Goal: Task Accomplishment & Management: Manage account settings

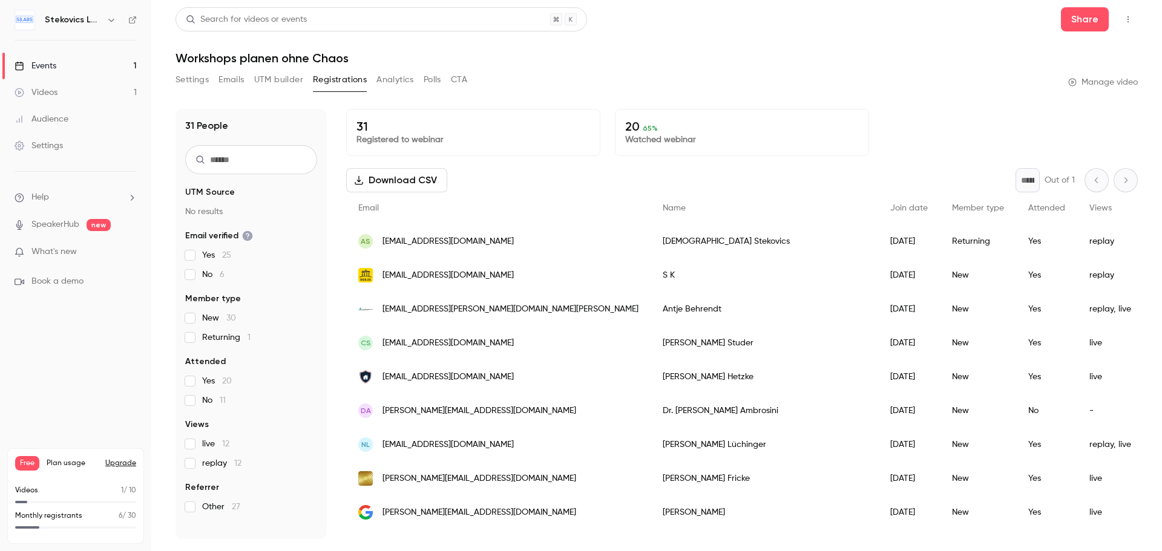
click at [44, 252] on span "What's new" at bounding box center [53, 252] width 45 height 13
click at [850, 31] on div at bounding box center [581, 275] width 1162 height 551
click at [43, 65] on div "Events" at bounding box center [36, 66] width 42 height 12
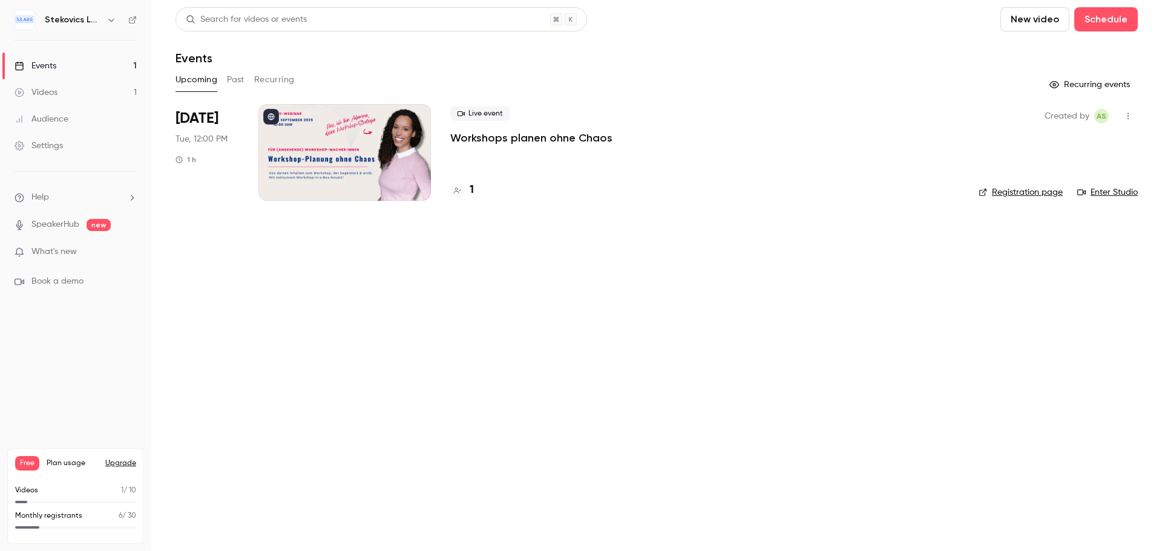
click at [41, 88] on div "Videos" at bounding box center [36, 93] width 43 height 12
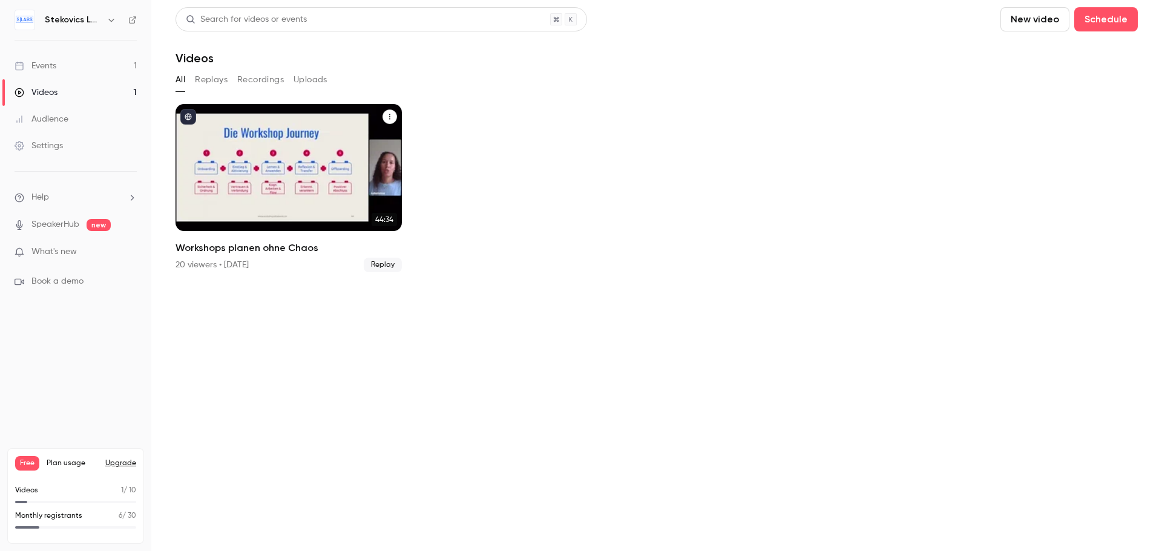
click at [269, 159] on div "Workshops planen ohne Chaos" at bounding box center [288, 167] width 226 height 127
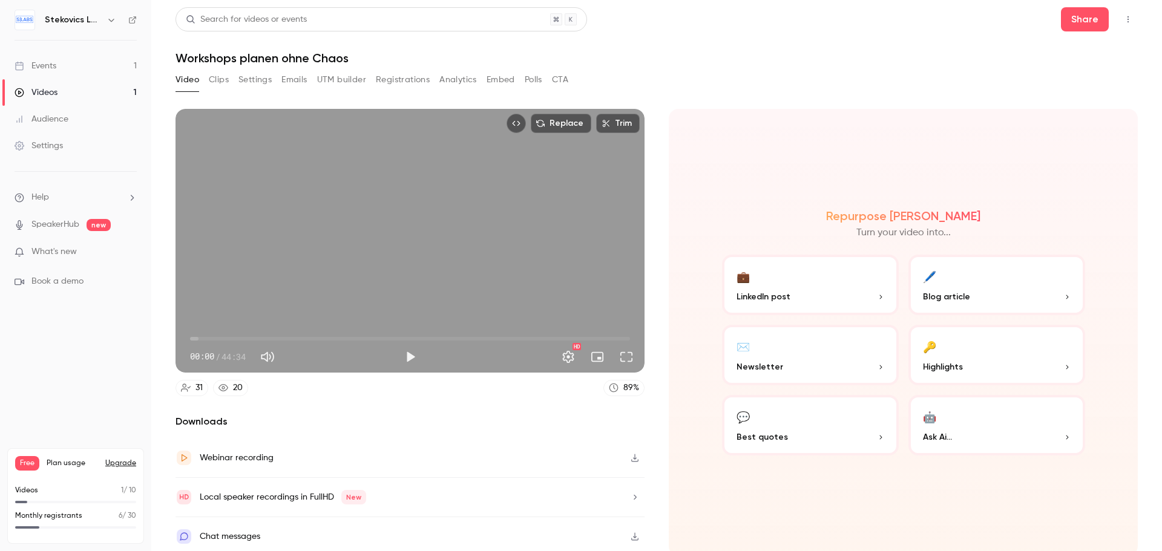
click at [631, 457] on icon "button" at bounding box center [634, 458] width 7 height 8
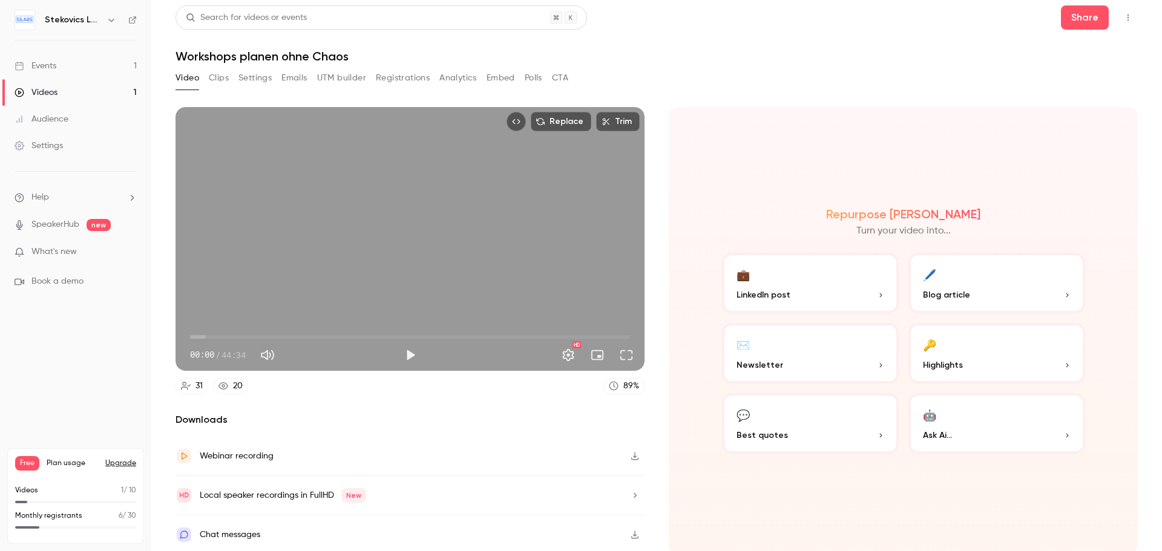
scroll to position [2, 0]
click at [634, 493] on icon "button" at bounding box center [635, 495] width 3 height 5
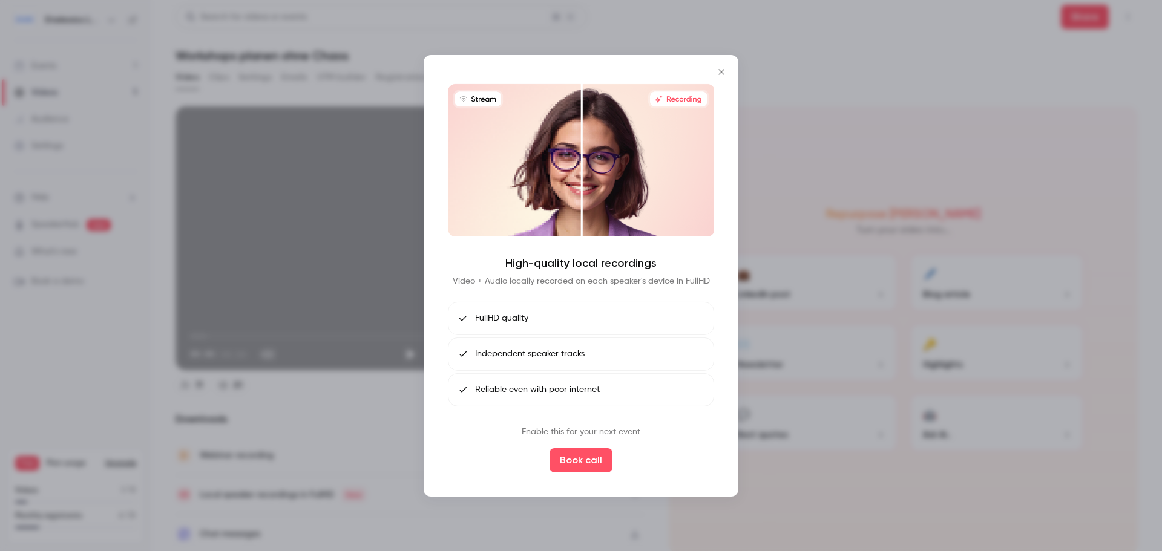
click at [583, 431] on p "Enable this for your next event" at bounding box center [581, 432] width 119 height 13
click at [721, 72] on icon "Close" at bounding box center [720, 71] width 5 height 5
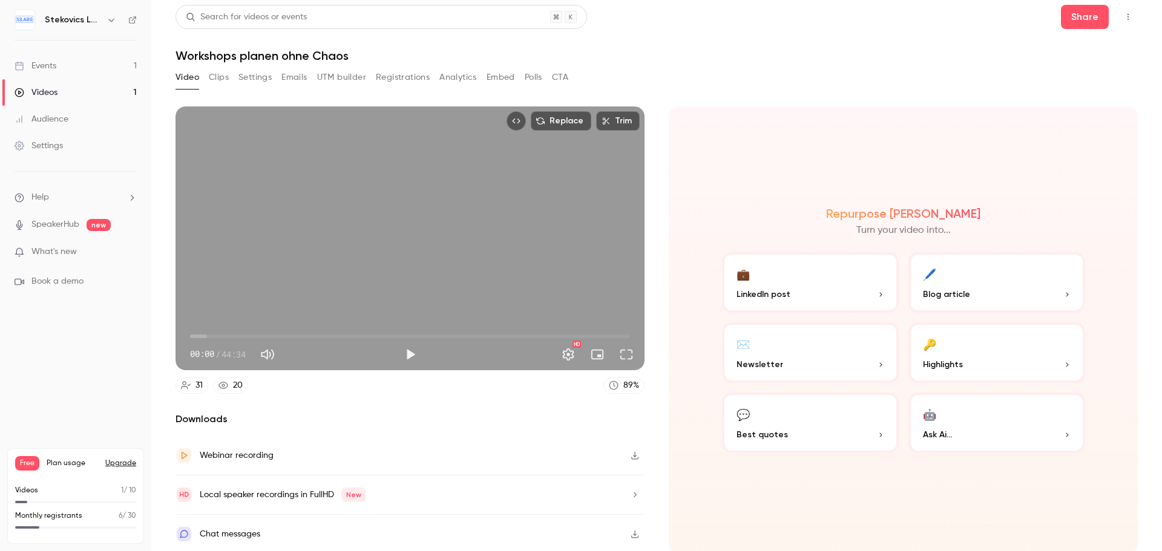
click at [631, 532] on icon "button" at bounding box center [634, 535] width 7 height 8
click at [839, 286] on button "💼 LinkedIn post" at bounding box center [810, 282] width 177 height 61
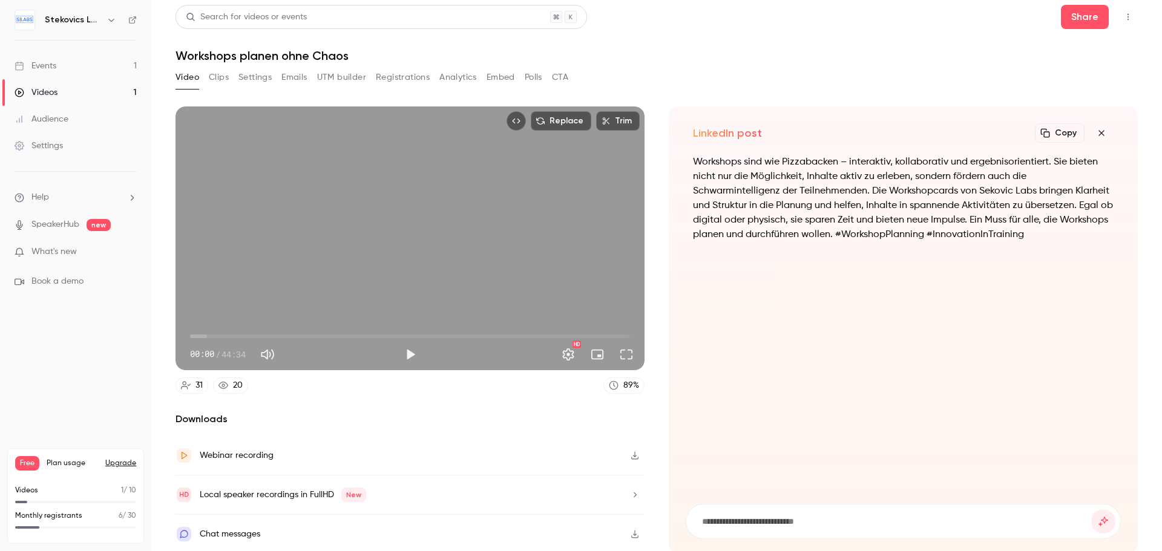
click at [1056, 133] on button "Copy" at bounding box center [1060, 132] width 50 height 19
click at [1094, 134] on icon "button" at bounding box center [1101, 133] width 15 height 10
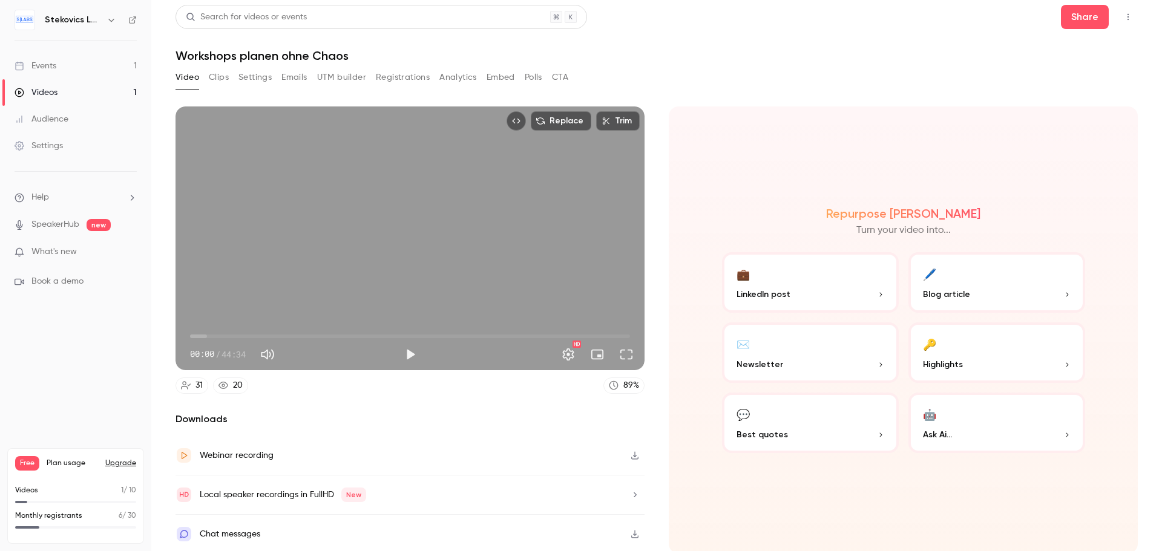
click at [993, 283] on button "🖊️ Blog article" at bounding box center [996, 282] width 177 height 61
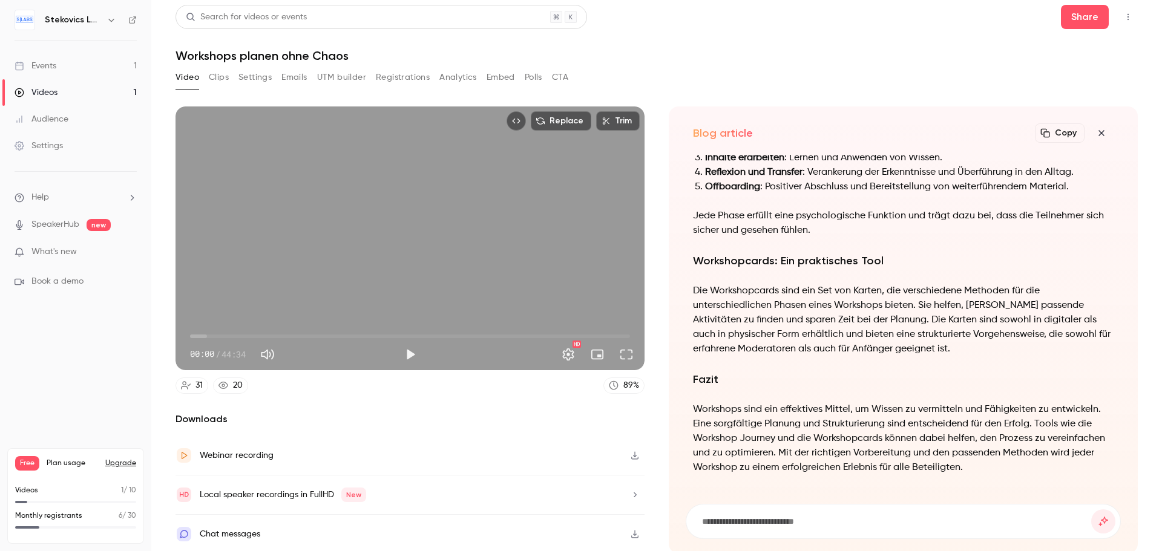
click at [1049, 131] on button "Copy" at bounding box center [1060, 132] width 50 height 19
click at [1094, 132] on icon "button" at bounding box center [1101, 133] width 15 height 10
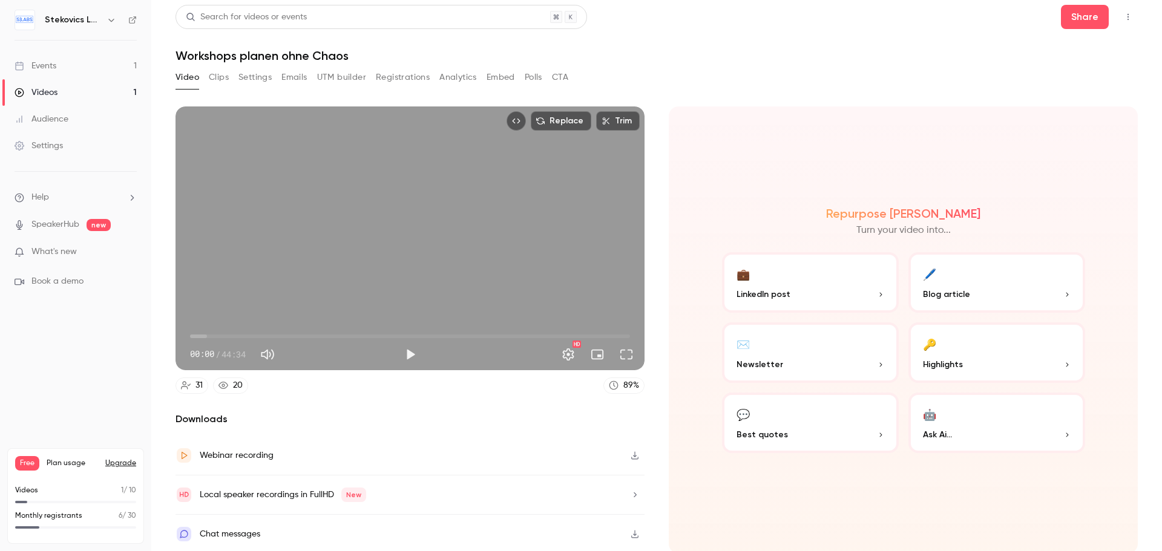
click at [795, 352] on button "✉️ Newsletter" at bounding box center [810, 353] width 177 height 61
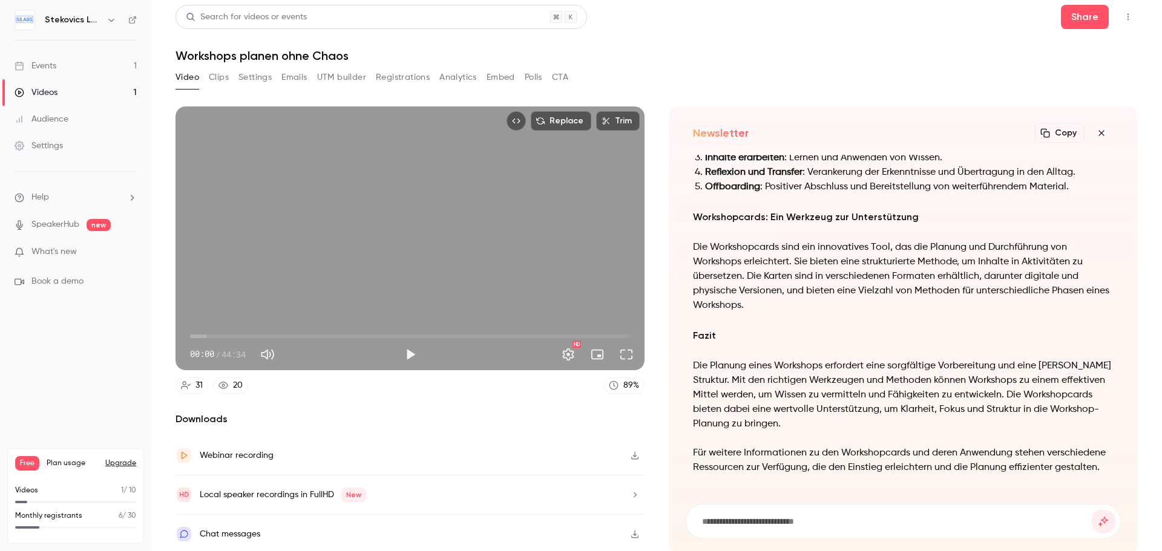
click at [1052, 133] on button "Copy" at bounding box center [1060, 132] width 50 height 19
click at [1097, 134] on icon "button" at bounding box center [1101, 133] width 15 height 10
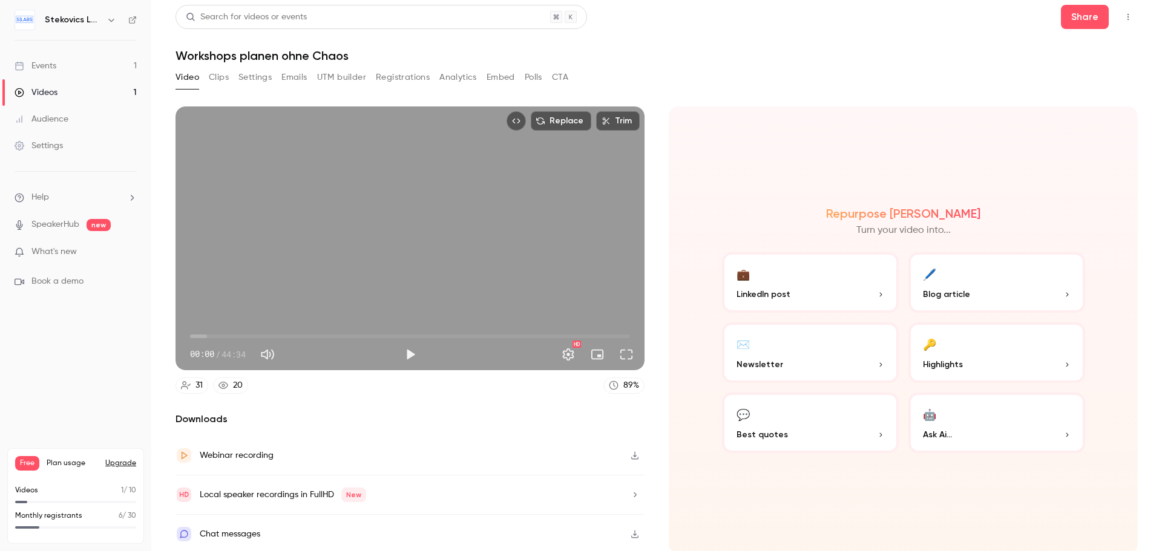
click at [1003, 350] on button "🔑 Highlights" at bounding box center [996, 353] width 177 height 61
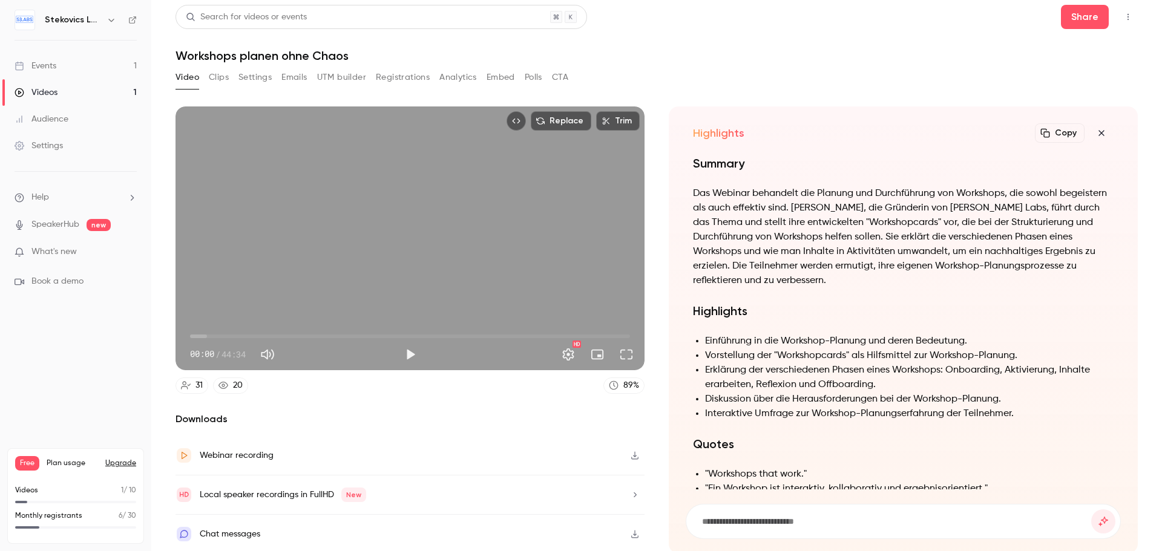
scroll to position [-290, 0]
click at [1040, 133] on icon "button" at bounding box center [1045, 133] width 10 height 10
click at [1094, 136] on icon "button" at bounding box center [1101, 133] width 15 height 10
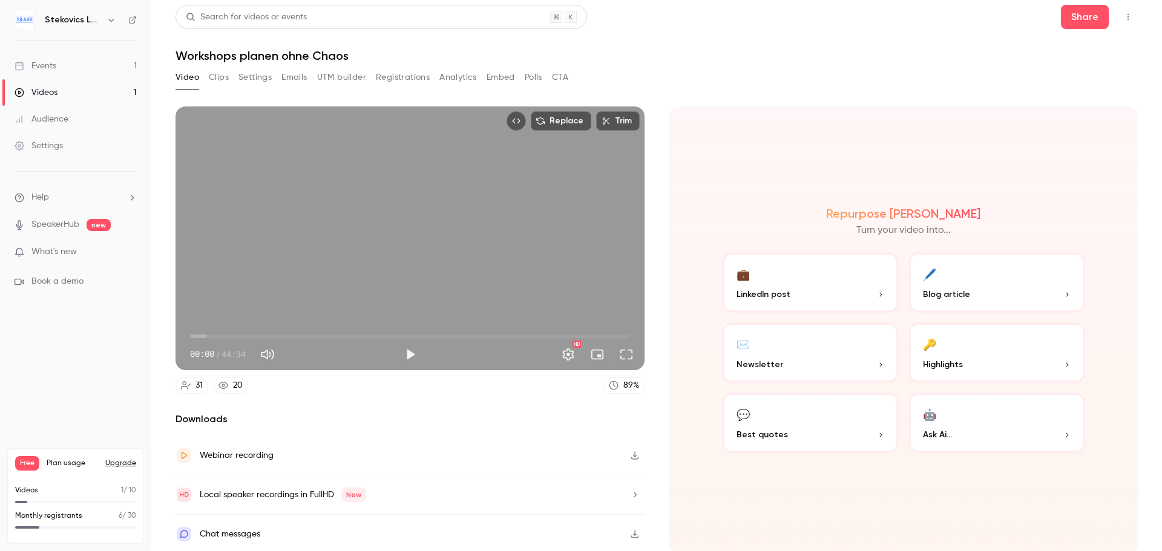
click at [831, 425] on button "💬 Best quotes" at bounding box center [810, 423] width 177 height 61
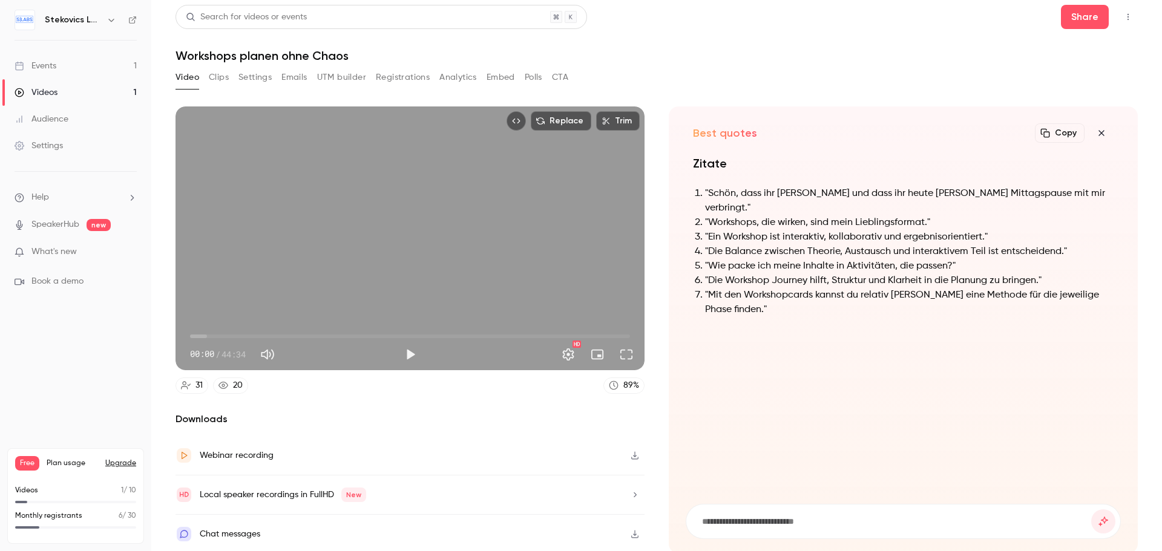
click at [1057, 136] on button "Copy" at bounding box center [1060, 132] width 50 height 19
click at [1094, 134] on icon "button" at bounding box center [1101, 133] width 15 height 10
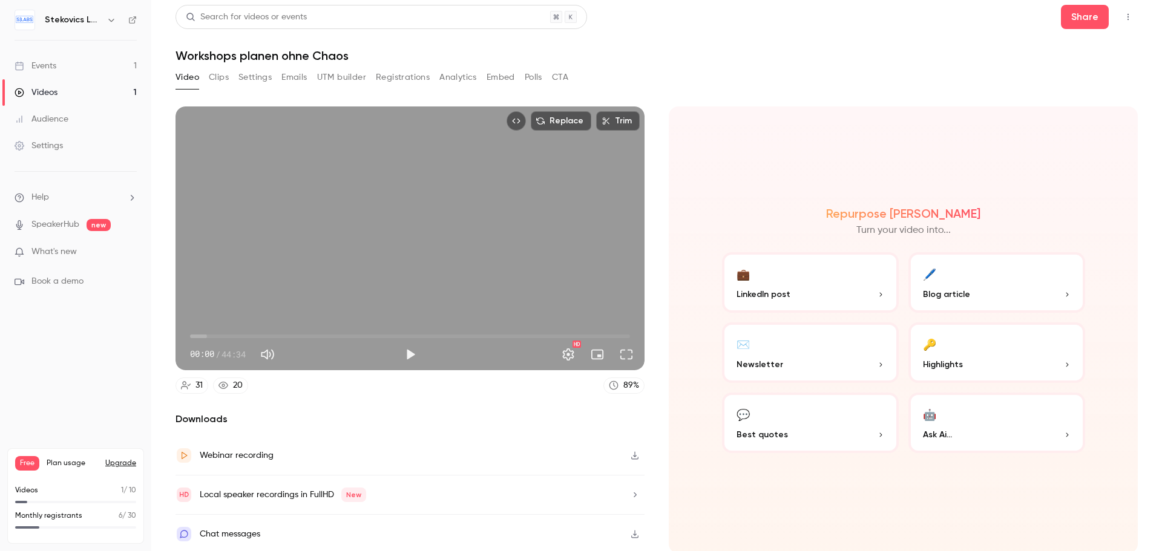
click at [986, 431] on p "Ask Ai..." at bounding box center [997, 434] width 148 height 13
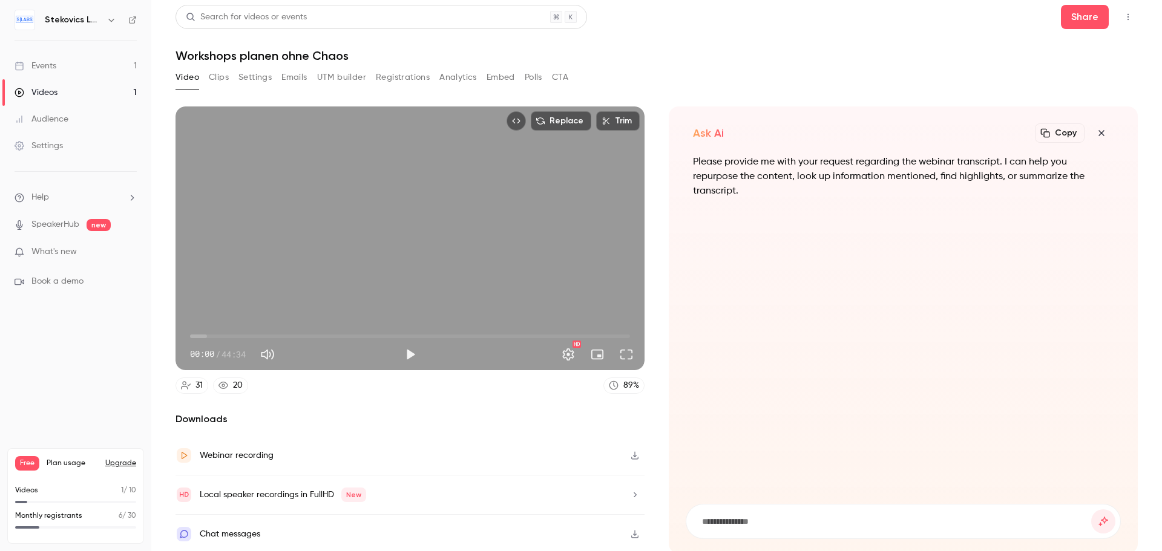
click at [916, 518] on input at bounding box center [896, 521] width 390 height 13
type input "**********"
click at [1091, 510] on button "submit" at bounding box center [1103, 522] width 24 height 24
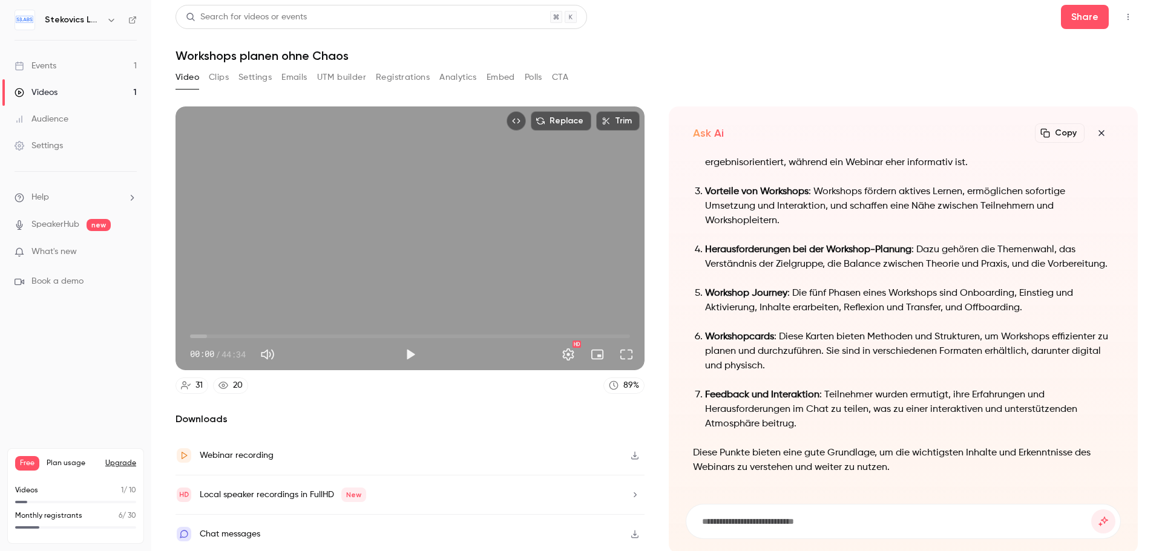
click at [1052, 133] on button "Copy" at bounding box center [1060, 132] width 50 height 19
click at [843, 520] on input at bounding box center [896, 521] width 390 height 13
type input "**********"
click at [1091, 510] on button "submit" at bounding box center [1103, 522] width 24 height 24
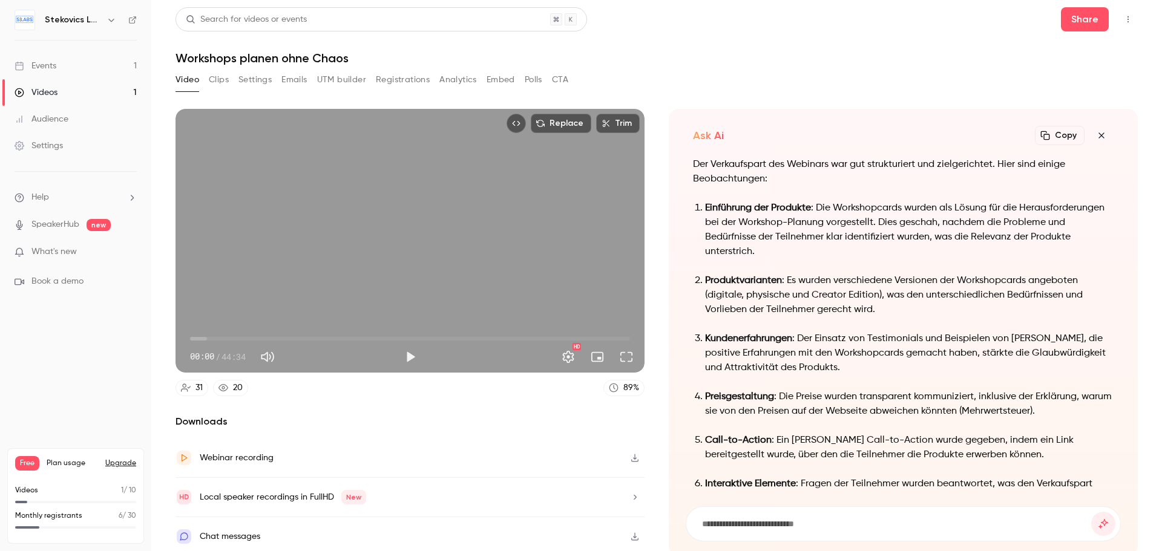
scroll to position [2, 0]
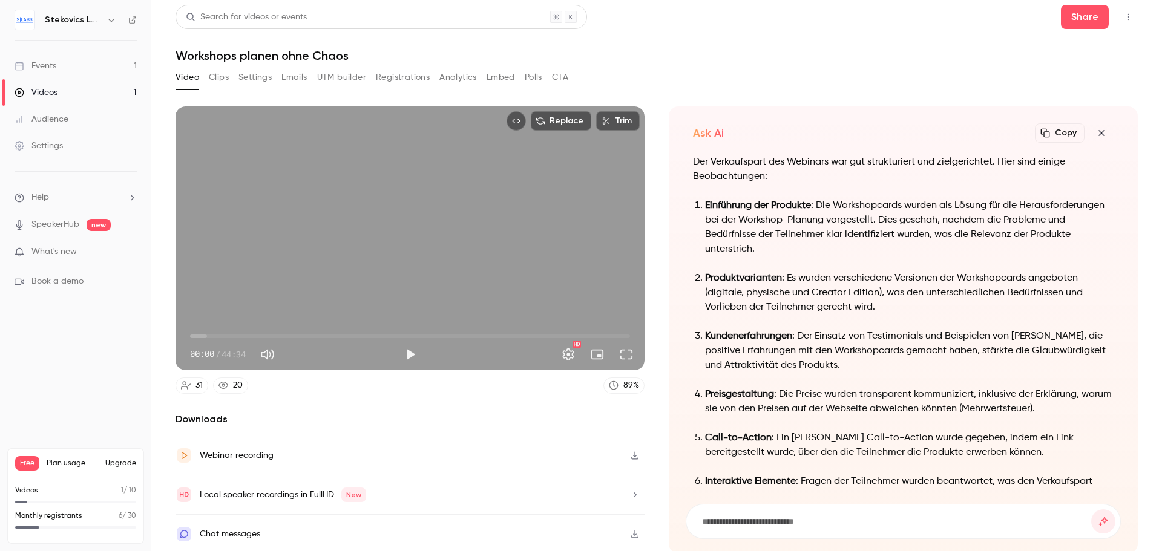
click at [1055, 130] on button "Copy" at bounding box center [1060, 132] width 50 height 19
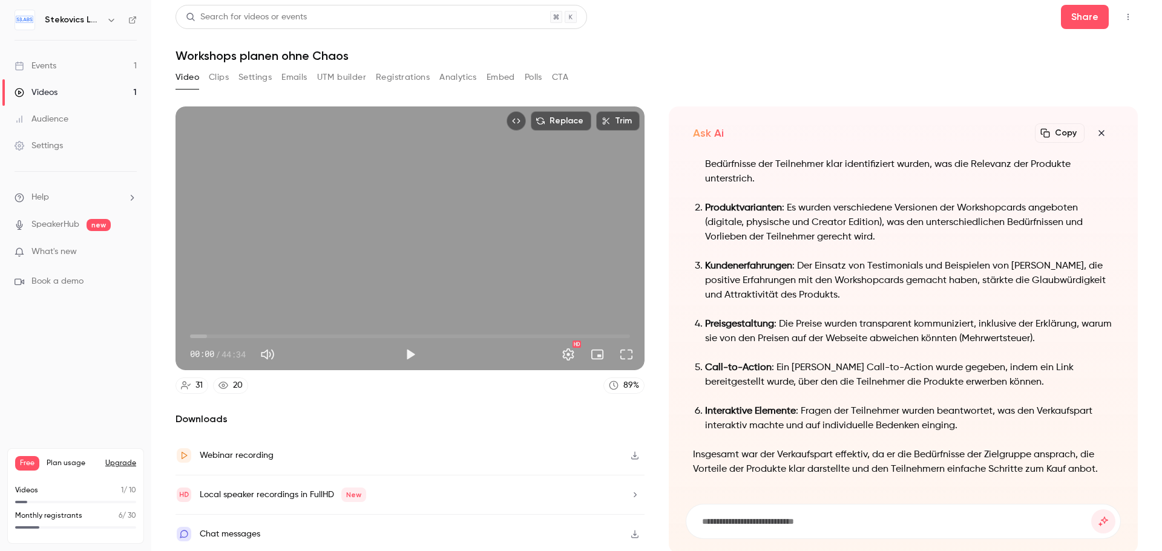
scroll to position [0, 0]
click at [841, 522] on input at bounding box center [896, 521] width 390 height 13
type input "**********"
click at [1091, 510] on button "submit" at bounding box center [1103, 522] width 24 height 24
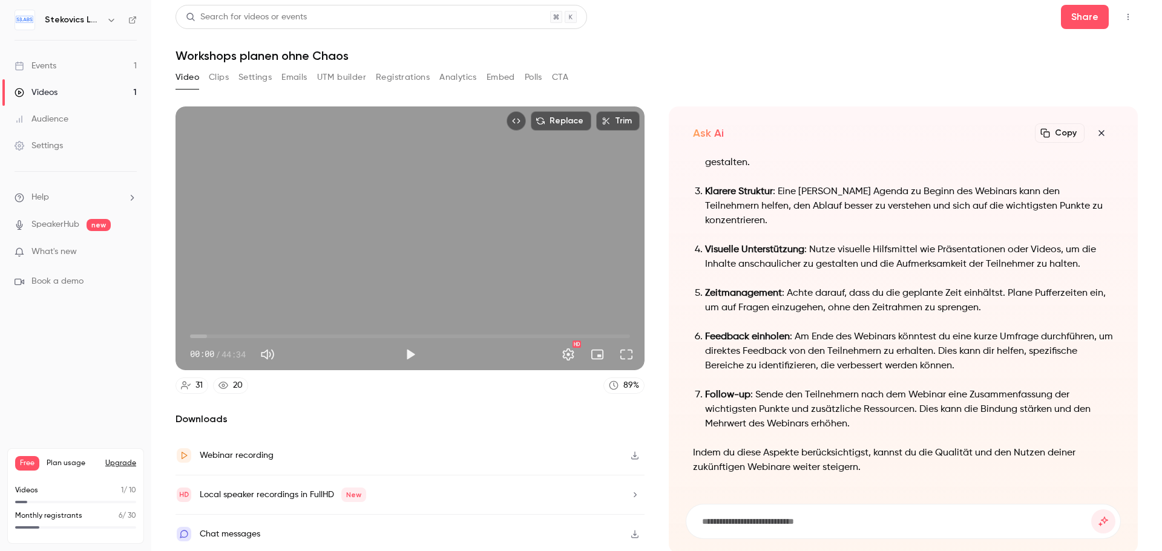
click at [1050, 132] on button "Copy" at bounding box center [1060, 132] width 50 height 19
click at [217, 74] on button "Clips" at bounding box center [219, 77] width 20 height 19
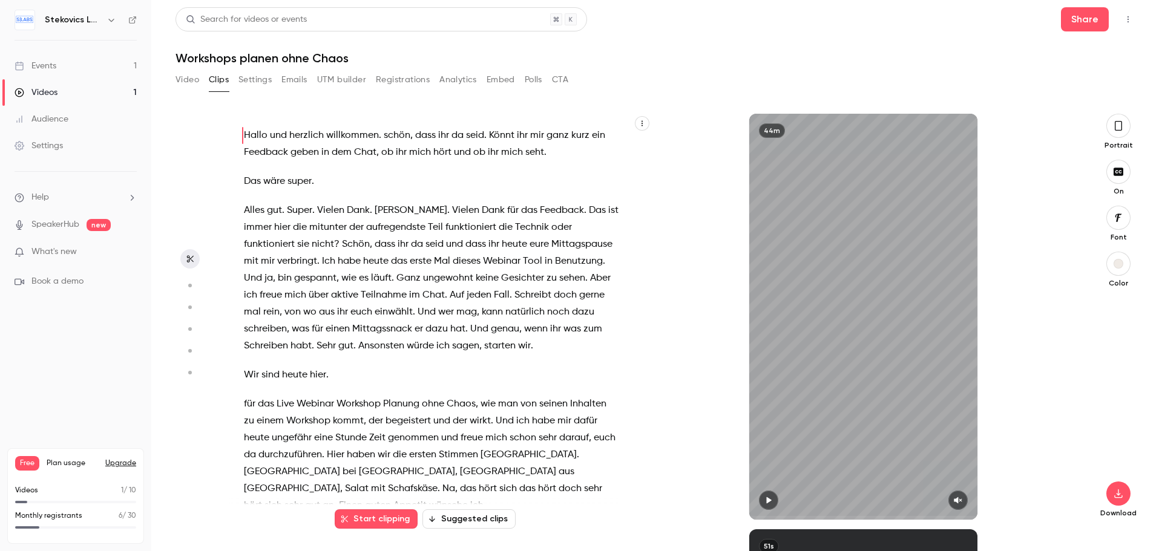
click at [1116, 125] on icon "button" at bounding box center [1118, 125] width 10 height 13
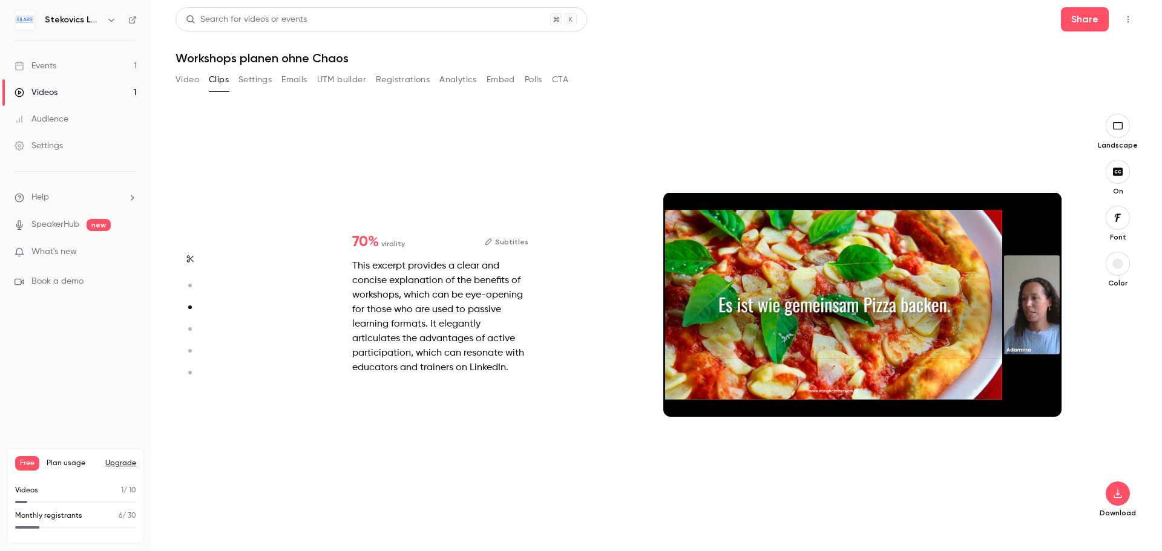
type input "*"
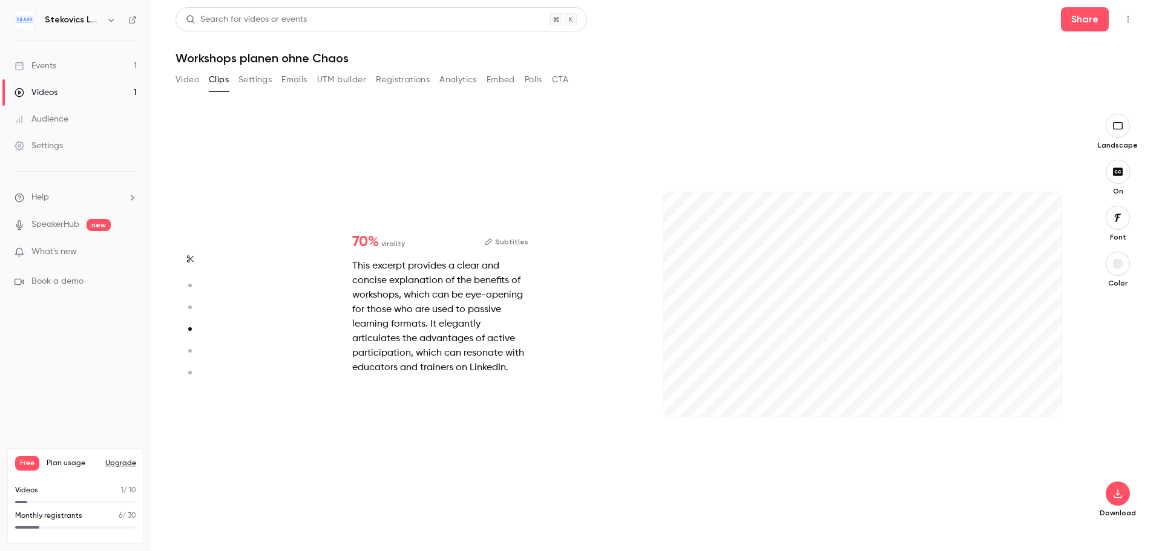
type input "*"
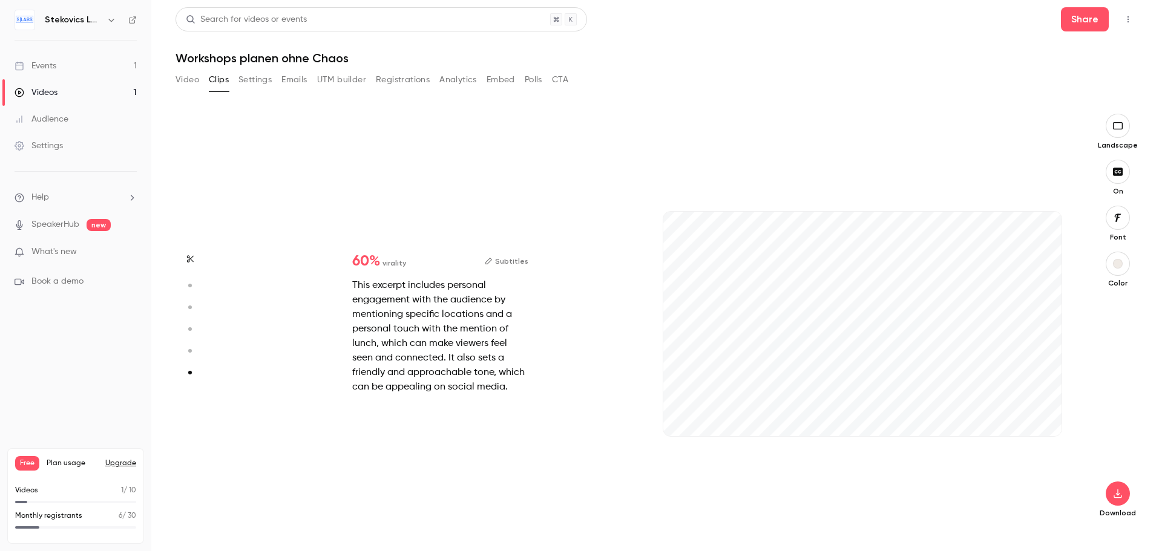
scroll to position [2059, 0]
type input "*"
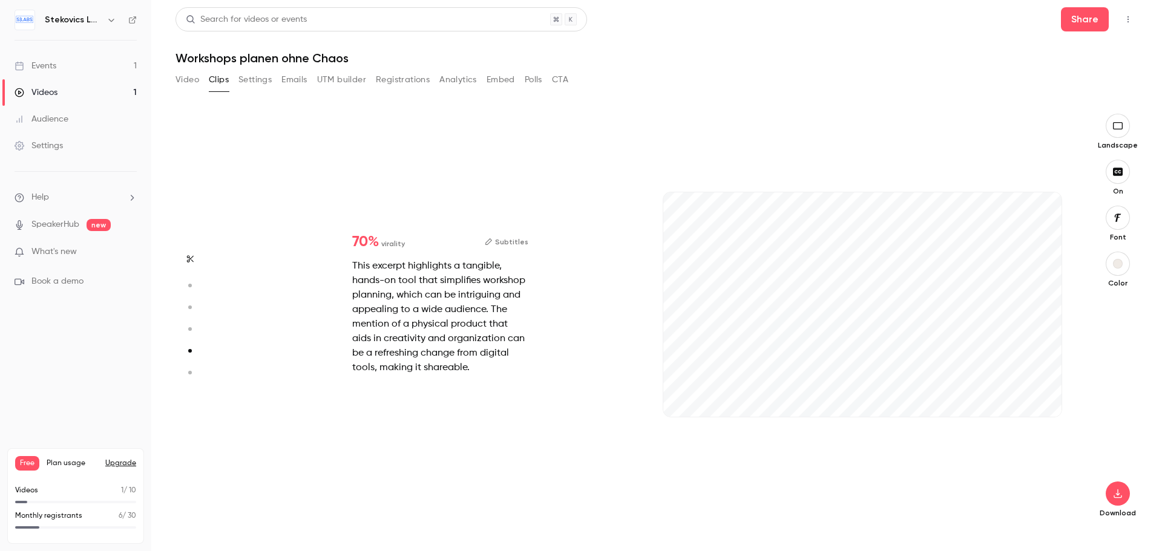
type input "*"
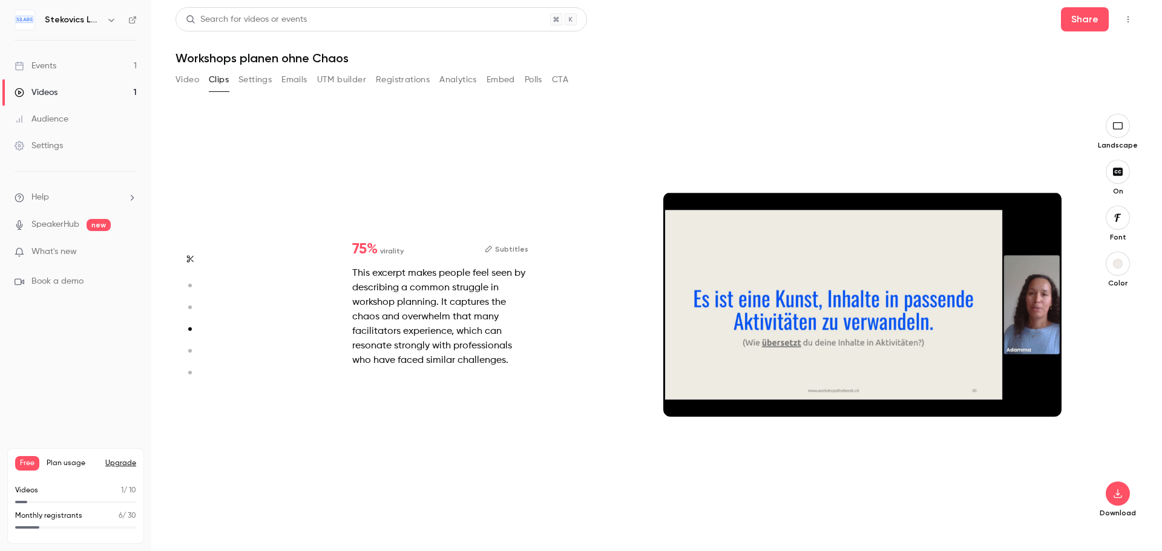
type input "*"
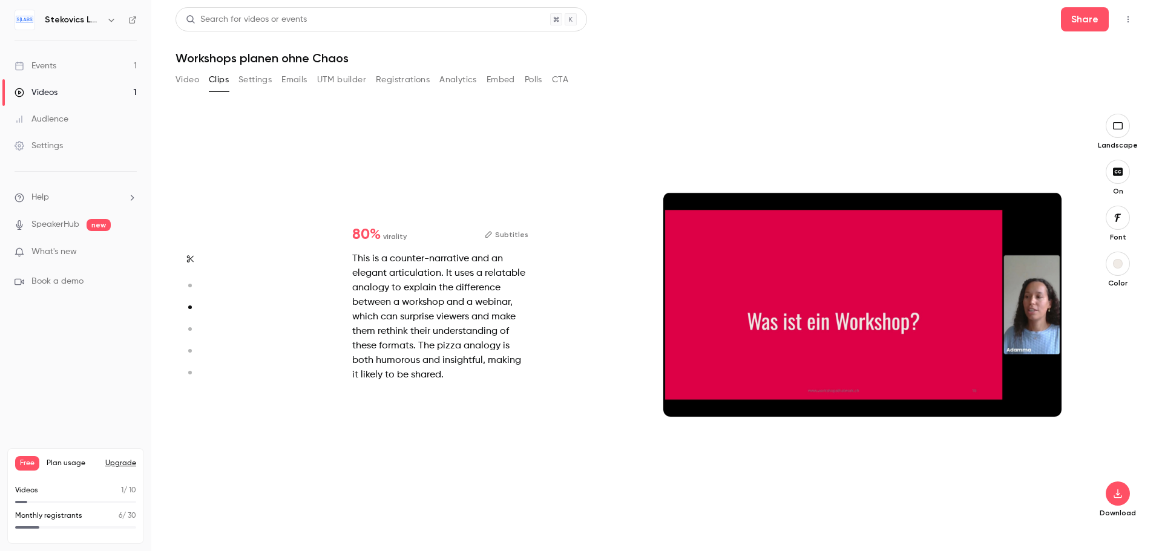
type input "*"
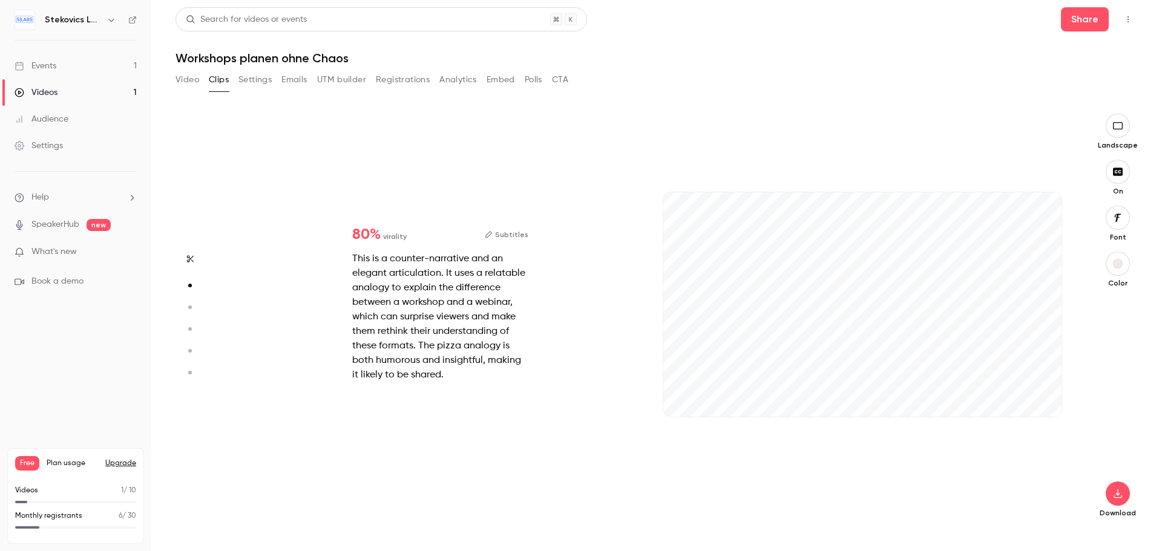
scroll to position [0, 0]
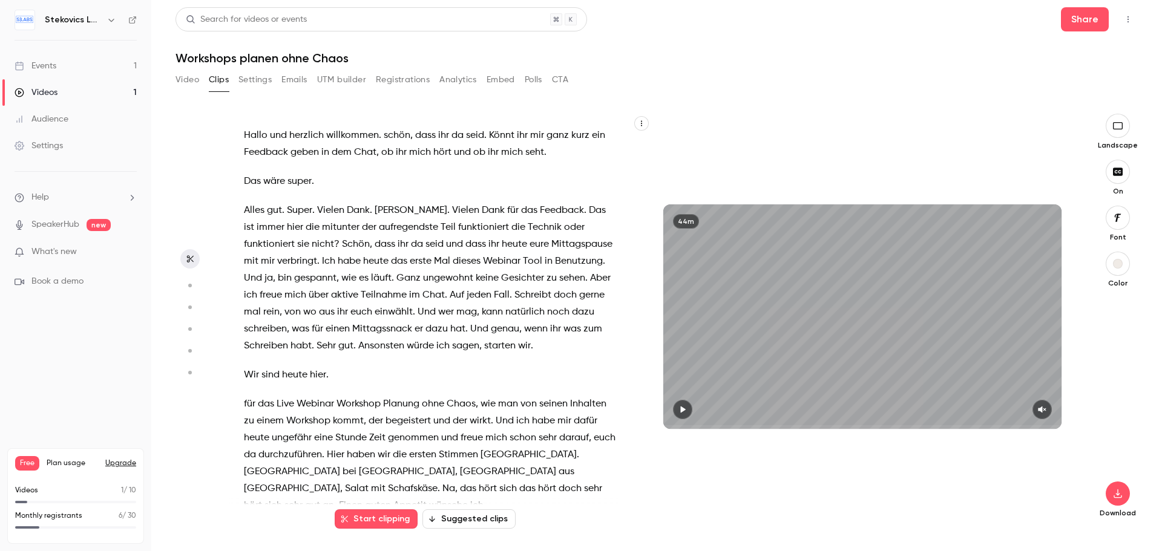
type input "*"
click at [378, 522] on button "Start clipping" at bounding box center [376, 519] width 83 height 19
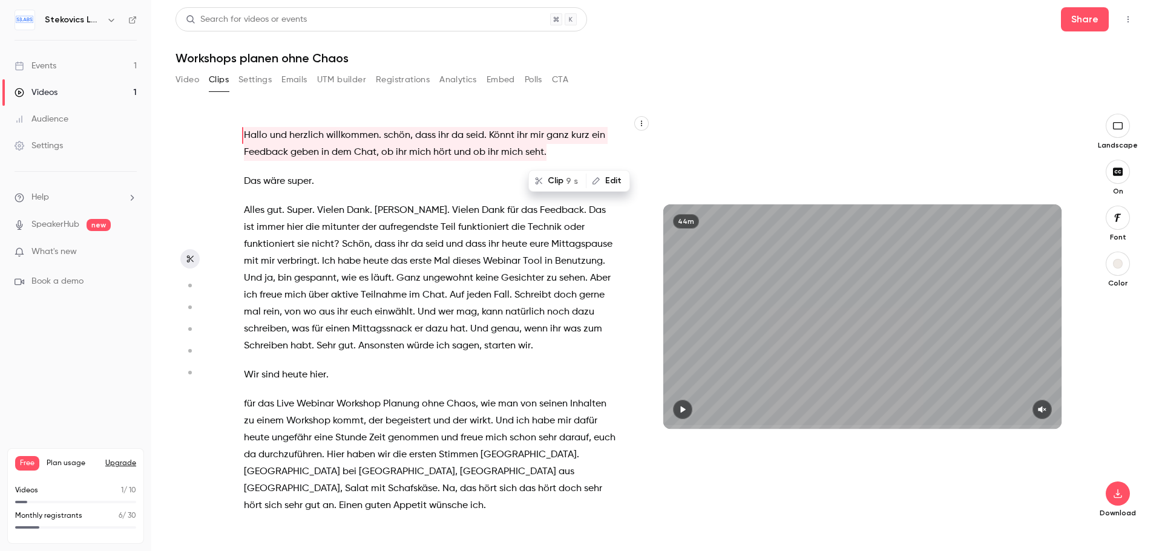
click at [698, 154] on div "44m" at bounding box center [862, 317] width 422 height 406
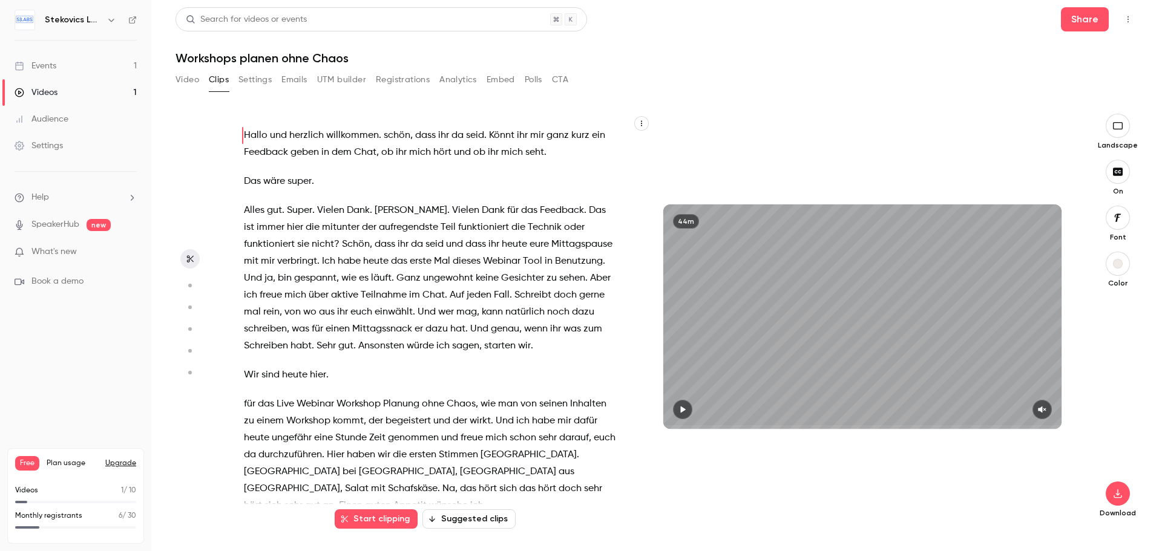
click at [681, 410] on icon "button" at bounding box center [683, 409] width 5 height 7
click at [685, 408] on icon "button" at bounding box center [682, 409] width 5 height 7
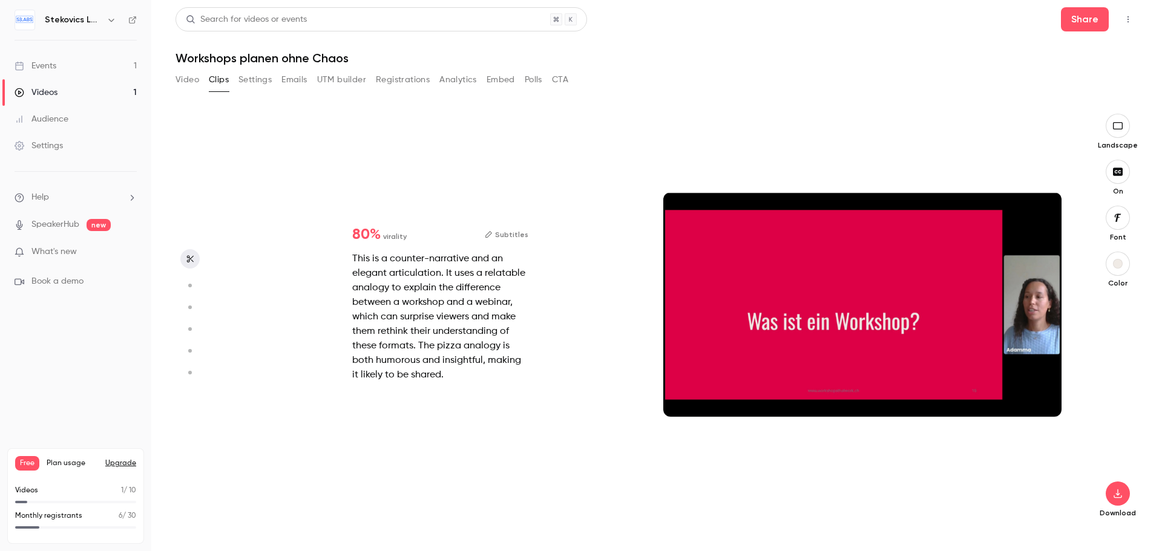
type input "***"
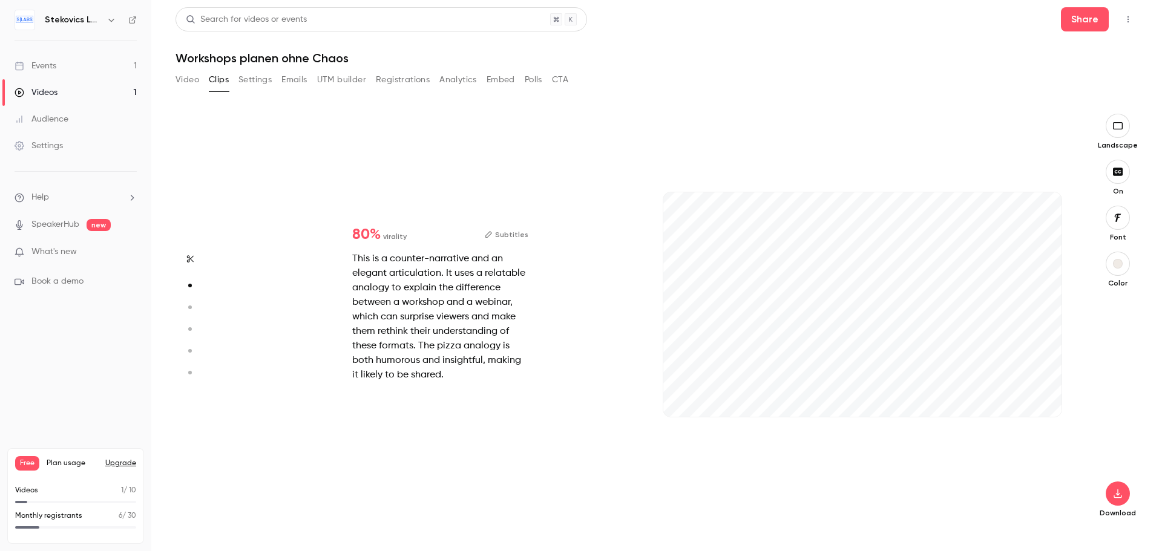
scroll to position [416, 0]
type input "**"
type input "***"
type input "*"
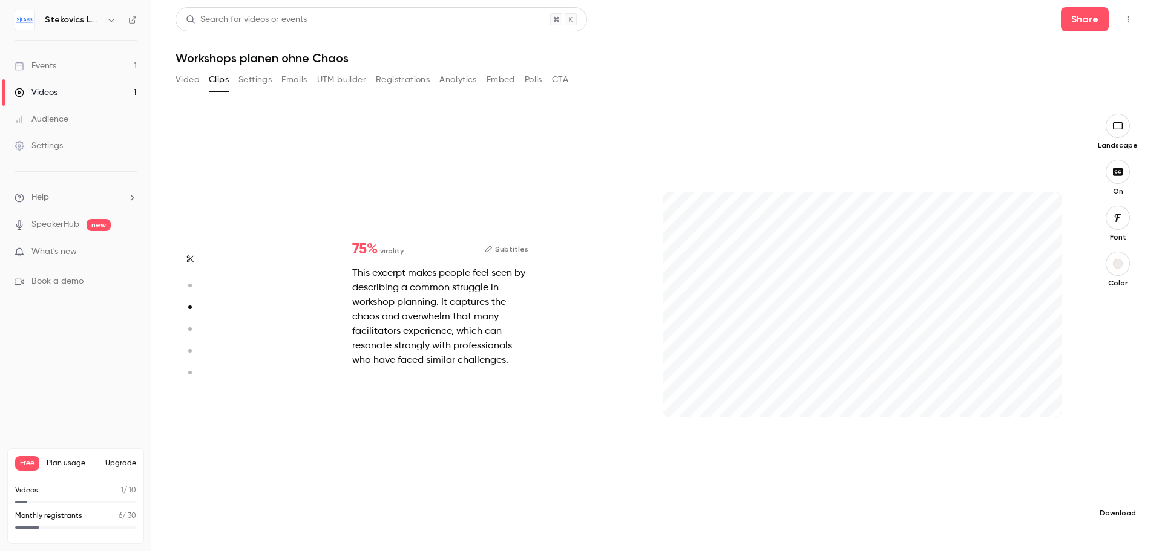
click at [1120, 494] on icon "button" at bounding box center [1117, 494] width 8 height 9
type input "****"
click at [1005, 520] on span "Standard" at bounding box center [1027, 514] width 139 height 13
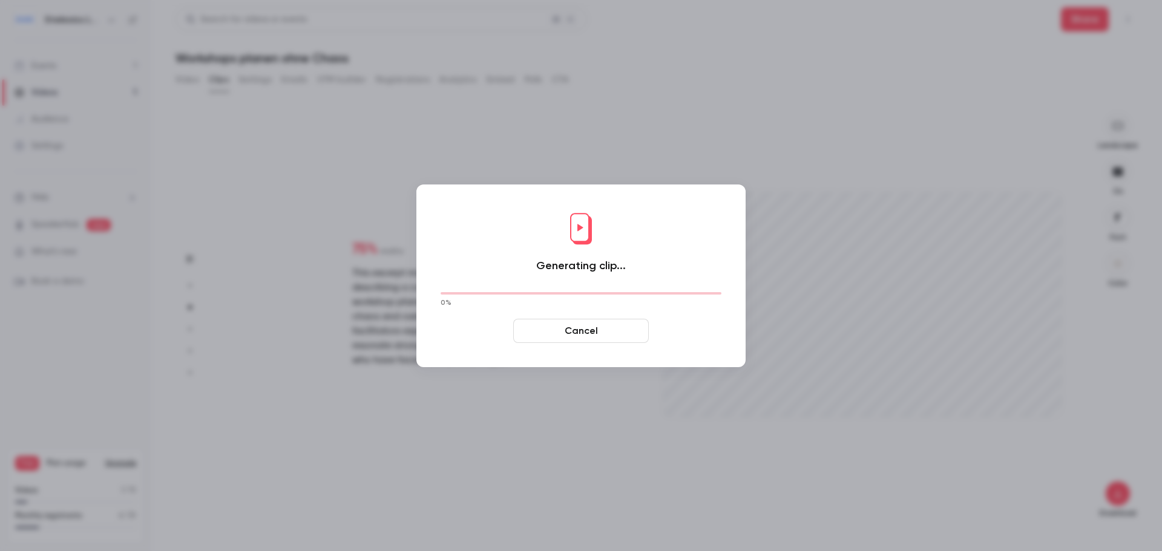
type input "***"
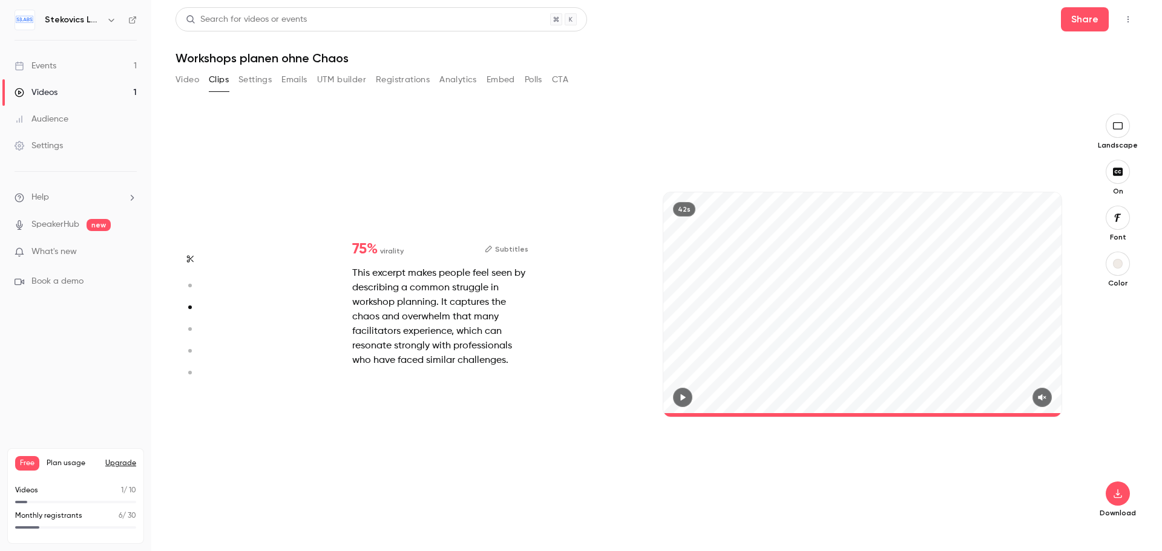
type input "****"
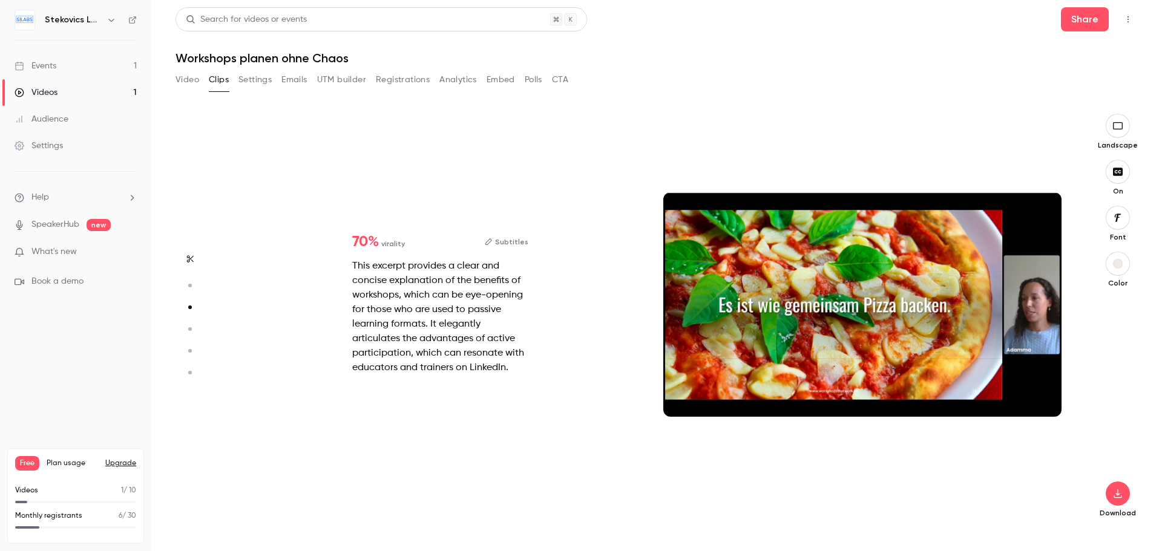
type input "***"
type input "*"
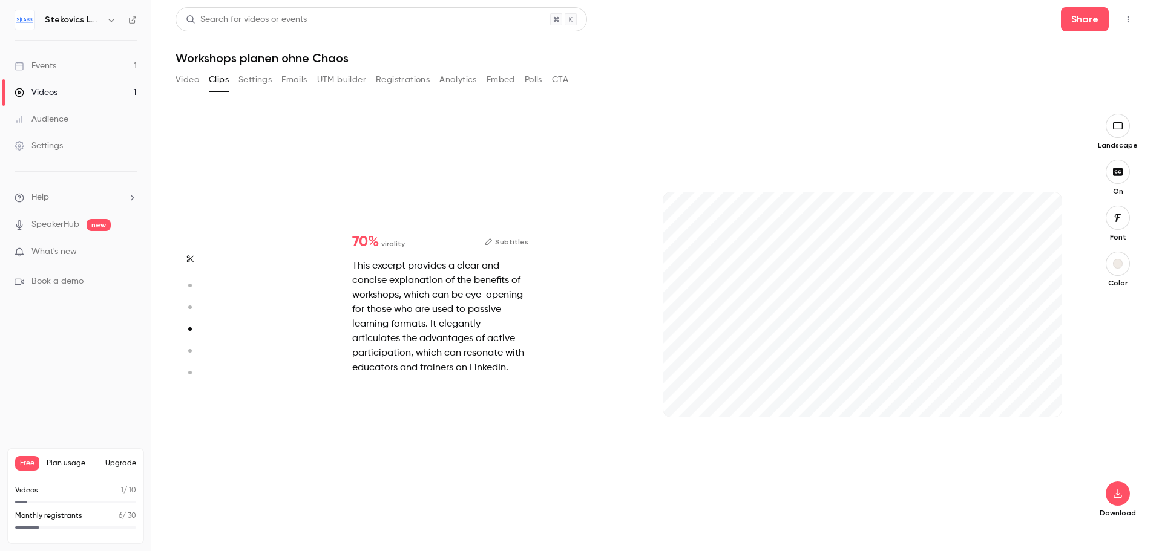
type input "***"
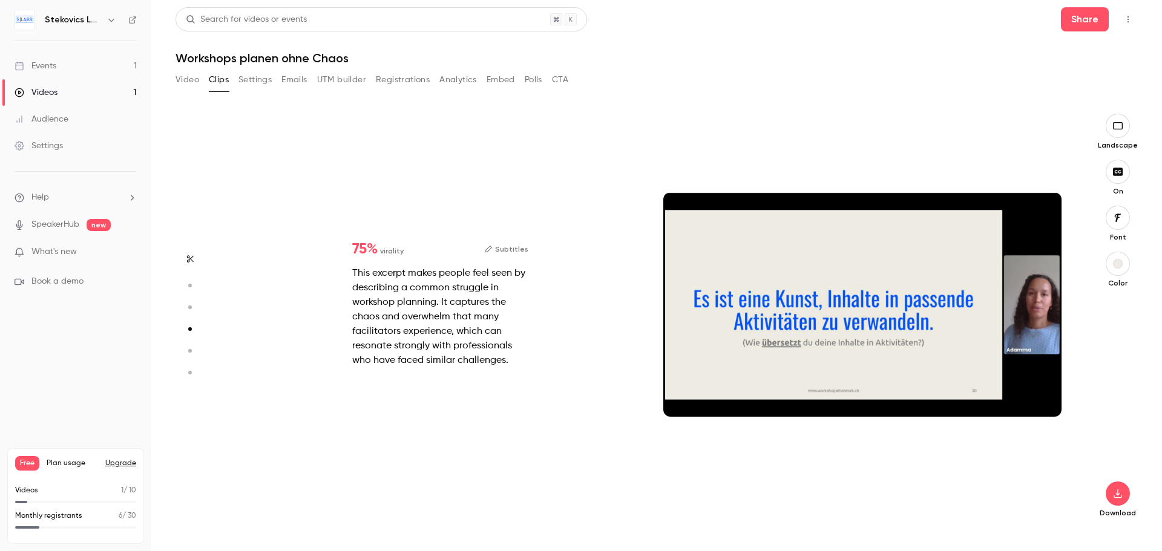
type input "***"
type input "*"
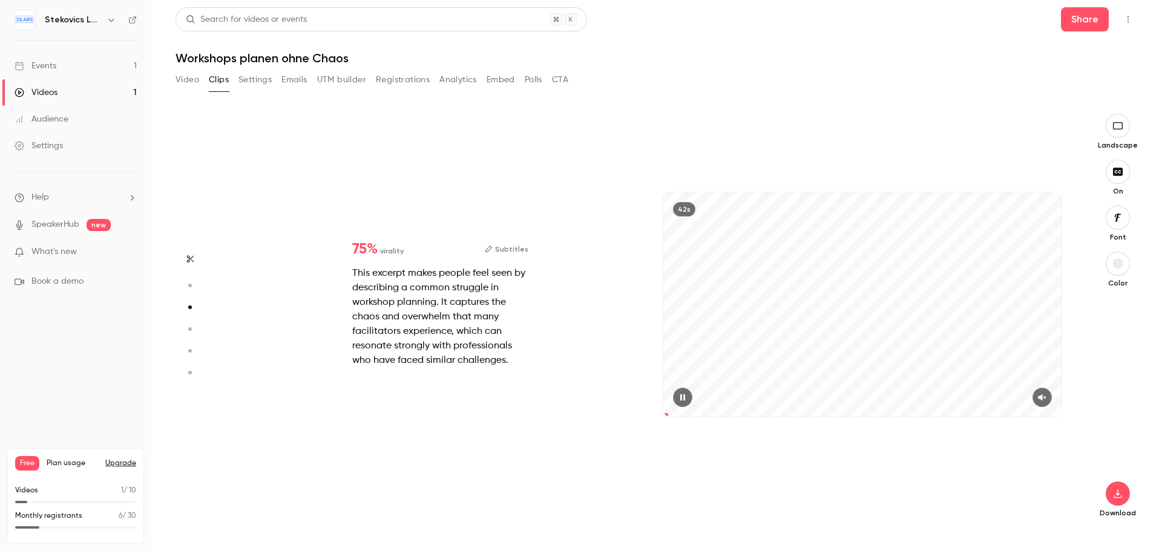
type input "***"
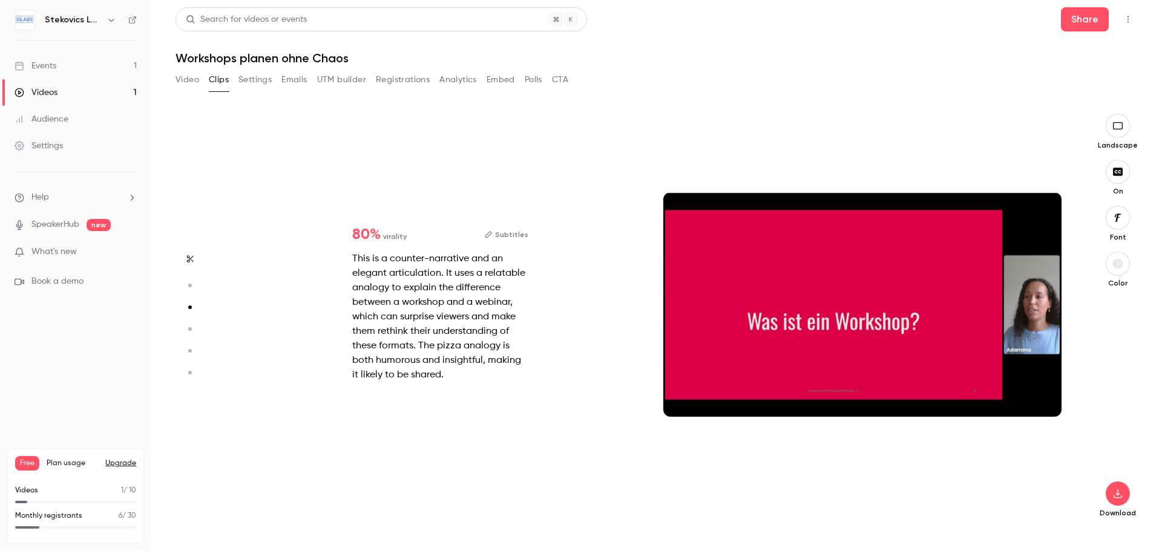
type input "***"
type input "*"
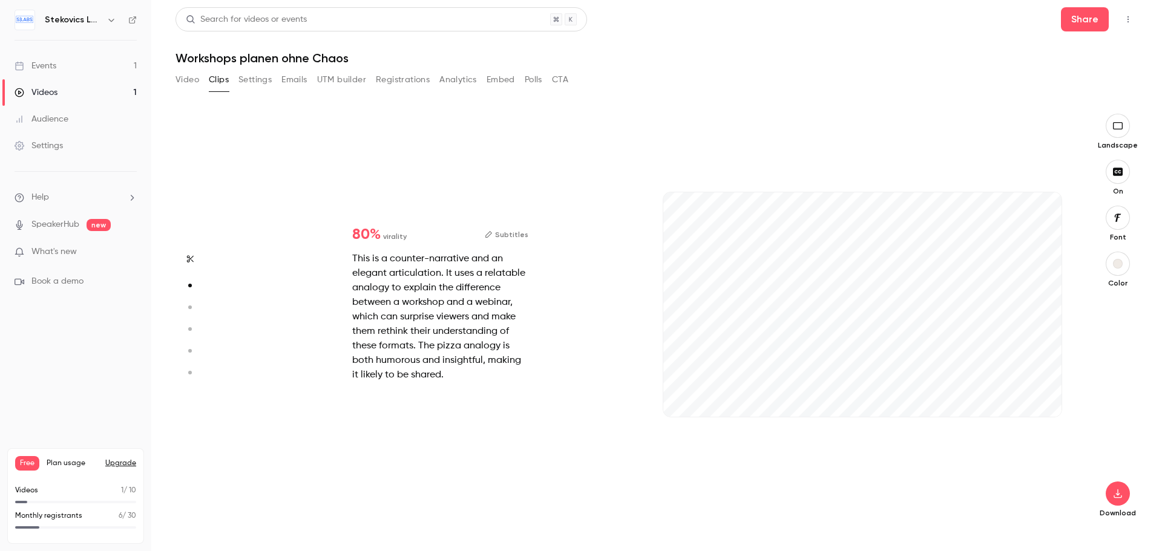
scroll to position [416, 0]
type input "***"
type input "*"
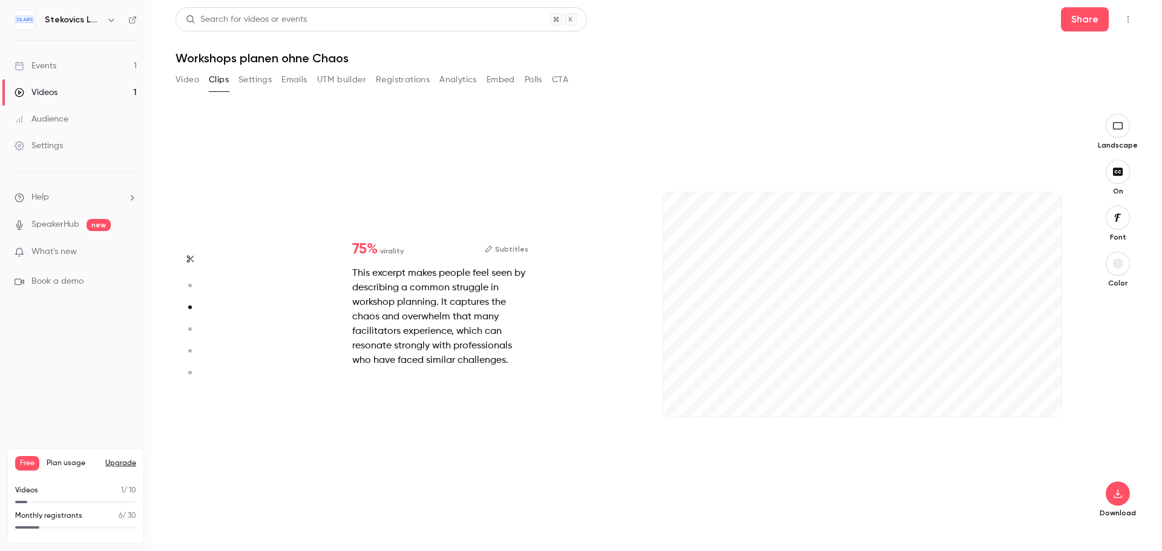
type input "***"
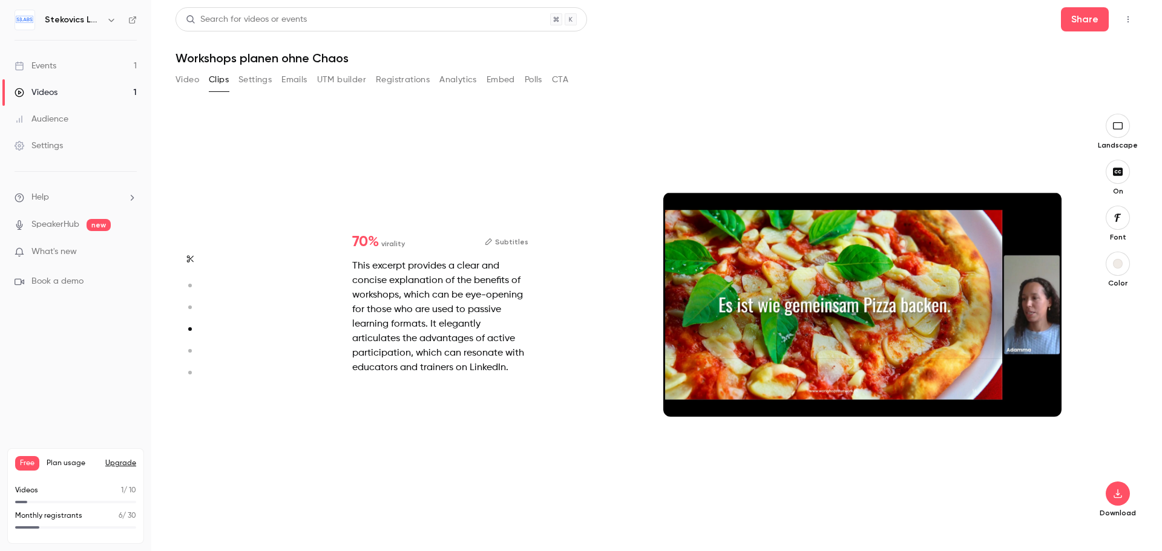
type input "*"
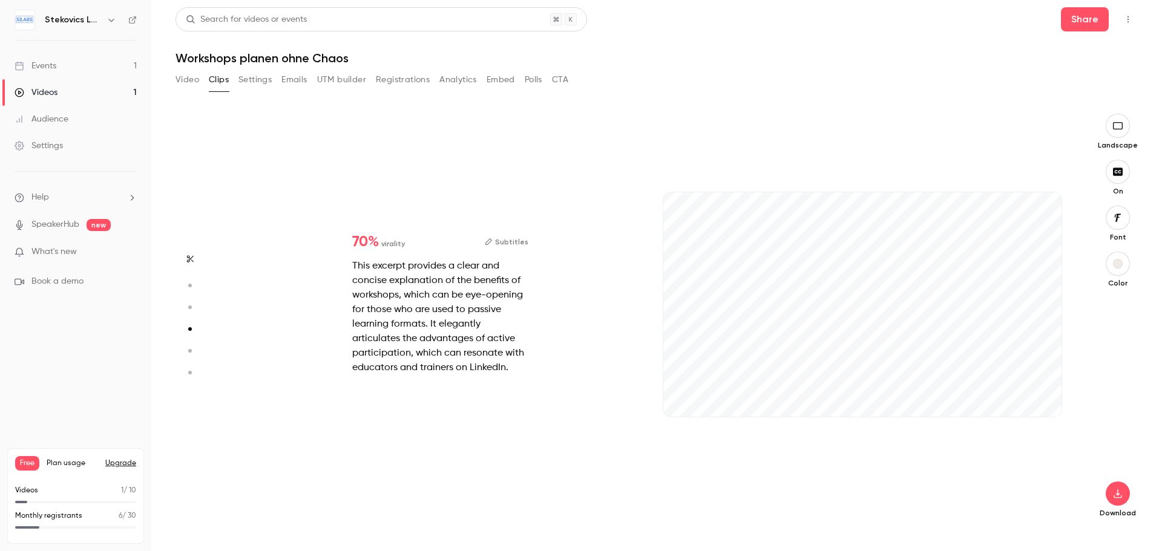
type input "*"
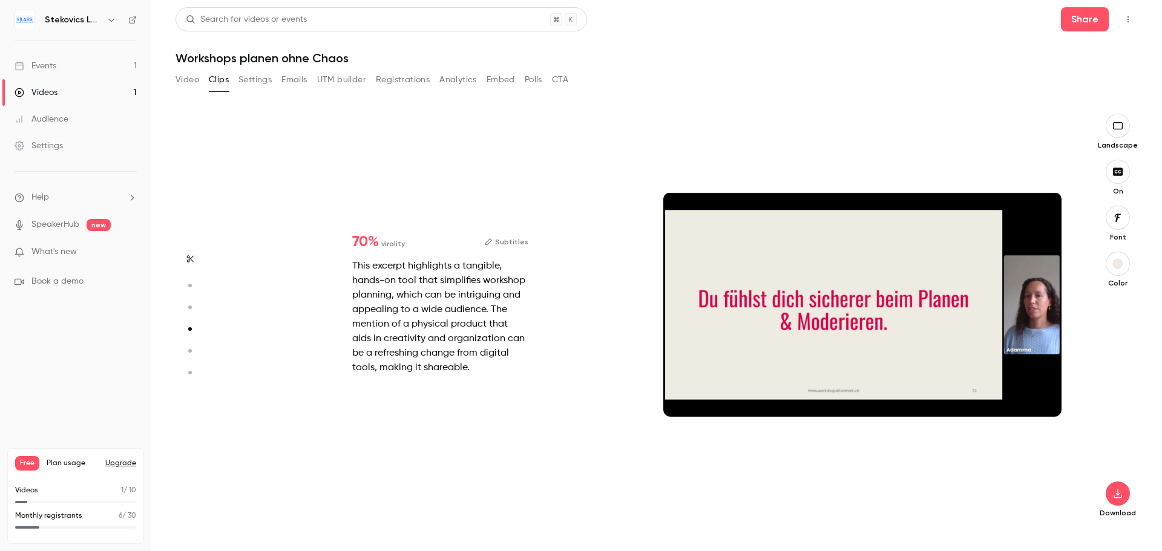
type input "***"
type input "*"
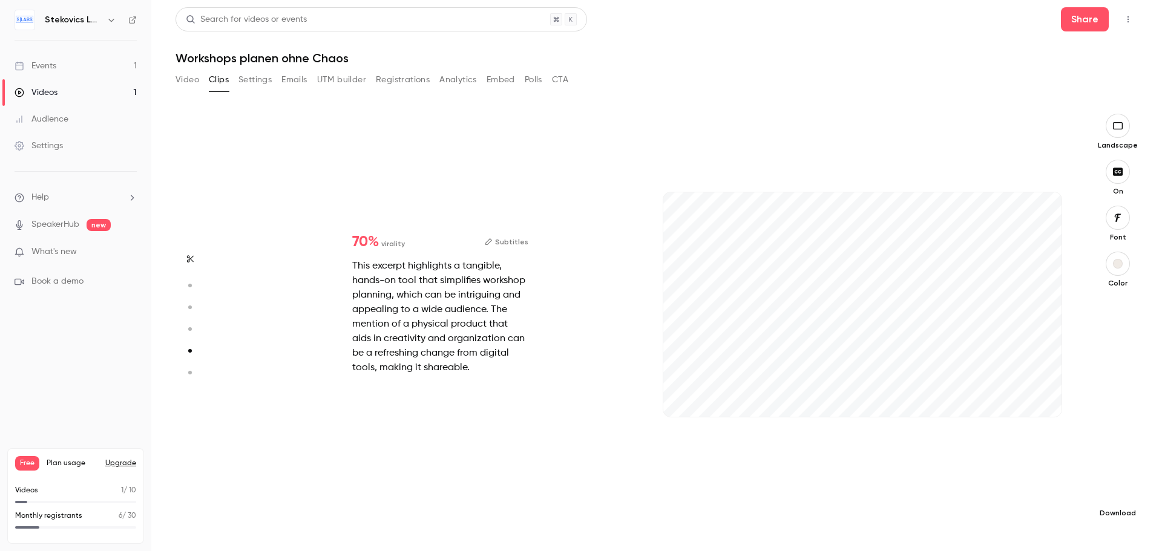
click at [1121, 496] on icon "button" at bounding box center [1117, 494] width 15 height 10
click at [1050, 519] on span "Standard" at bounding box center [1027, 514] width 139 height 13
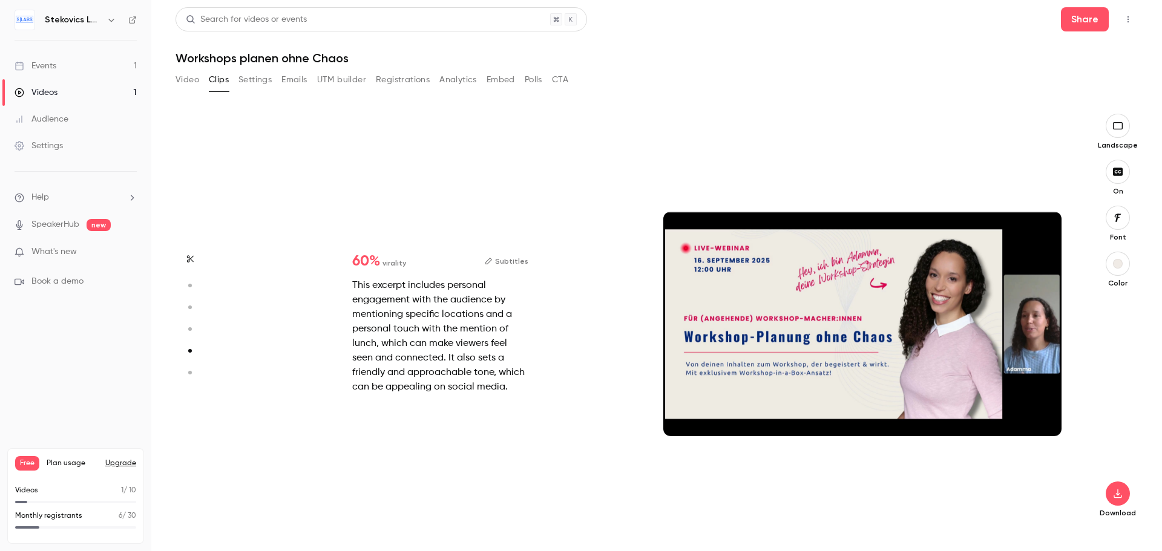
type input "****"
type input "***"
type input "*"
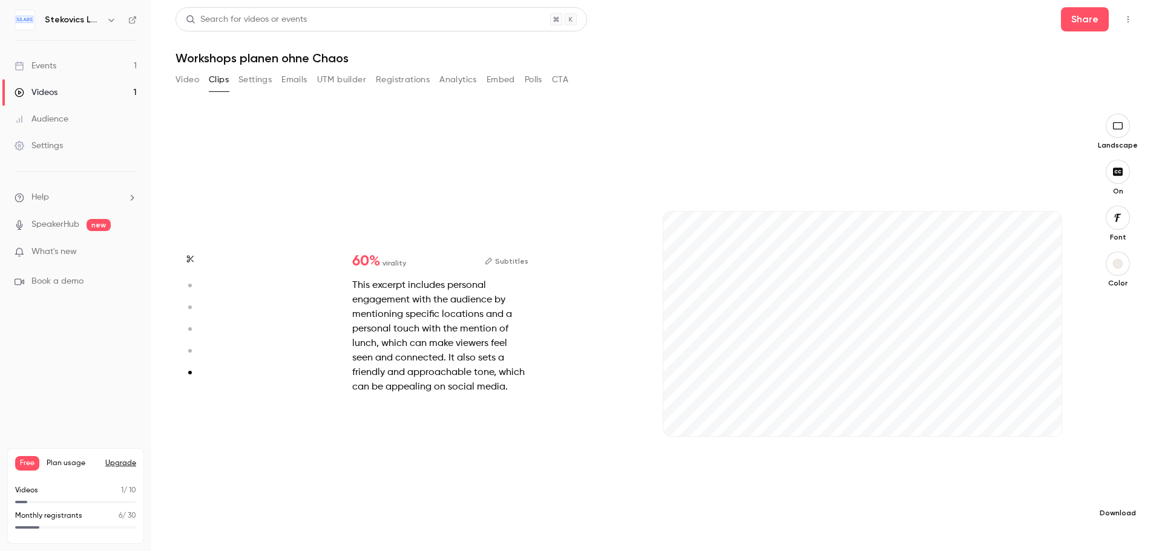
click at [1113, 491] on icon "button" at bounding box center [1117, 494] width 15 height 10
click at [1015, 523] on span "Balance between quality and CPU time" at bounding box center [1027, 527] width 139 height 12
type input "****"
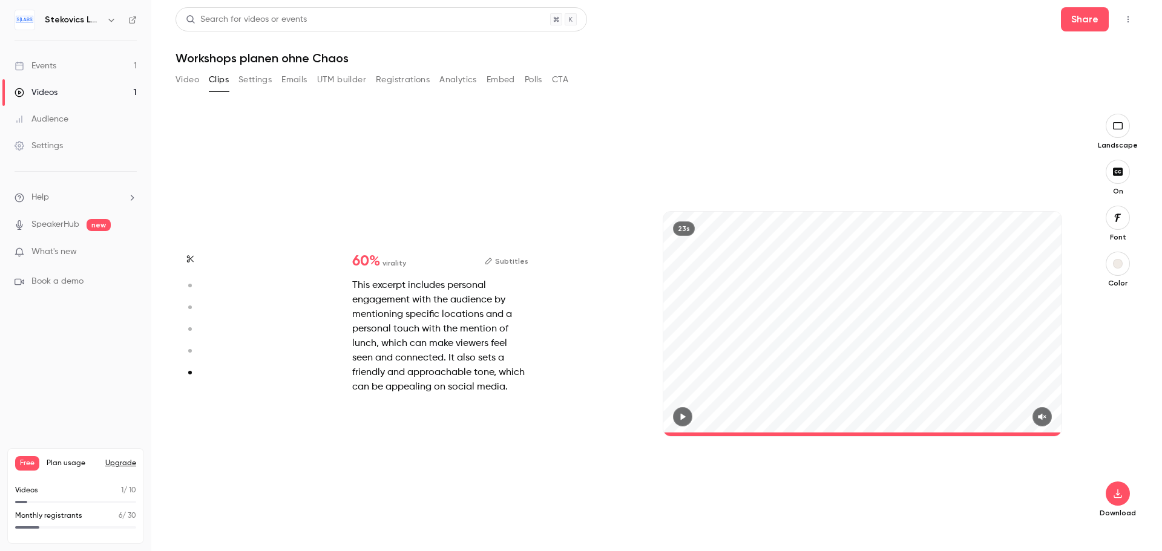
click at [192, 81] on button "Video" at bounding box center [187, 79] width 24 height 19
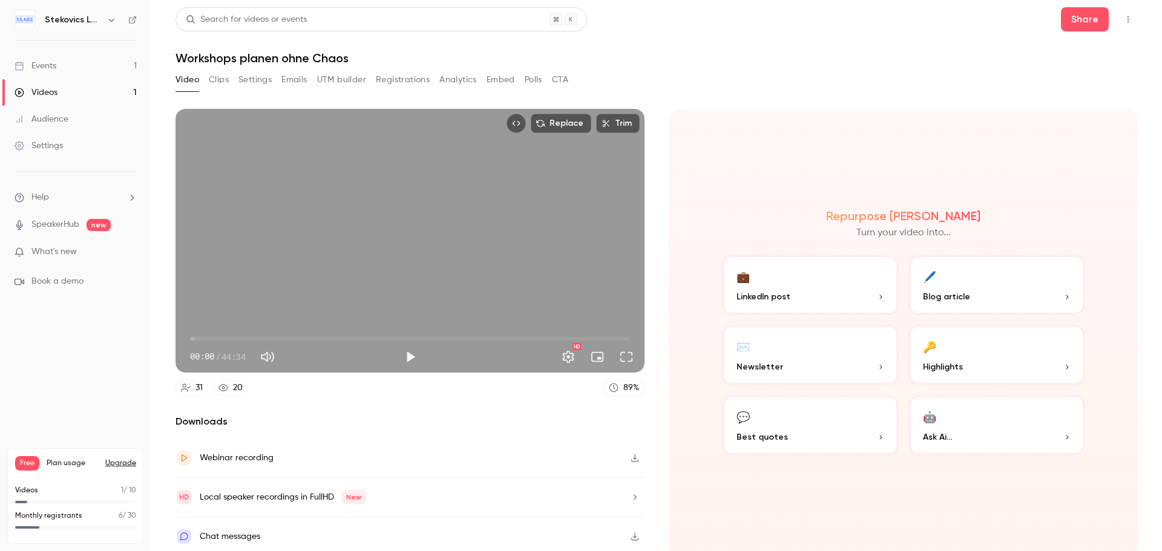
click at [968, 434] on p "Ask Ai..." at bounding box center [997, 437] width 148 height 13
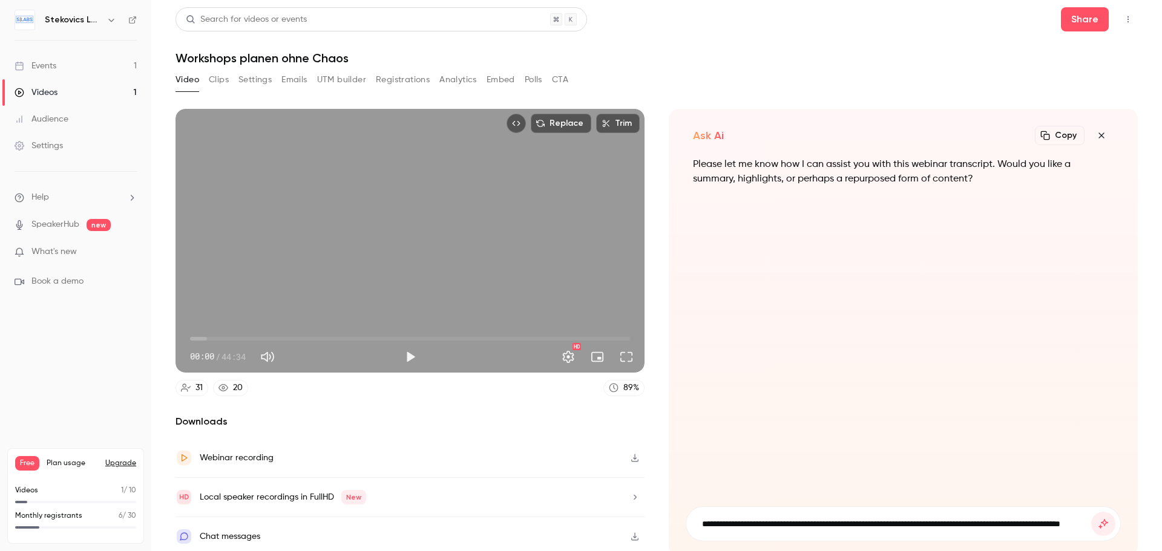
scroll to position [0, 97]
type input "**********"
click at [1091, 512] on button "submit" at bounding box center [1103, 524] width 24 height 24
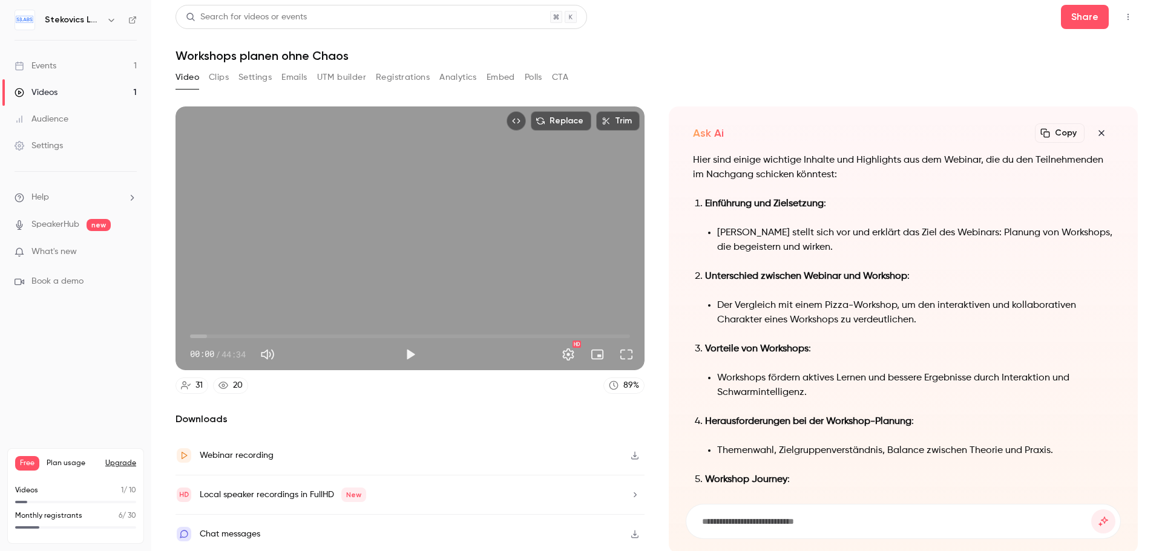
scroll to position [-307, 0]
click at [1050, 131] on button "Copy" at bounding box center [1060, 132] width 50 height 19
click at [282, 492] on div "Local speaker recordings in FullHD New" at bounding box center [283, 495] width 166 height 15
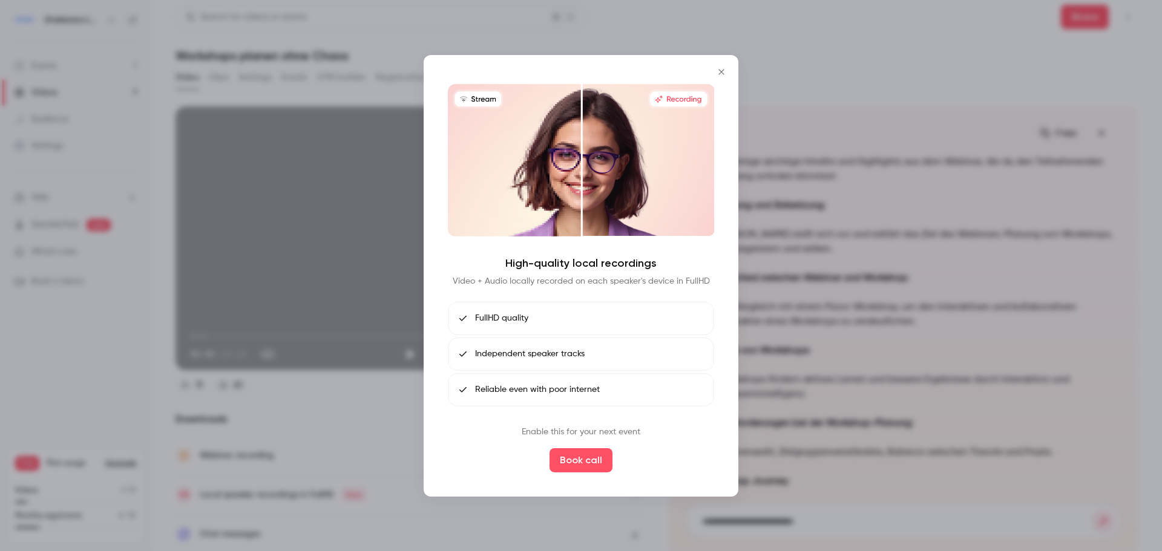
click at [509, 320] on span "FullHD quality" at bounding box center [501, 318] width 53 height 13
click at [509, 355] on span "Independent speaker tracks" at bounding box center [530, 354] width 110 height 13
click at [508, 389] on span "Reliable even with poor internet" at bounding box center [537, 390] width 125 height 13
click at [586, 458] on button "Book call" at bounding box center [580, 460] width 63 height 24
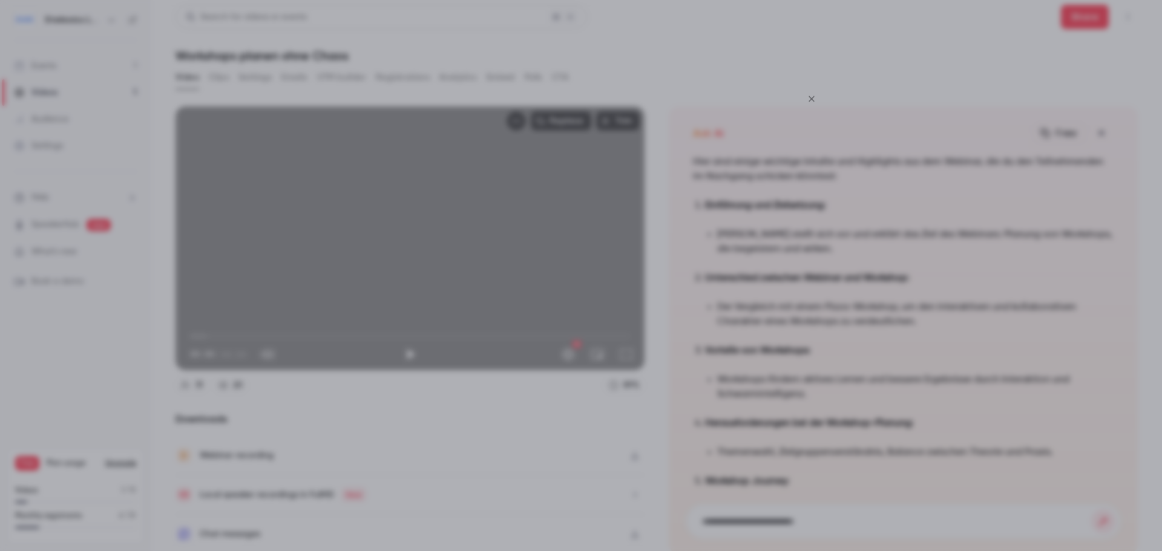
click at [811, 99] on icon "Close" at bounding box center [811, 99] width 15 height 10
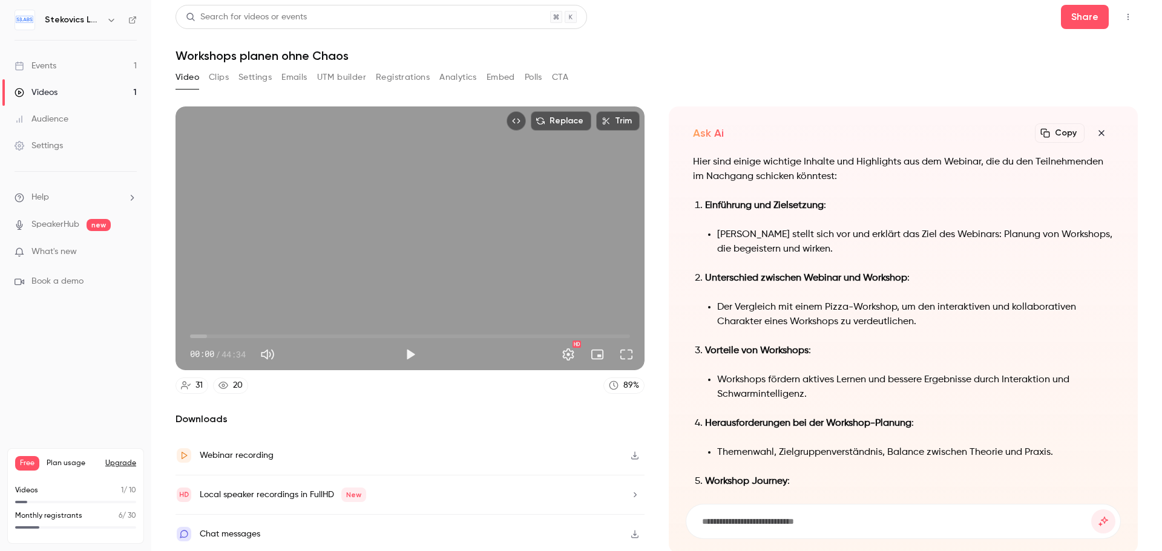
click at [215, 77] on button "Clips" at bounding box center [219, 77] width 20 height 19
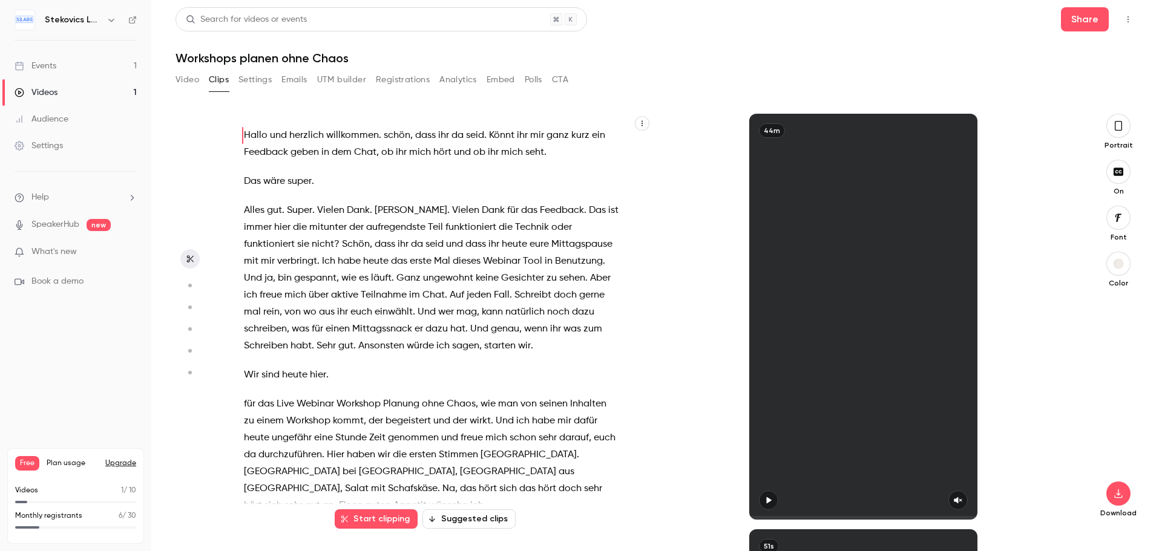
click at [258, 77] on button "Settings" at bounding box center [254, 79] width 33 height 19
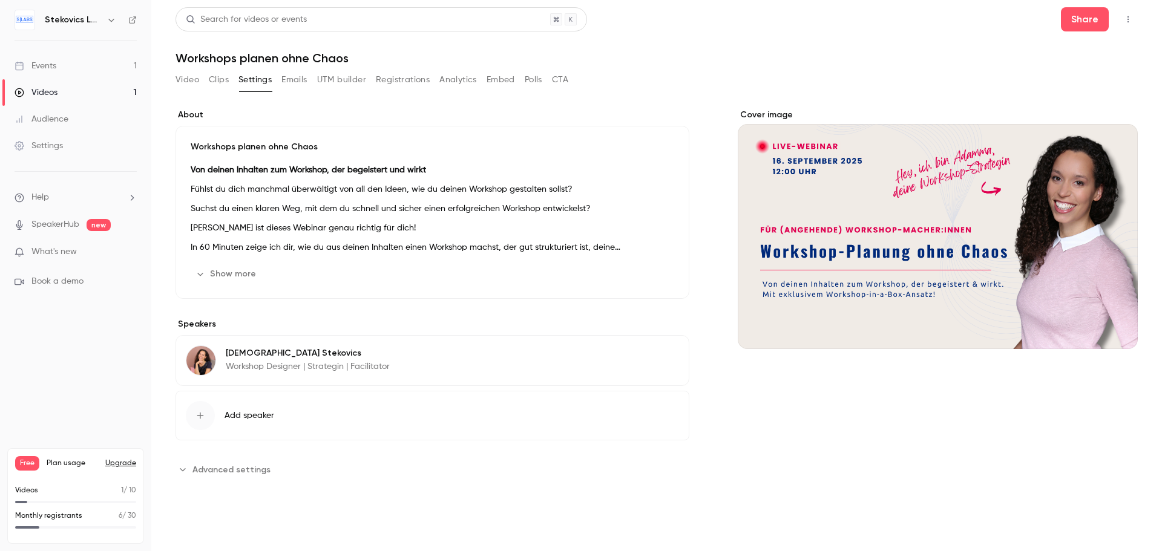
click at [293, 80] on button "Emails" at bounding box center [293, 79] width 25 height 19
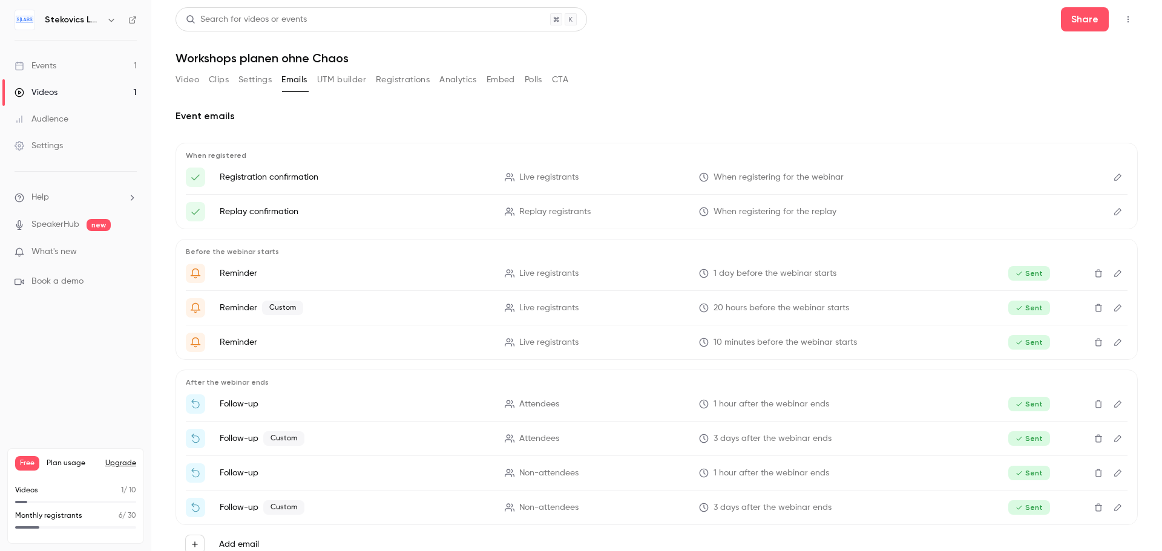
click at [339, 78] on button "UTM builder" at bounding box center [341, 79] width 49 height 19
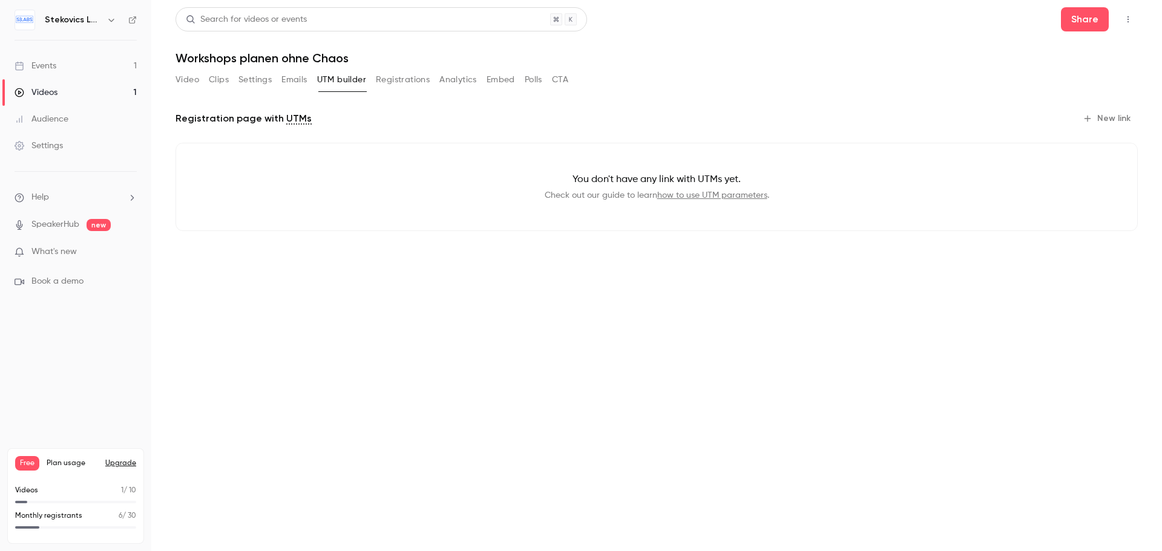
click at [416, 79] on button "Registrations" at bounding box center [403, 79] width 54 height 19
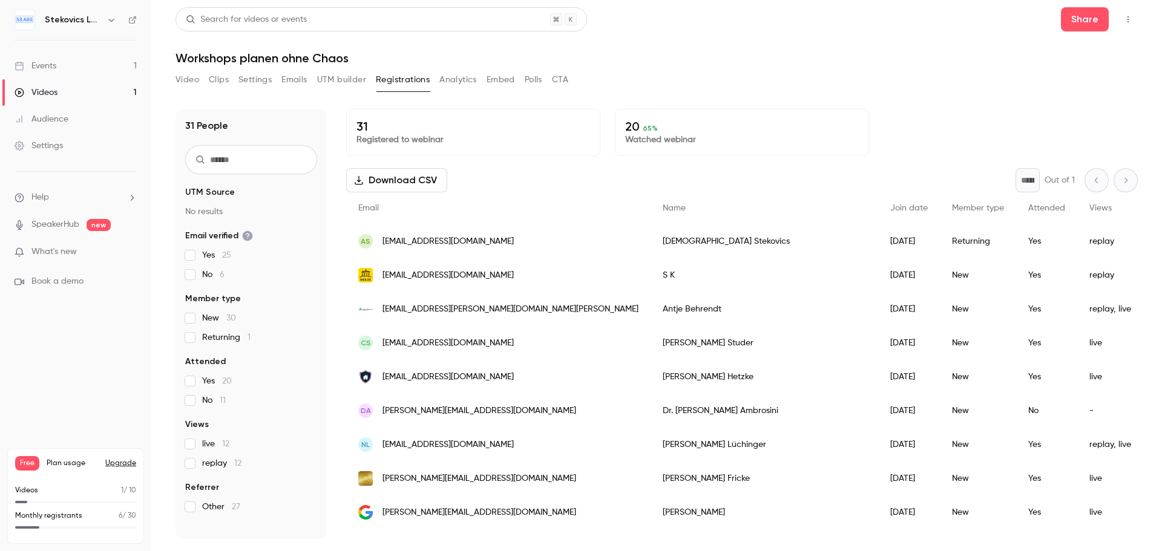
click at [401, 180] on button "Download CSV" at bounding box center [396, 180] width 101 height 24
click at [459, 77] on button "Analytics" at bounding box center [458, 79] width 38 height 19
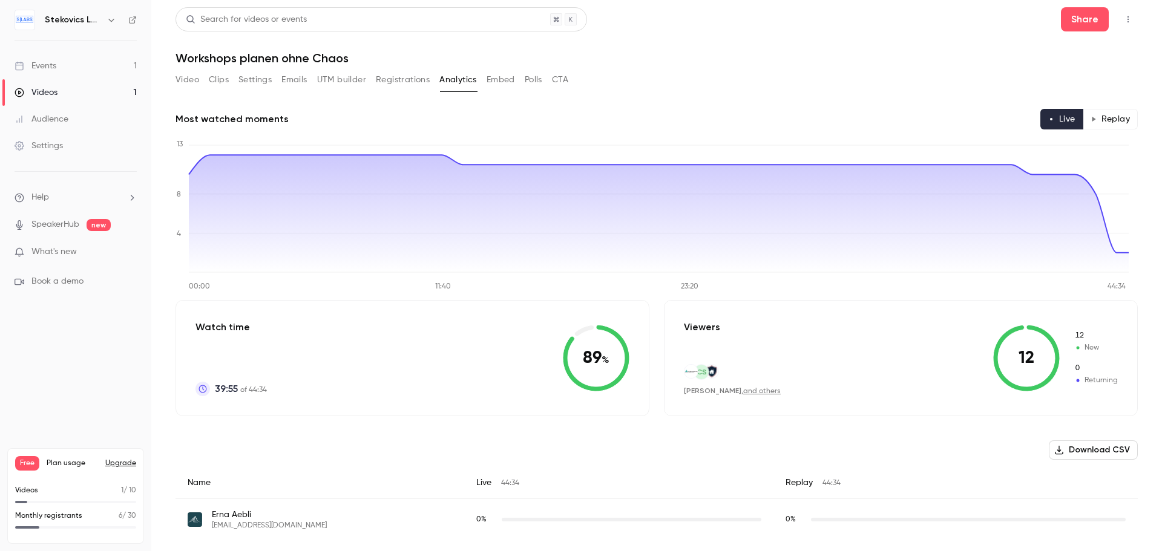
click at [1097, 119] on button "Replay" at bounding box center [1110, 119] width 55 height 21
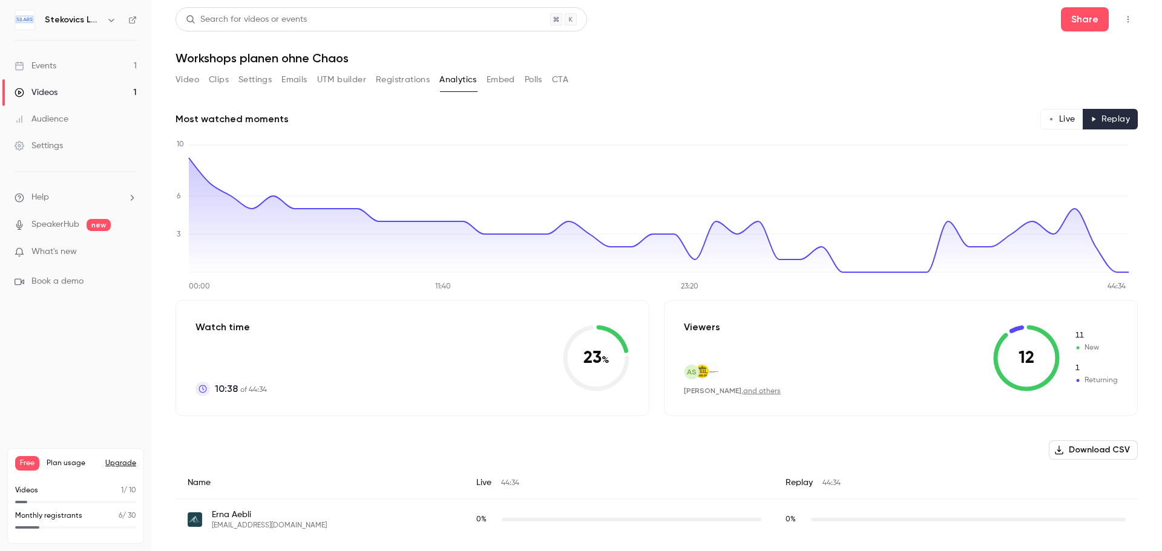
click at [1054, 114] on button "Live" at bounding box center [1061, 119] width 43 height 21
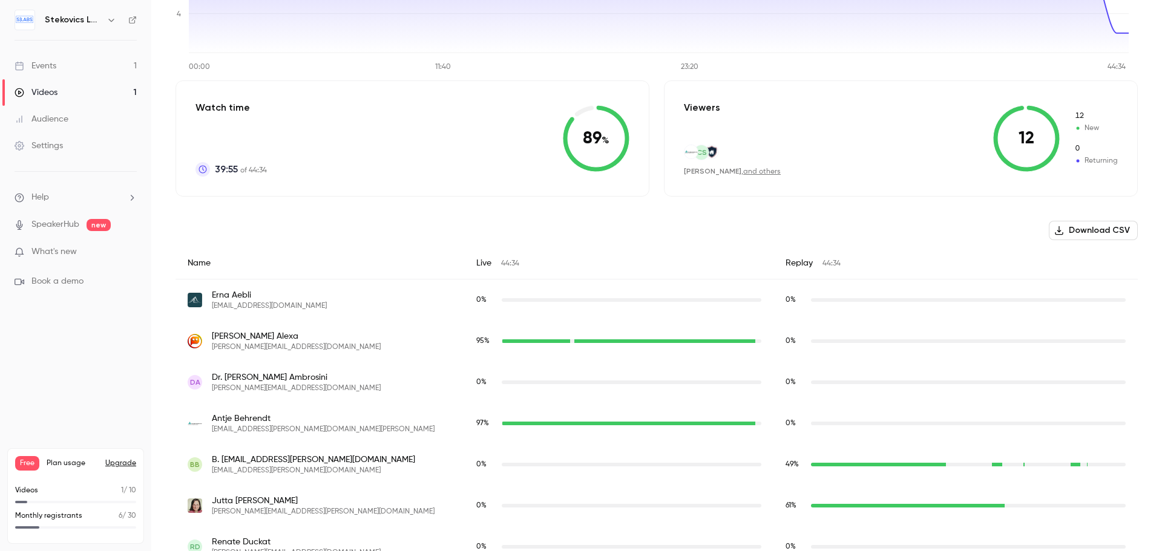
scroll to position [242, 0]
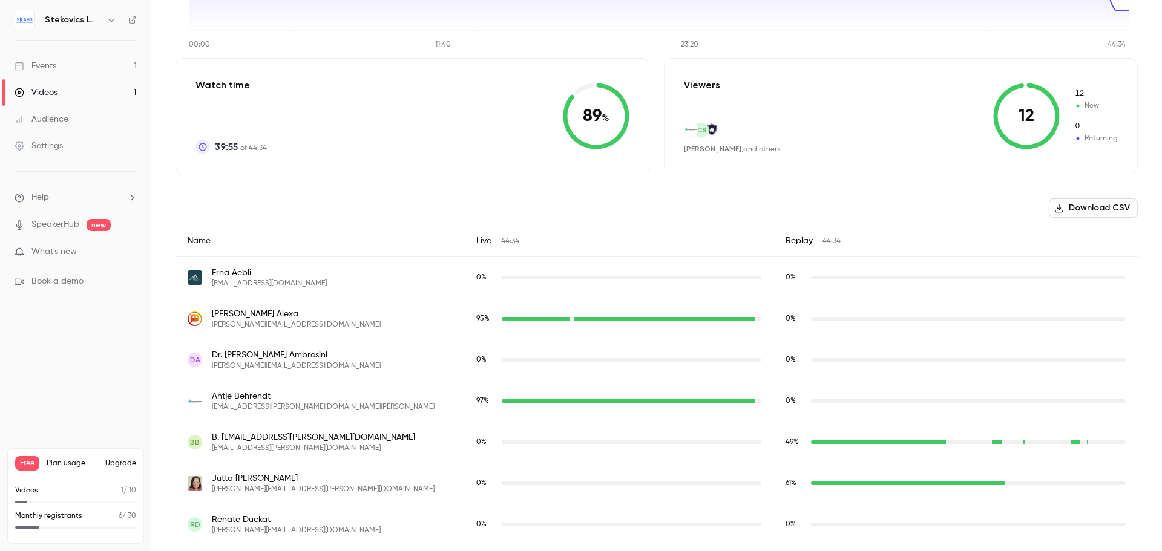
click at [1085, 206] on button "Download CSV" at bounding box center [1093, 207] width 89 height 19
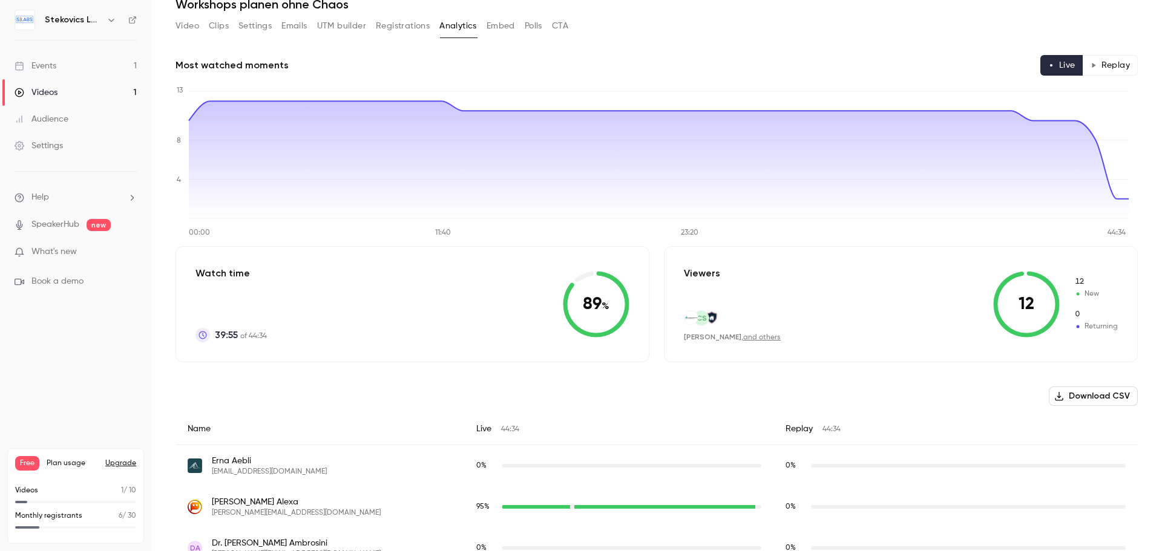
scroll to position [0, 0]
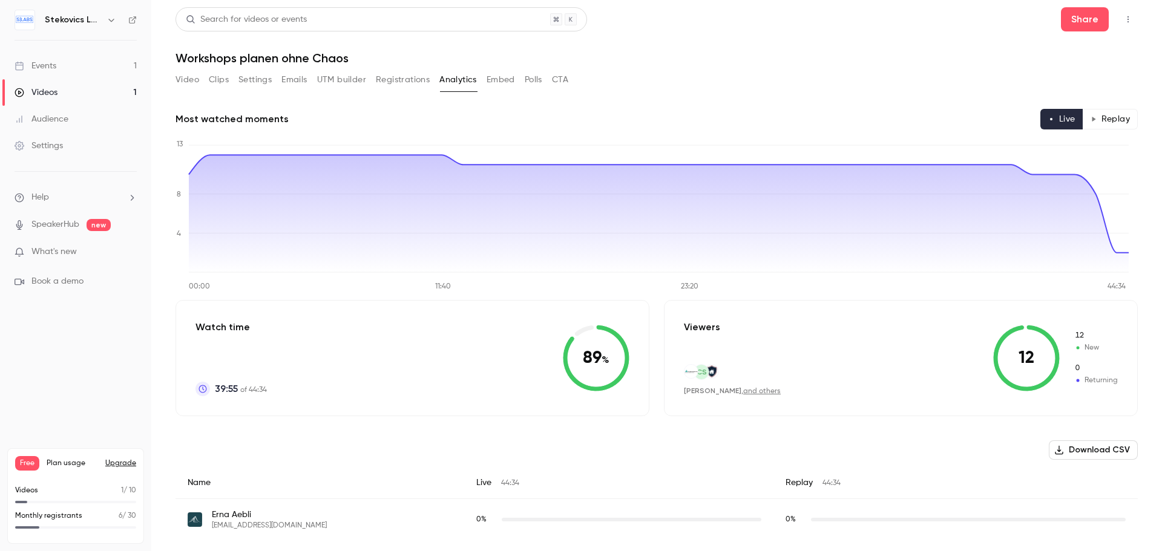
click at [494, 79] on button "Embed" at bounding box center [501, 79] width 28 height 19
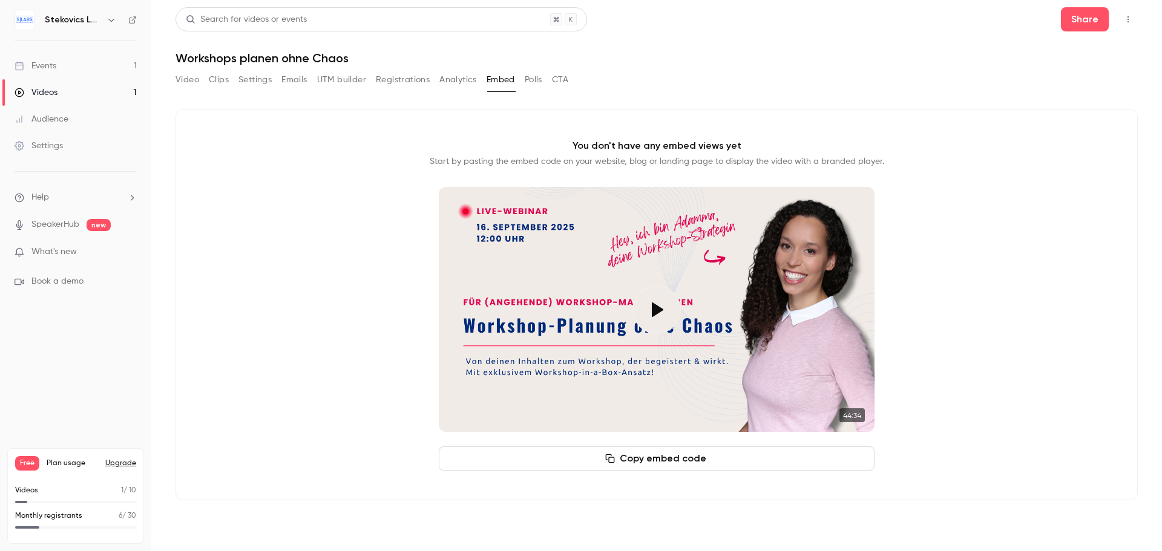
click at [533, 79] on button "Polls" at bounding box center [534, 79] width 18 height 19
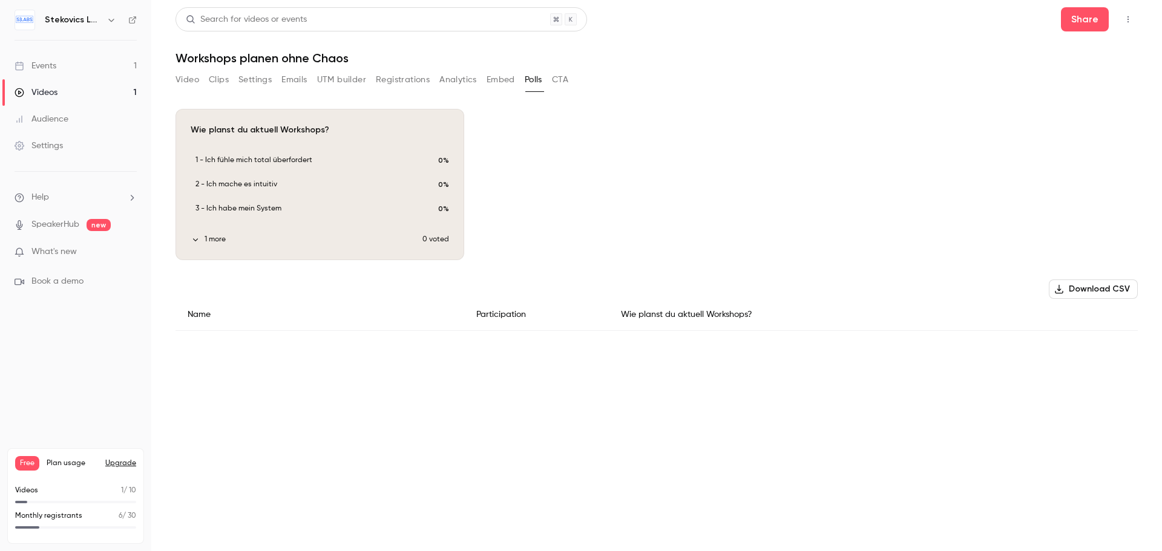
click at [565, 77] on button "CTA" at bounding box center [560, 79] width 16 height 19
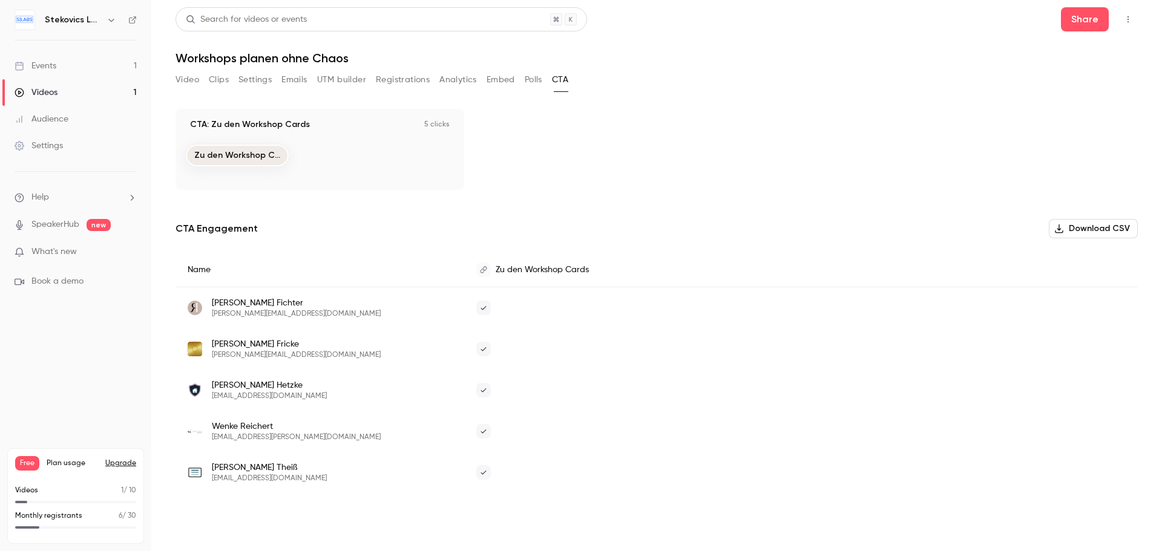
click at [1082, 229] on button "Download CSV" at bounding box center [1093, 228] width 89 height 19
click at [190, 80] on button "Video" at bounding box center [187, 79] width 24 height 19
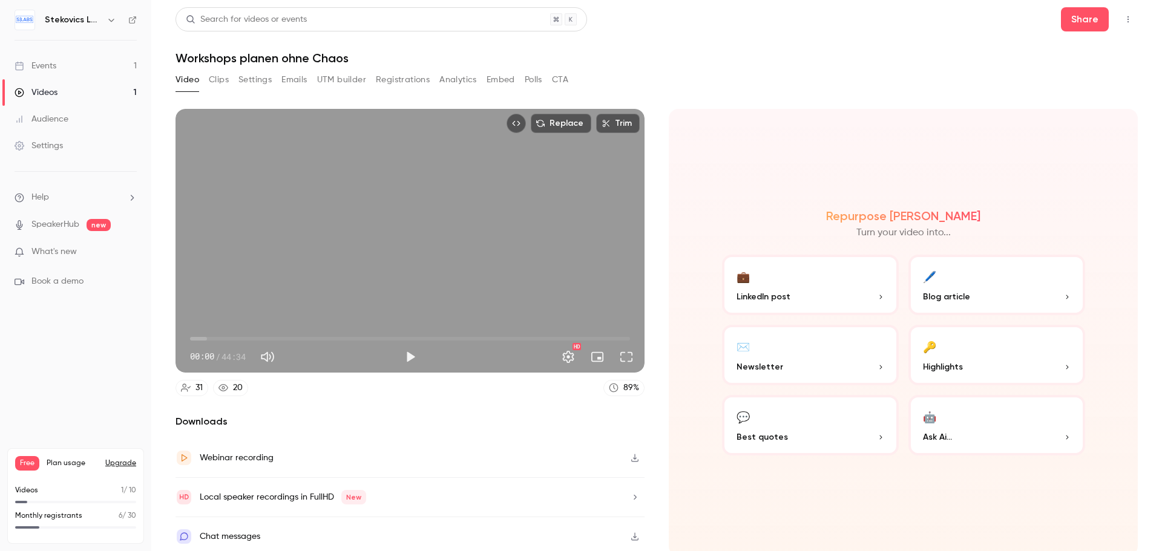
click at [1123, 19] on icon "Top Bar Actions" at bounding box center [1128, 19] width 10 height 8
click at [879, 94] on div at bounding box center [581, 275] width 1162 height 551
click at [500, 79] on button "Embed" at bounding box center [501, 79] width 28 height 19
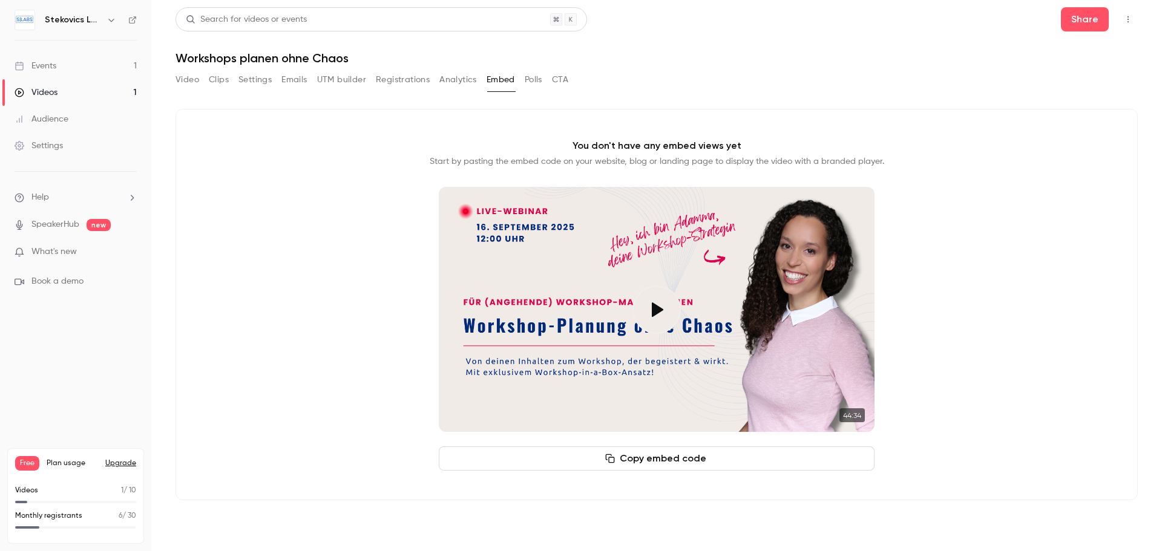
click at [464, 82] on button "Analytics" at bounding box center [458, 79] width 38 height 19
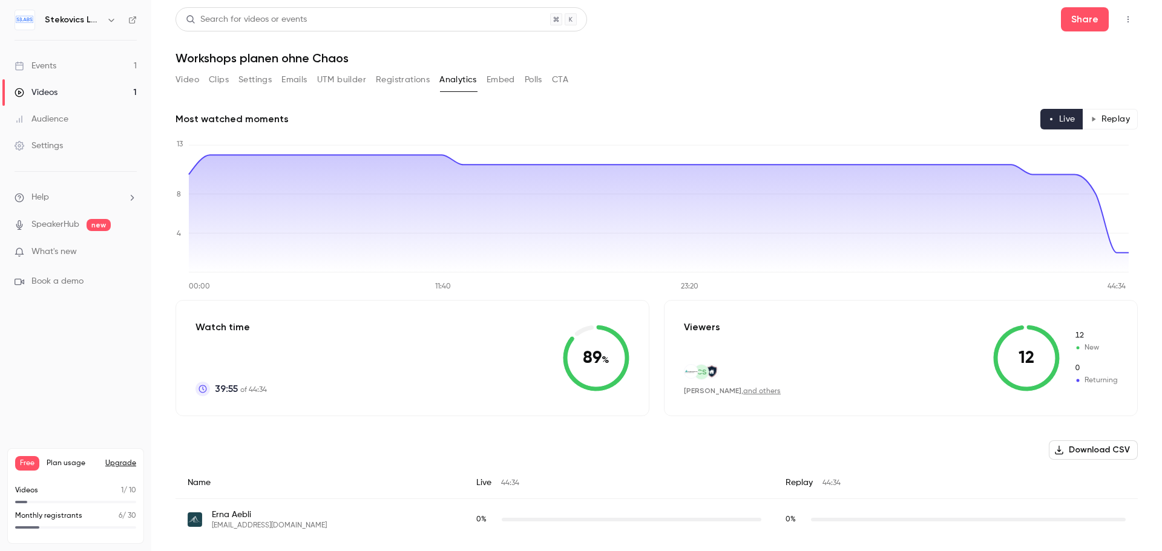
click at [60, 280] on span "Book a demo" at bounding box center [57, 281] width 52 height 13
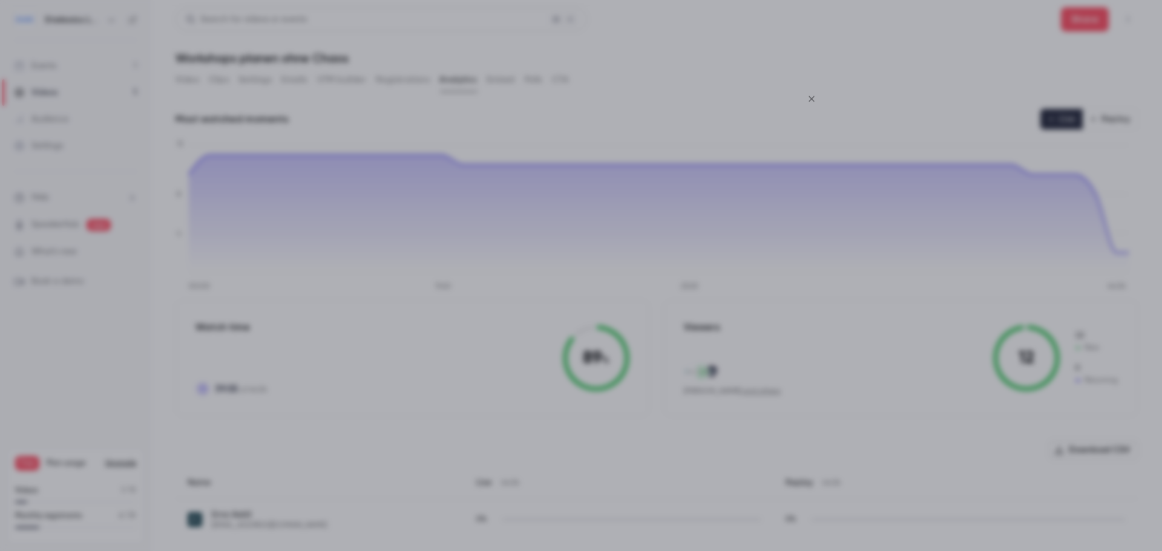
click at [812, 97] on icon "Close" at bounding box center [811, 99] width 15 height 10
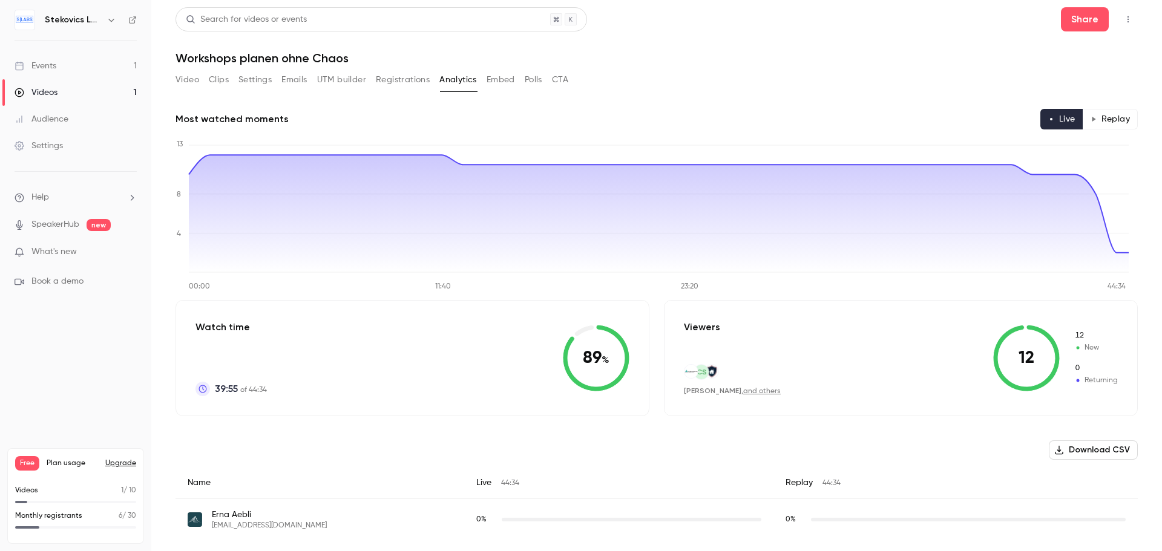
click at [110, 18] on icon "button" at bounding box center [112, 20] width 10 height 10
click at [110, 27] on div at bounding box center [581, 275] width 1162 height 551
click at [35, 67] on div "Events" at bounding box center [36, 66] width 42 height 12
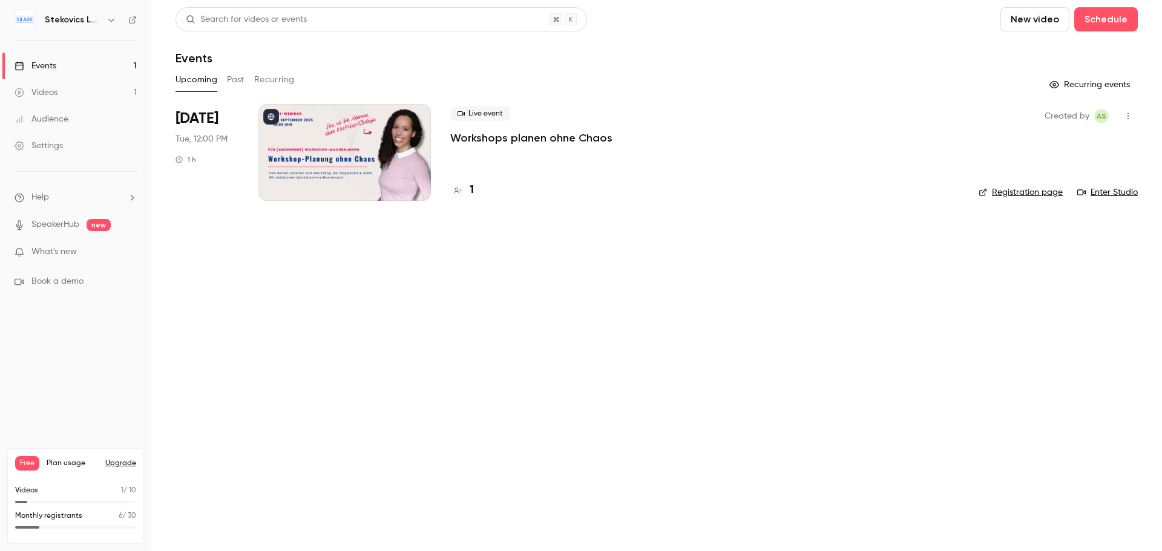
click at [48, 197] on span "Help" at bounding box center [40, 197] width 18 height 13
click at [199, 182] on link "Talk to [GEOGRAPHIC_DATA]" at bounding box center [223, 184] width 133 height 32
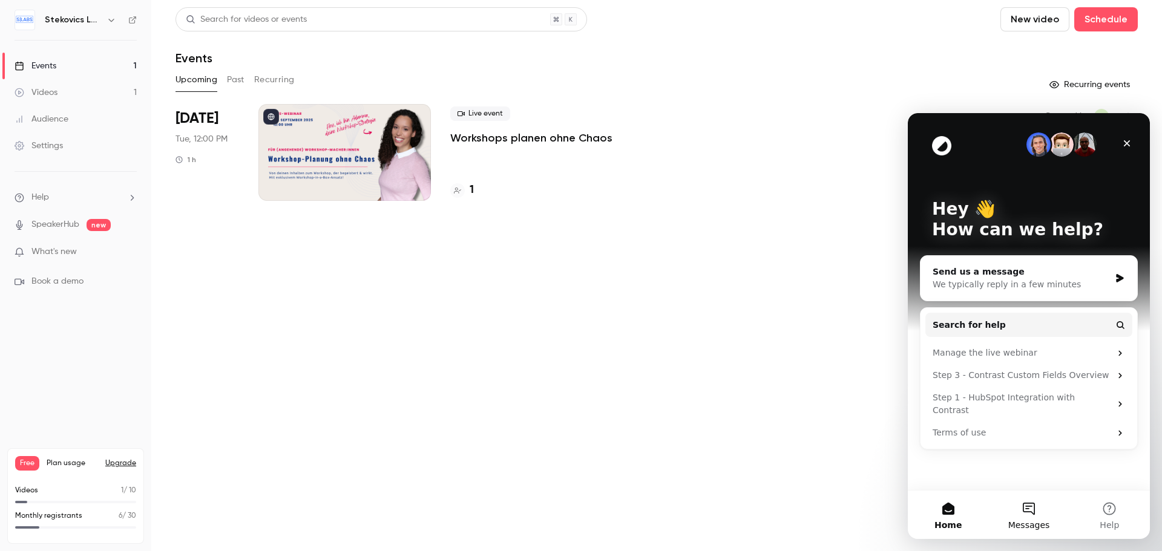
click at [1032, 511] on button "Messages" at bounding box center [1028, 515] width 80 height 48
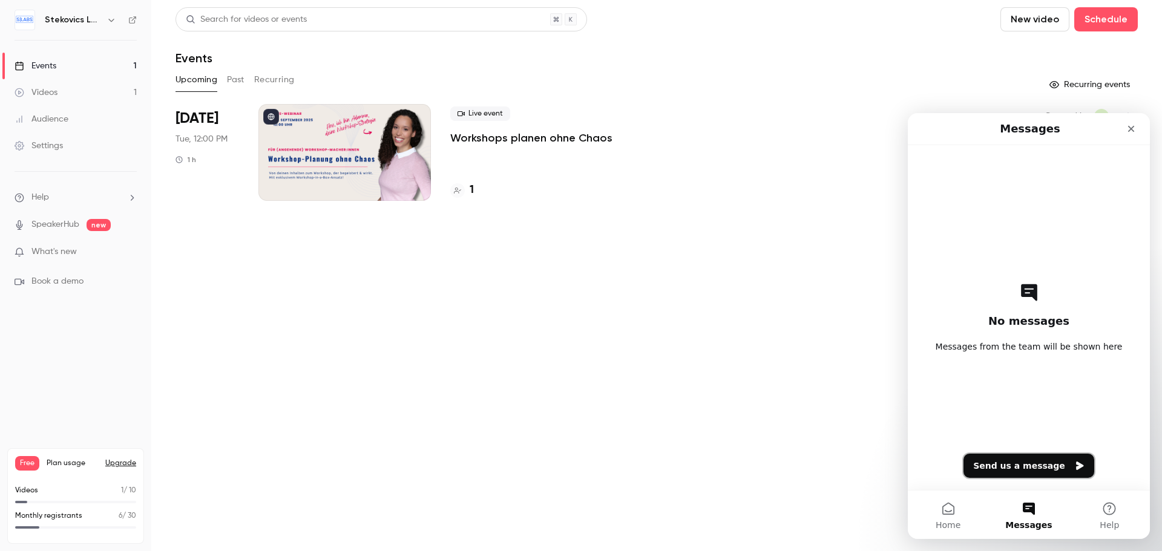
click at [1014, 467] on button "Send us a message" at bounding box center [1028, 466] width 131 height 24
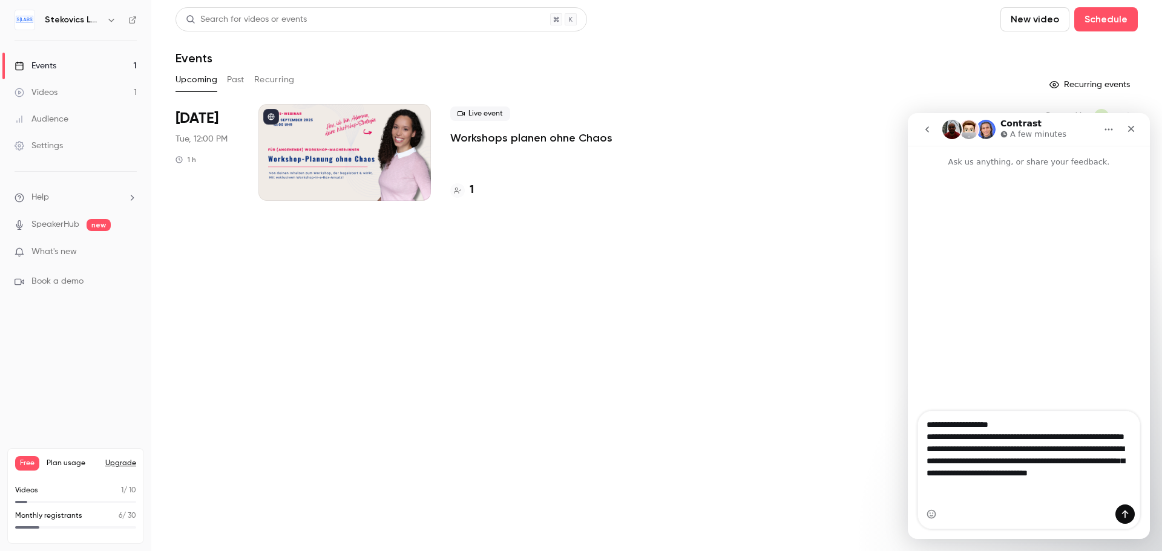
click at [1018, 485] on textarea "**********" at bounding box center [1028, 457] width 221 height 93
click at [1074, 500] on textarea "**********" at bounding box center [1028, 457] width 221 height 93
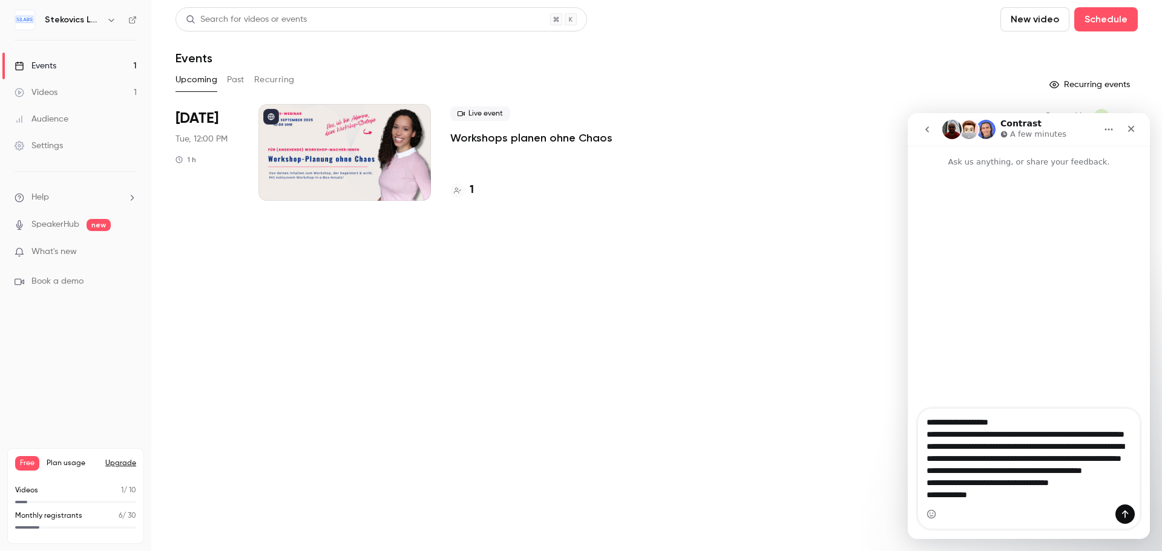
scroll to position [32, 0]
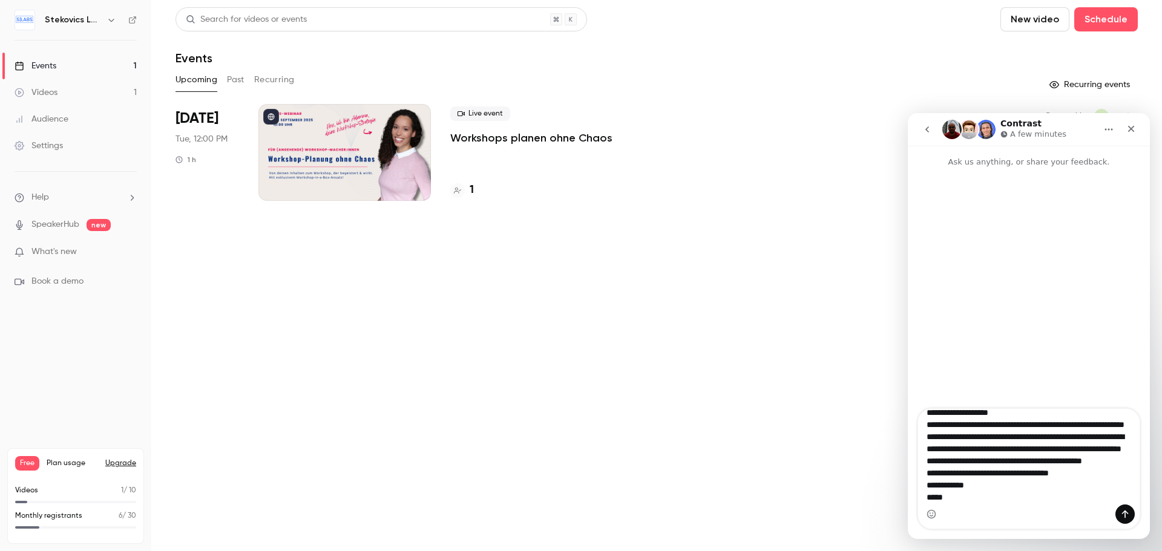
type textarea "**********"
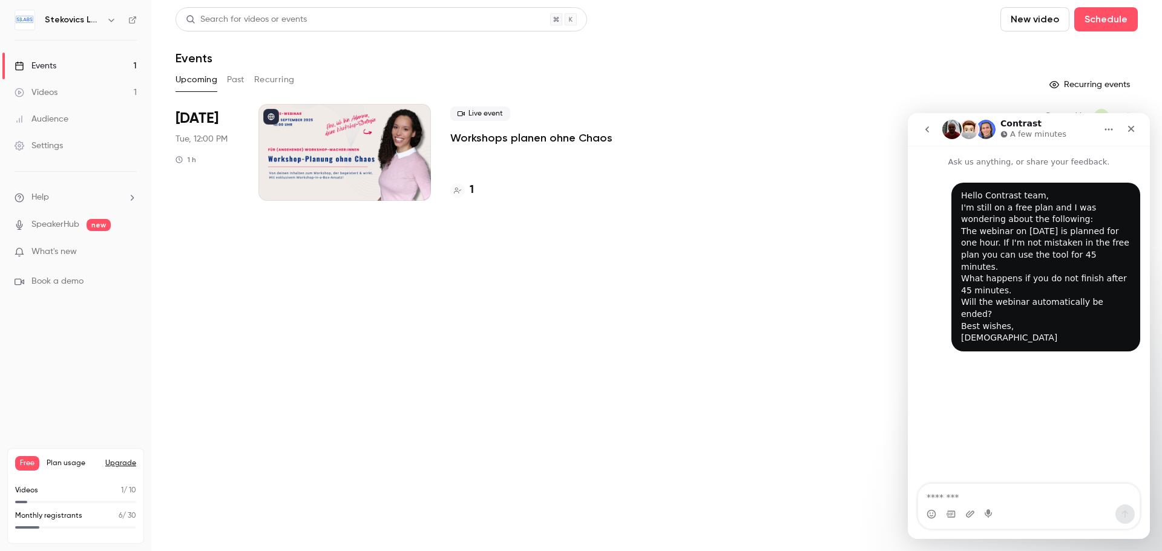
scroll to position [0, 0]
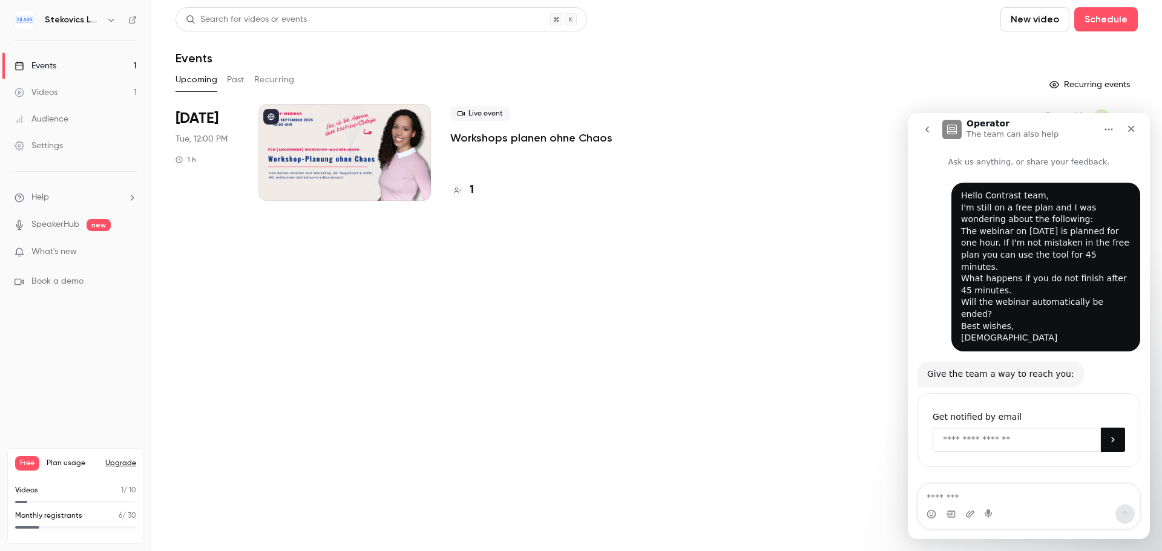
click at [1046, 428] on input "Enter your email" at bounding box center [1017, 440] width 168 height 24
type input "**********"
click at [1108, 435] on icon "Submit" at bounding box center [1113, 440] width 10 height 10
click at [1128, 130] on icon "Close" at bounding box center [1131, 129] width 10 height 10
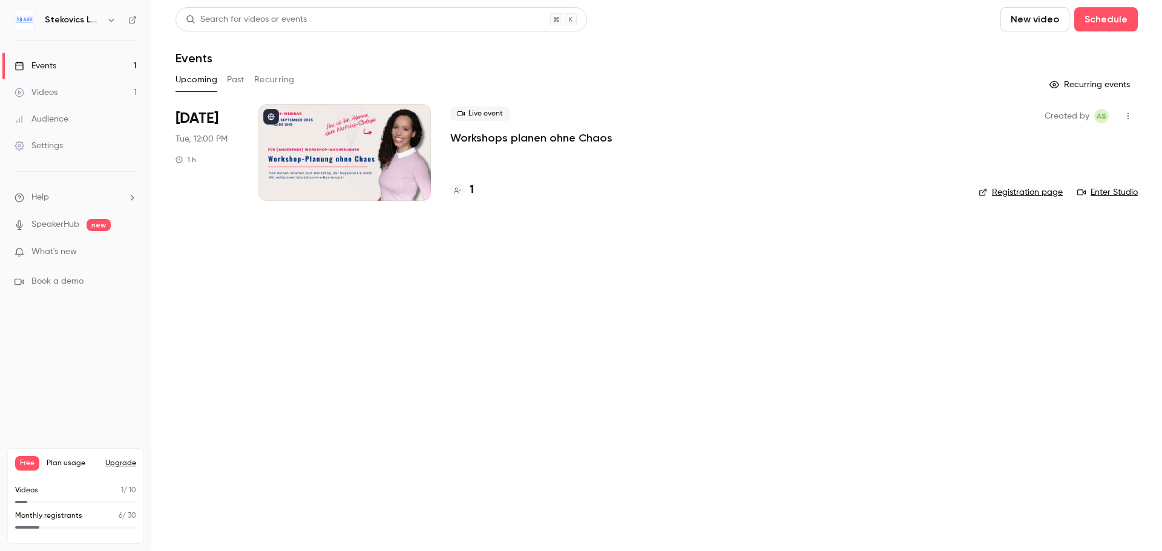
click at [325, 168] on div at bounding box center [344, 152] width 172 height 97
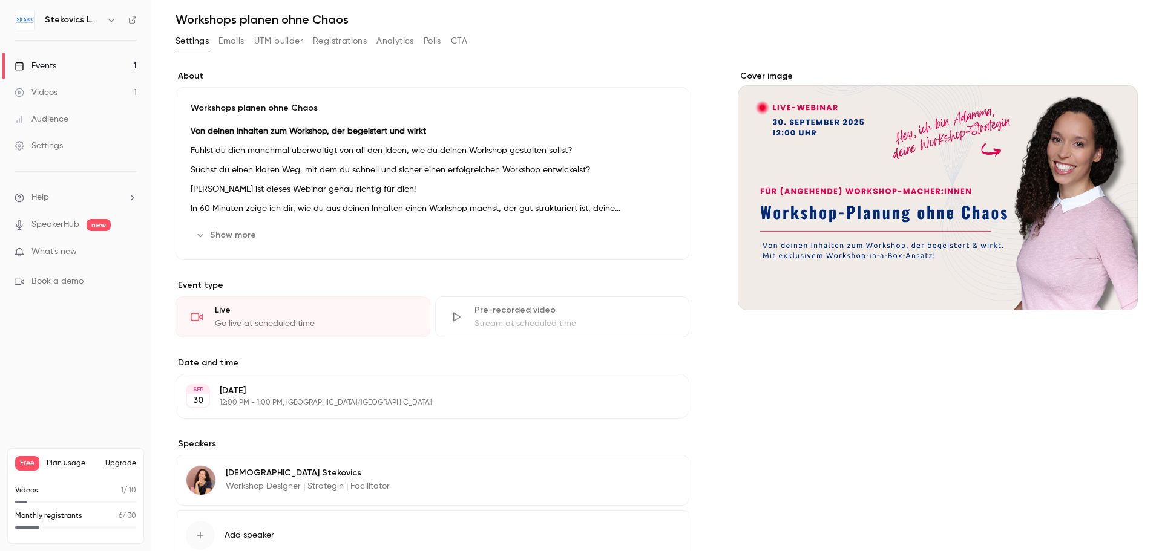
scroll to position [61, 0]
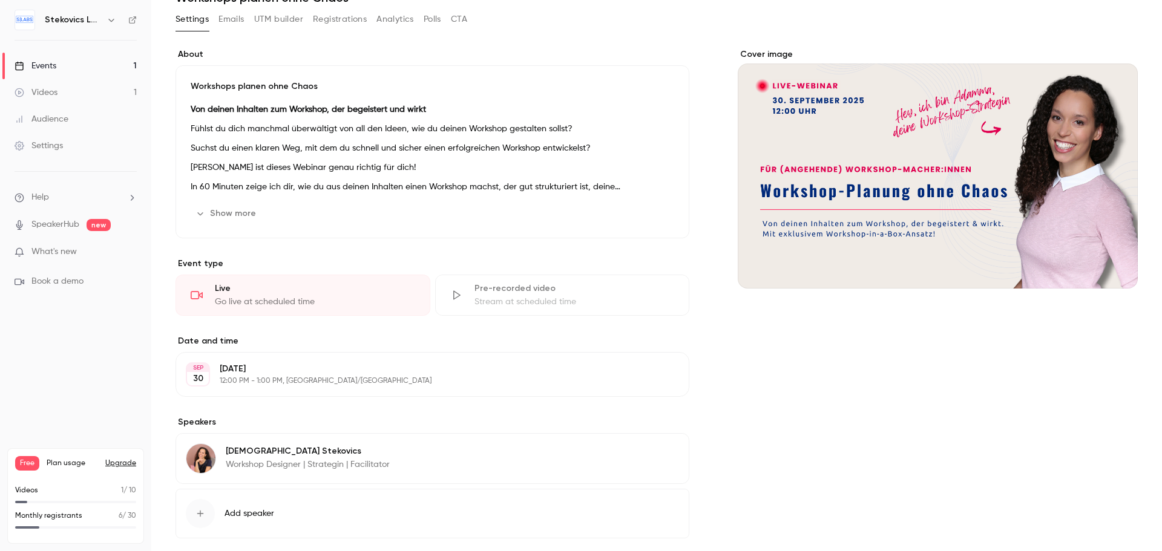
click at [196, 212] on icon "button" at bounding box center [200, 214] width 10 height 10
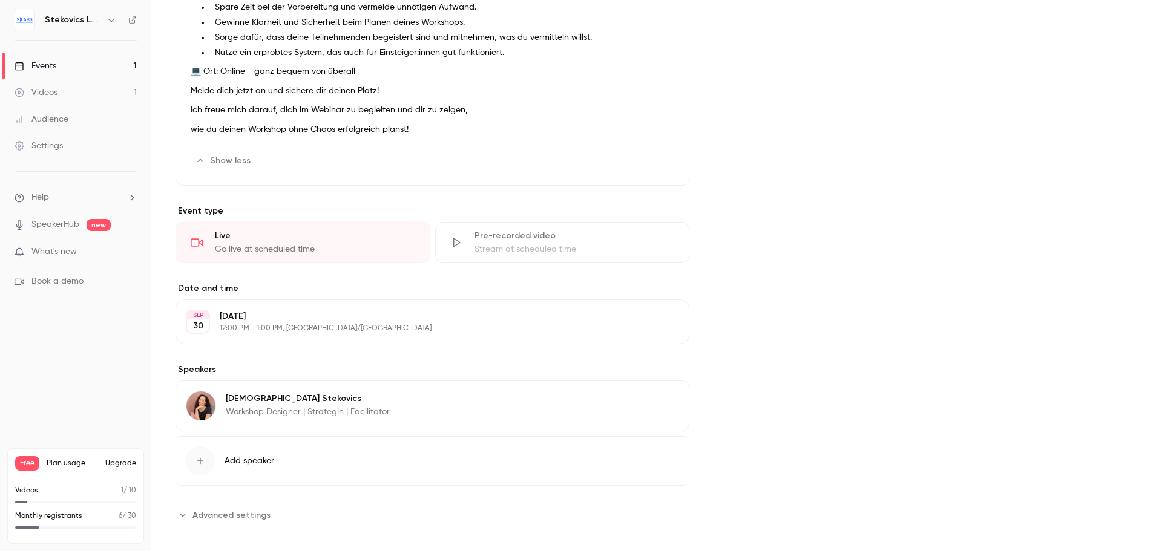
scroll to position [394, 0]
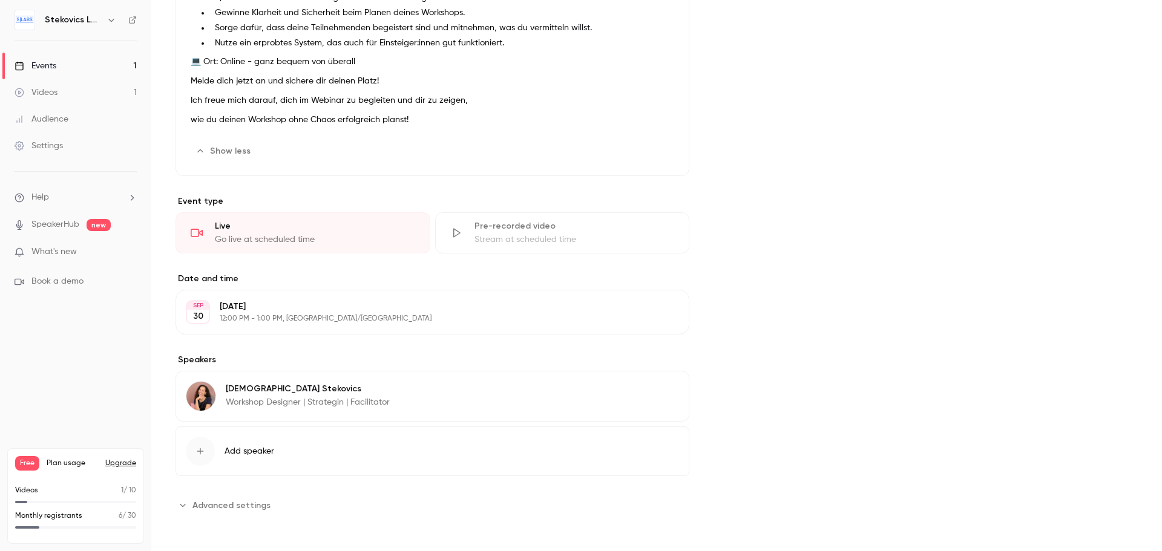
click at [223, 510] on span "Advanced settings" at bounding box center [231, 505] width 78 height 13
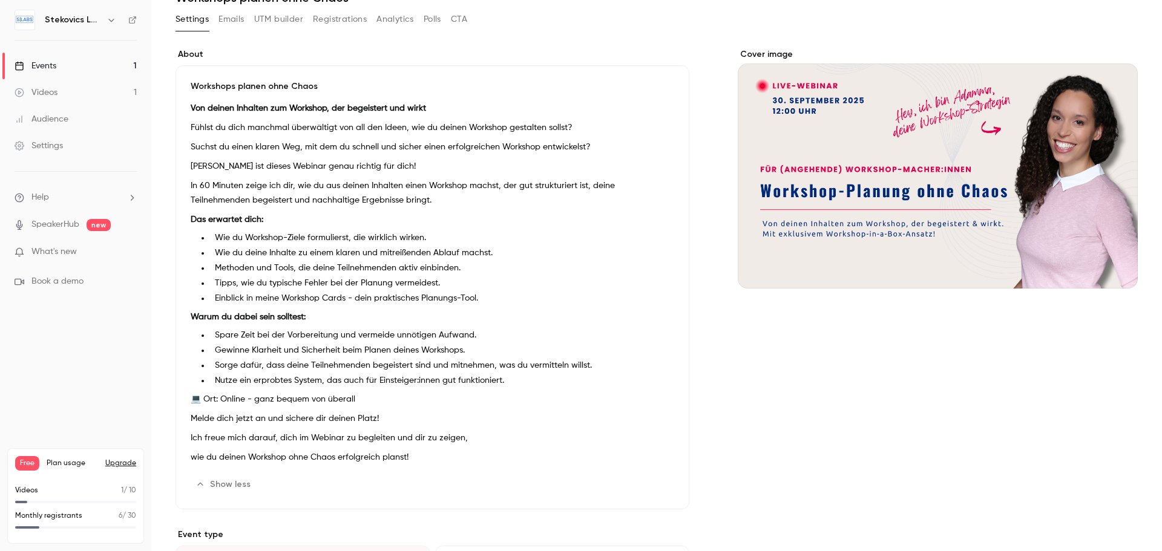
scroll to position [0, 0]
click at [205, 91] on p "Workshops planen ohne Chaos" at bounding box center [433, 86] width 484 height 12
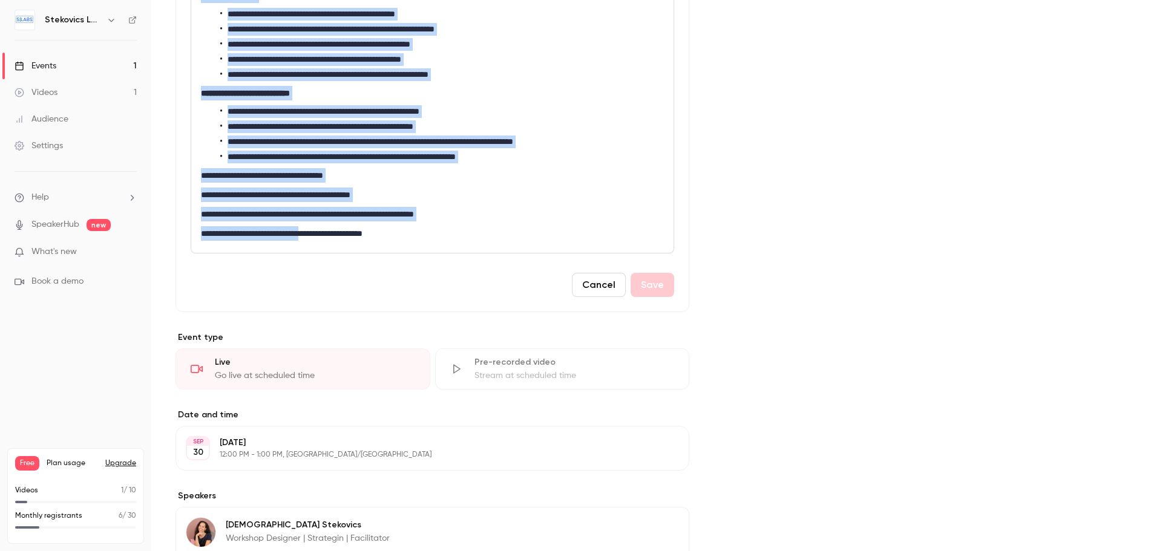
scroll to position [363, 0]
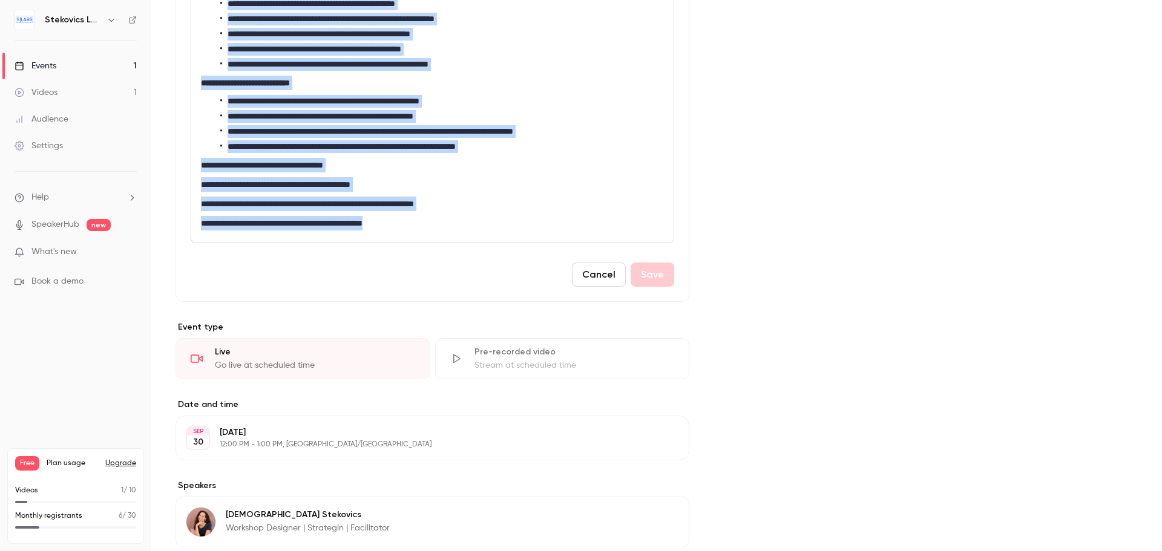
drag, startPoint x: 200, startPoint y: 237, endPoint x: 430, endPoint y: 226, distance: 229.6
click at [430, 226] on div "**********" at bounding box center [432, 51] width 482 height 383
copy div "**********"
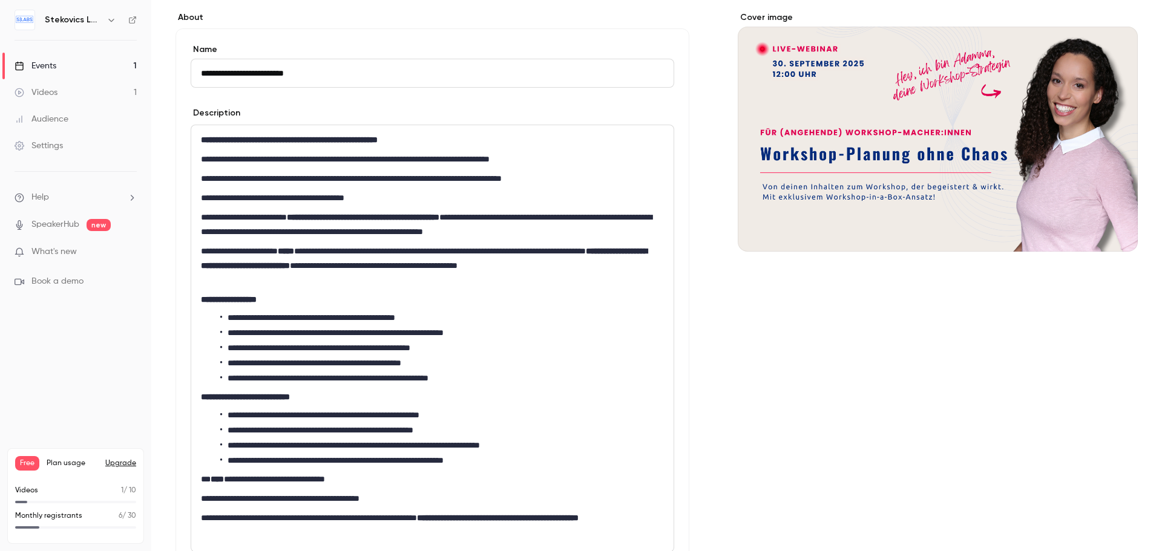
scroll to position [61, 0]
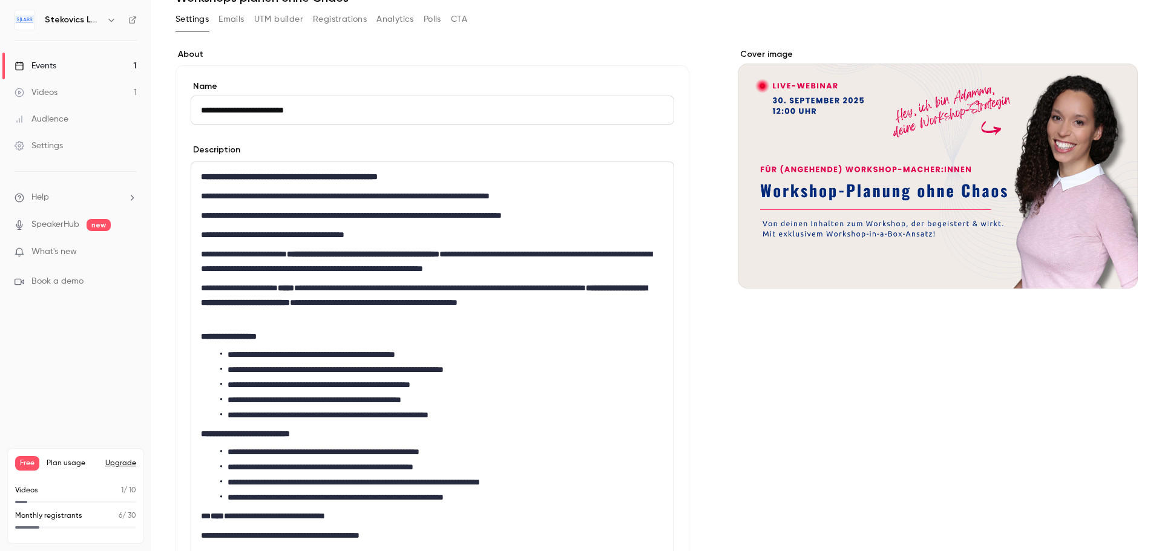
click at [329, 113] on input "**********" at bounding box center [433, 110] width 484 height 29
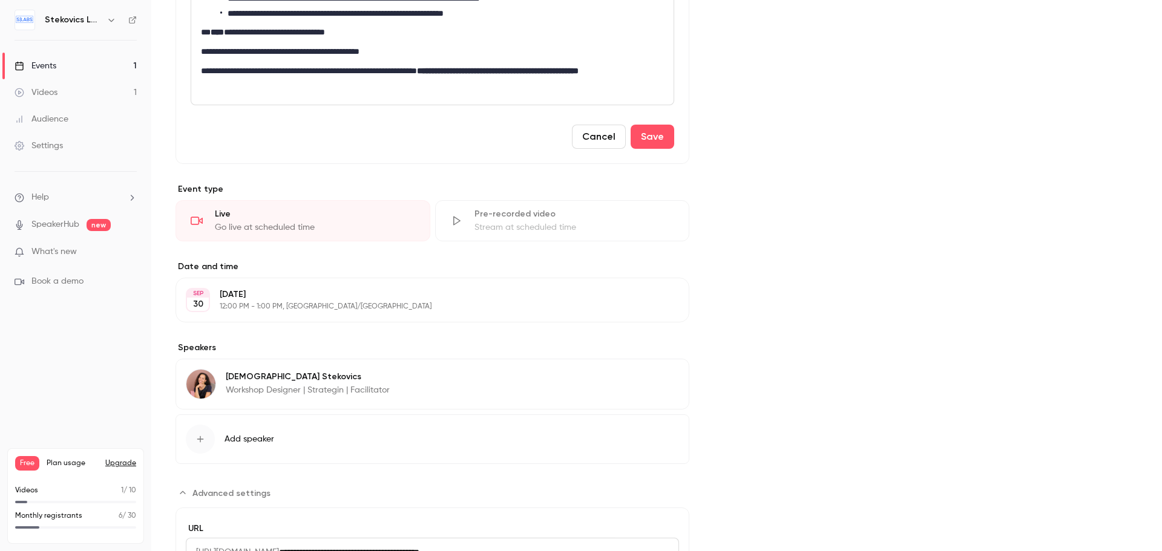
scroll to position [605, 0]
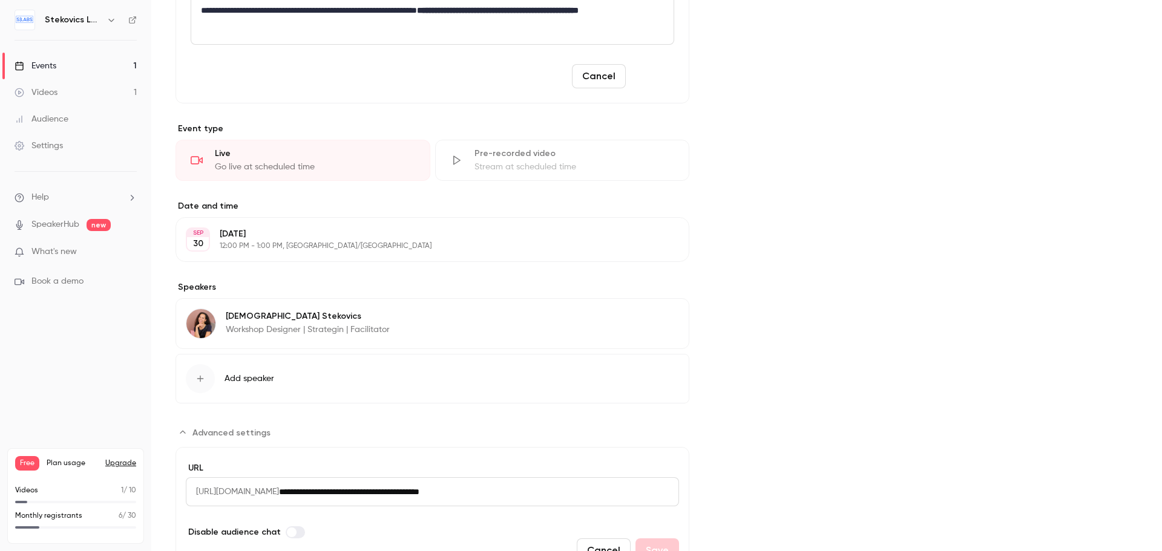
type input "**********"
click at [649, 76] on button "Save" at bounding box center [653, 76] width 44 height 24
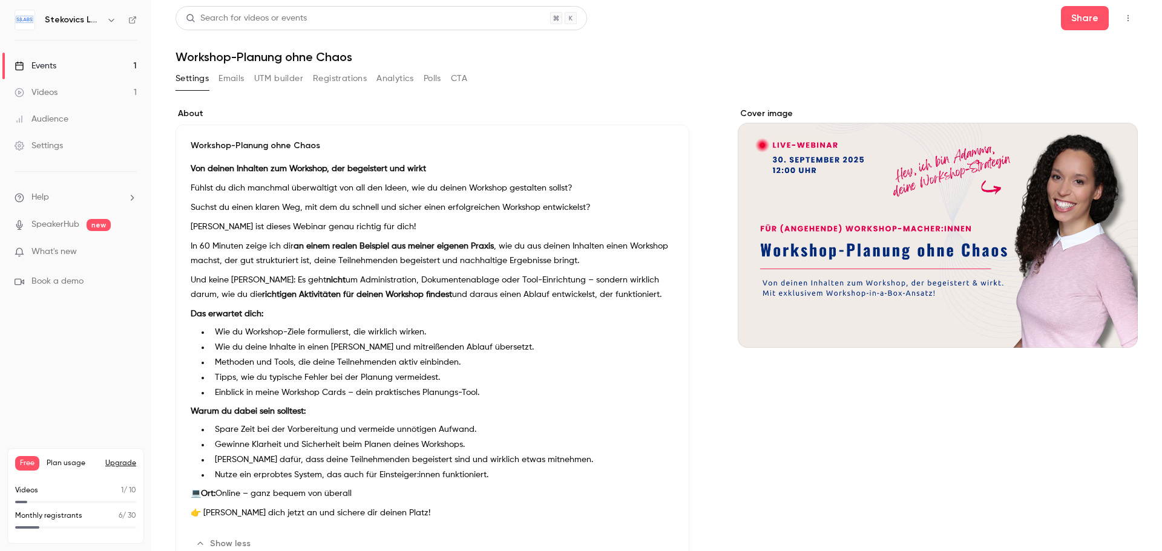
scroll to position [0, 0]
click at [234, 80] on button "Emails" at bounding box center [230, 79] width 25 height 19
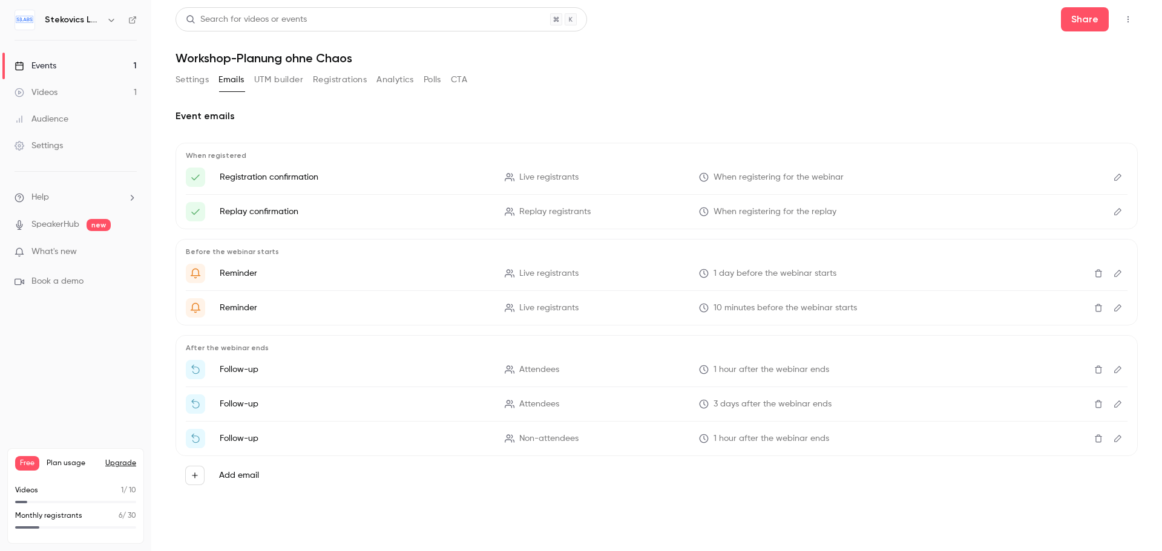
click at [1118, 177] on icon "Edit" at bounding box center [1118, 177] width 10 height 8
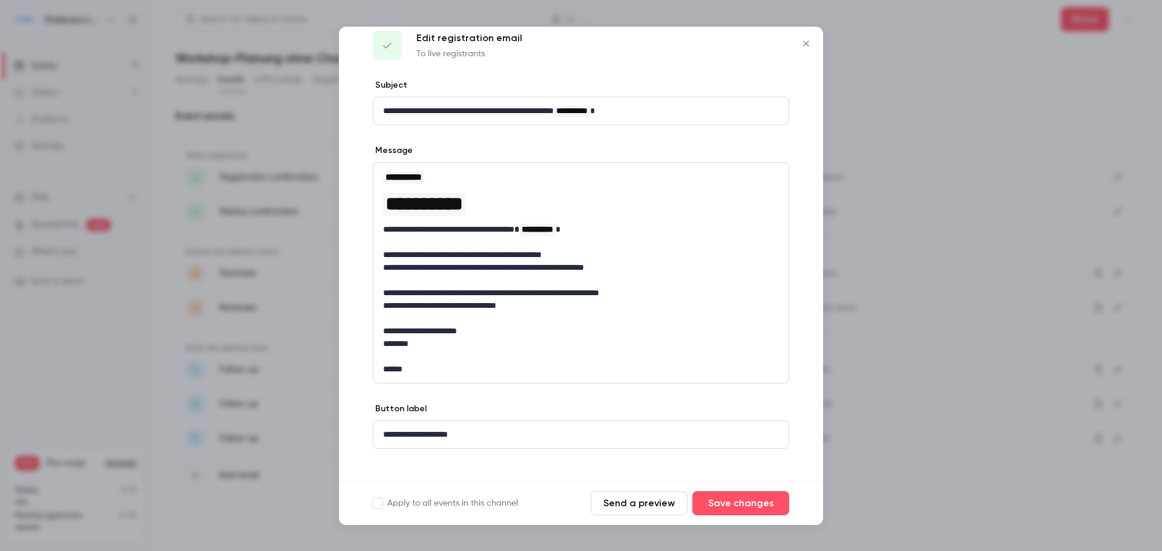
scroll to position [31, 0]
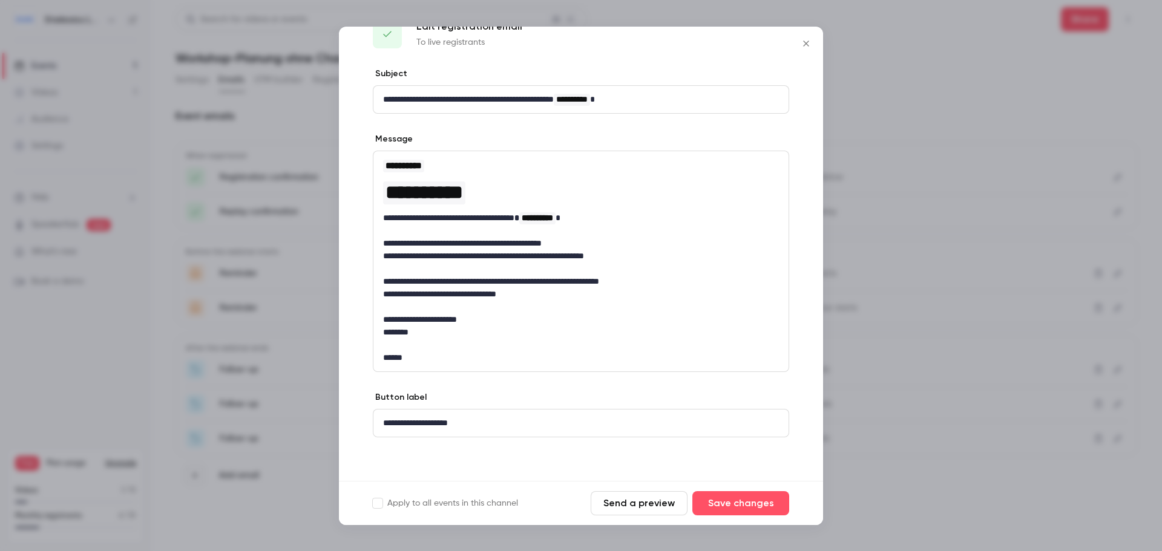
click at [808, 45] on icon "Close" at bounding box center [805, 43] width 5 height 5
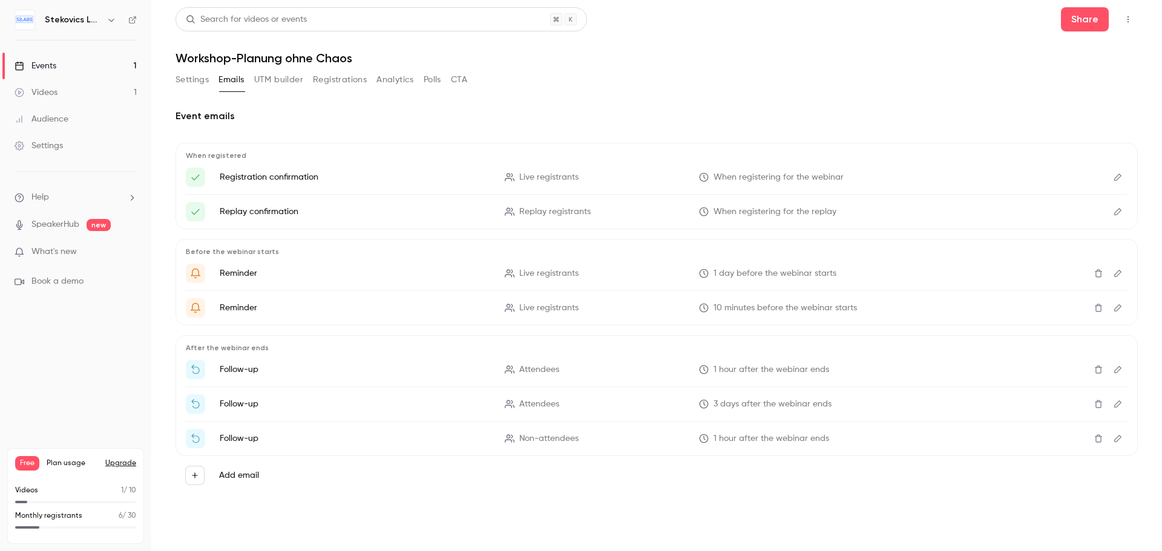
click at [1118, 212] on icon "Edit" at bounding box center [1118, 212] width 10 height 8
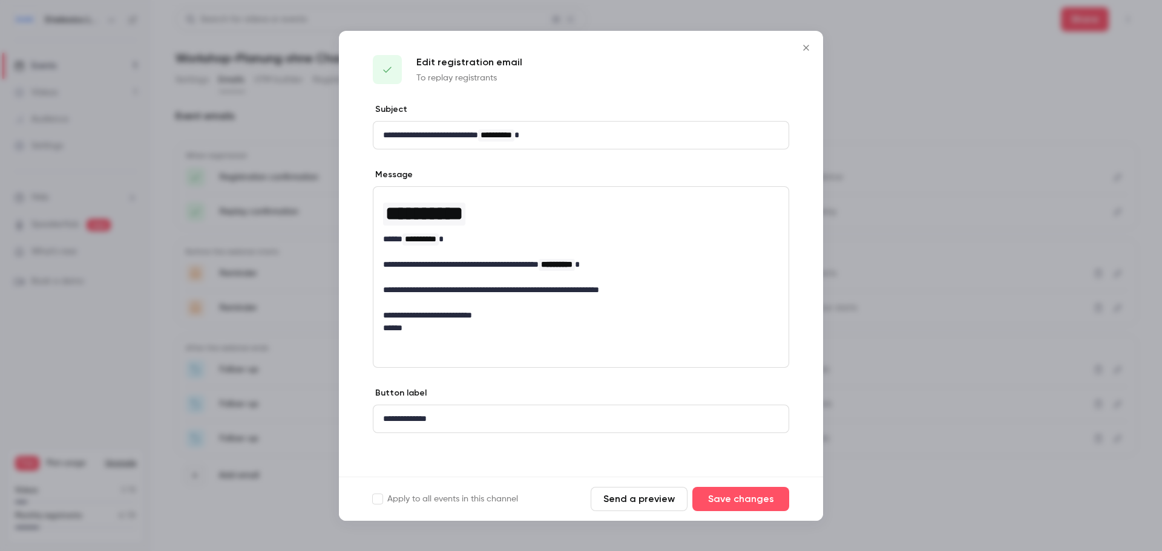
click at [802, 51] on icon "Close" at bounding box center [806, 48] width 15 height 10
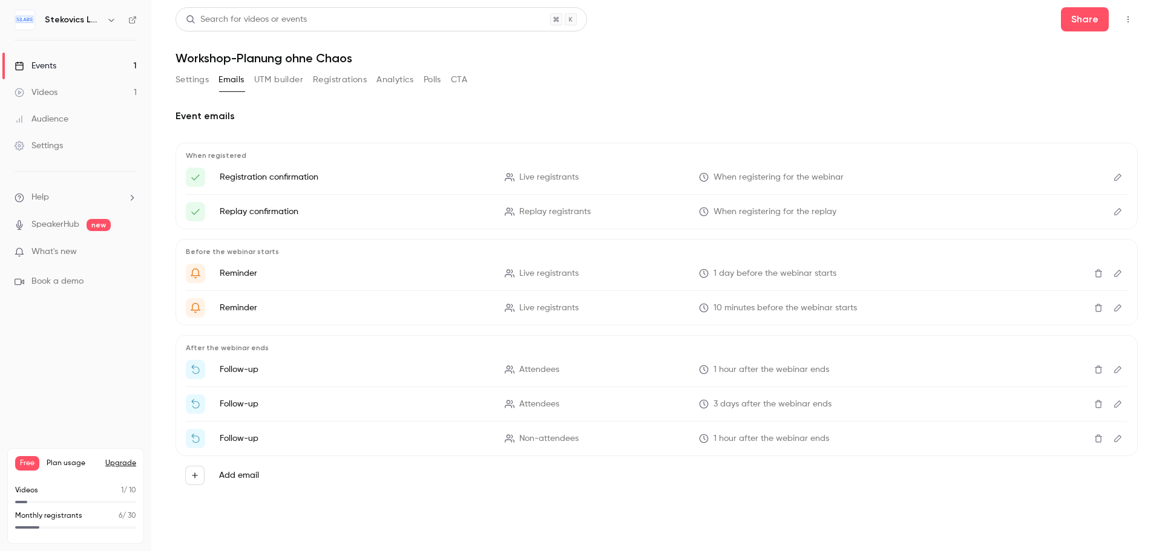
click at [336, 79] on button "Registrations" at bounding box center [340, 79] width 54 height 19
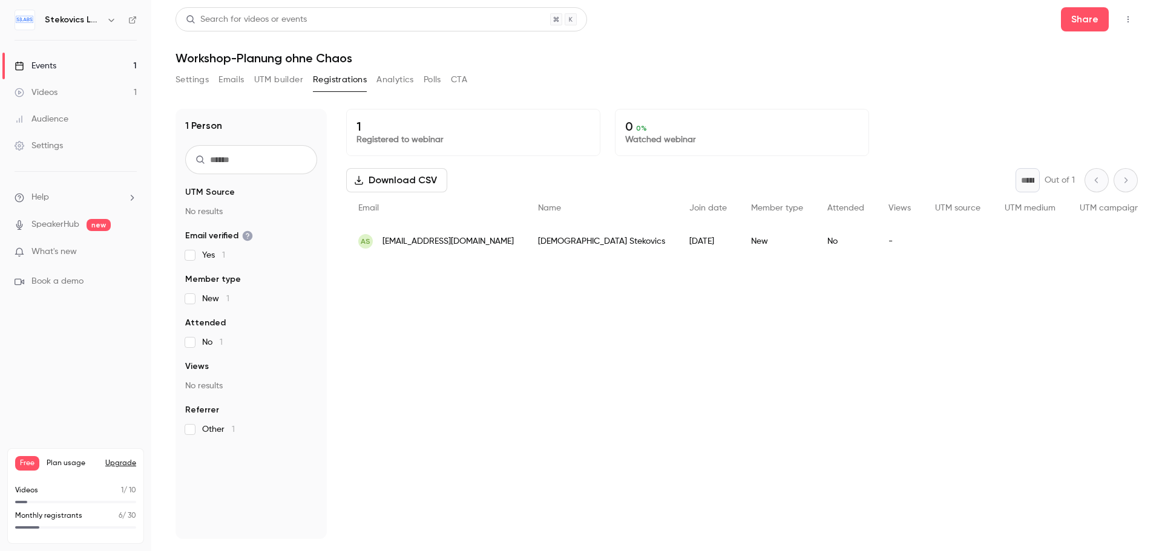
click at [45, 64] on div "Events" at bounding box center [36, 66] width 42 height 12
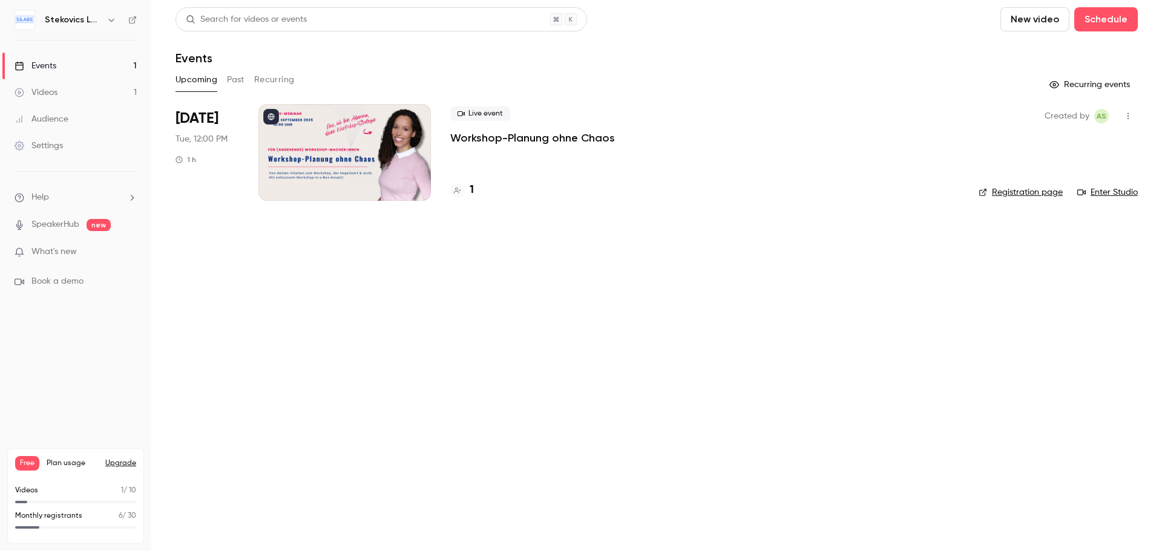
click at [1010, 191] on link "Registration page" at bounding box center [1021, 192] width 84 height 12
